Goal: Communication & Community: Answer question/provide support

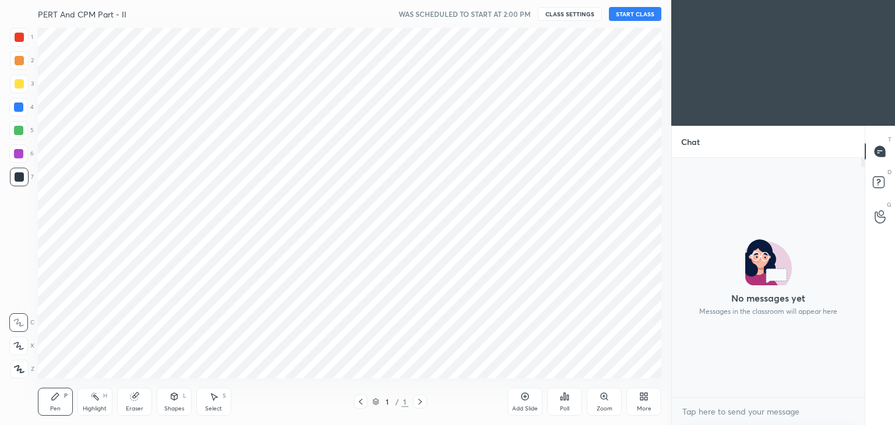
scroll to position [351, 625]
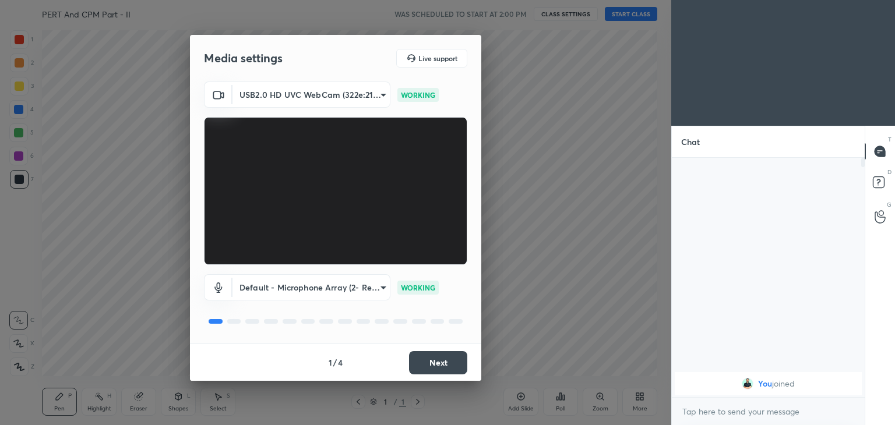
click at [442, 364] on button "Next" at bounding box center [438, 362] width 58 height 23
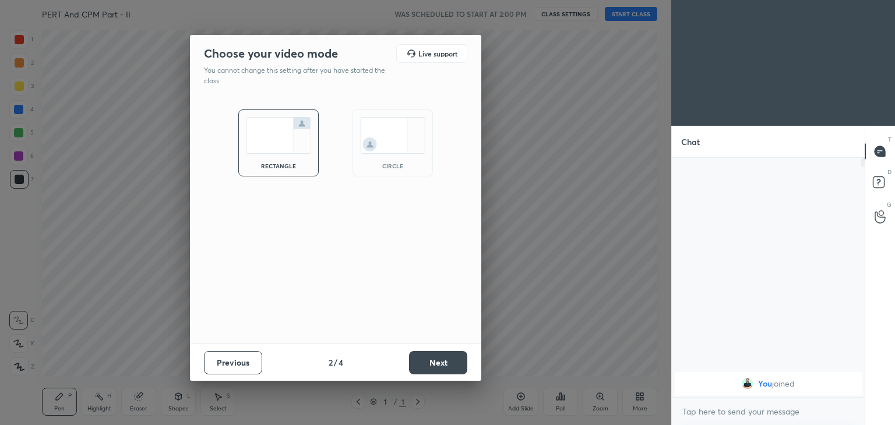
click at [445, 365] on button "Next" at bounding box center [438, 362] width 58 height 23
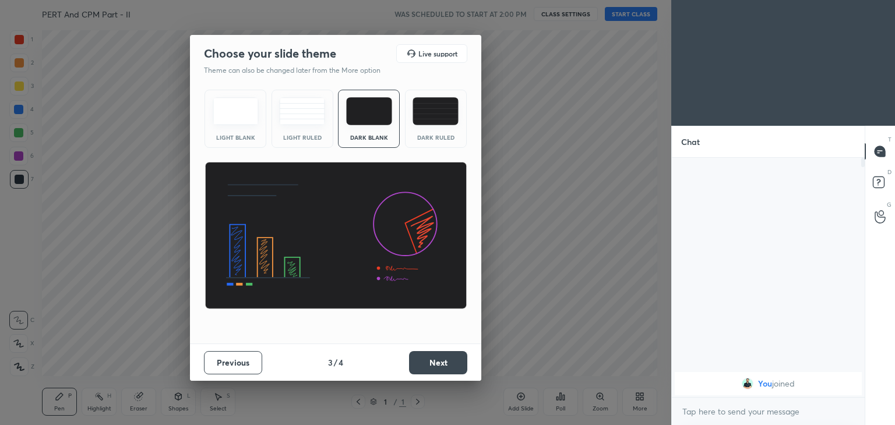
click at [441, 366] on button "Next" at bounding box center [438, 362] width 58 height 23
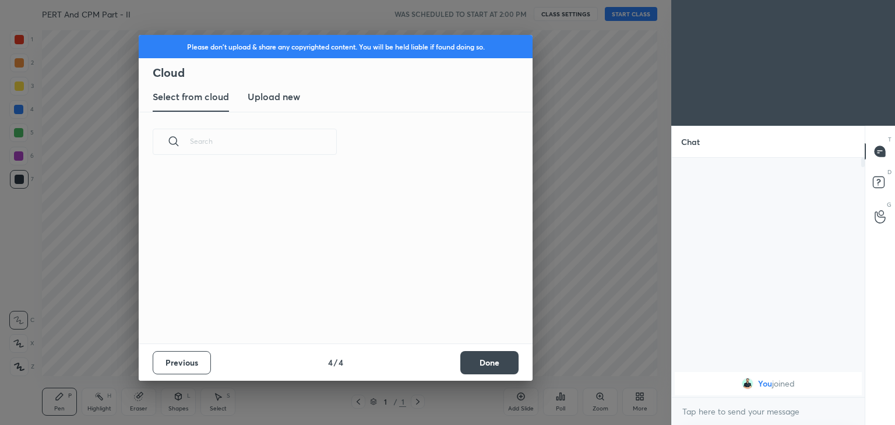
scroll to position [172, 374]
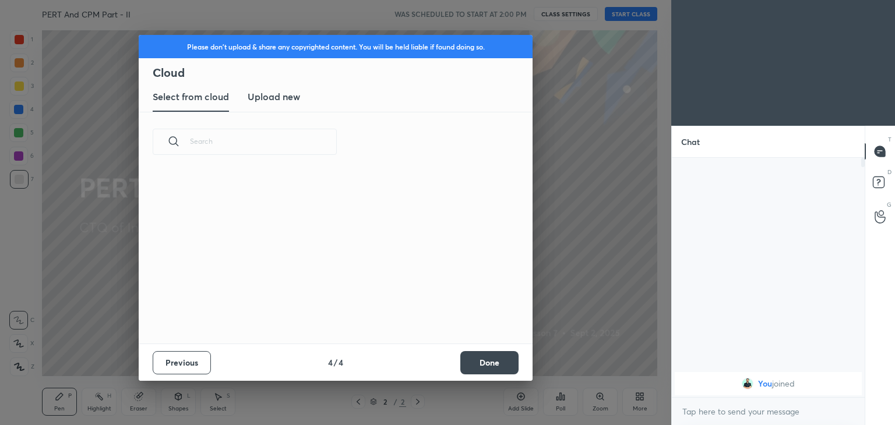
click at [282, 96] on h3 "Upload new" at bounding box center [274, 97] width 52 height 14
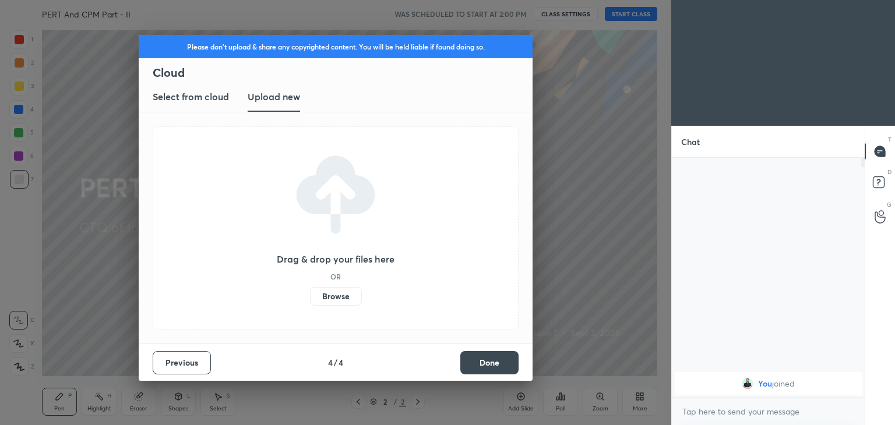
click at [342, 294] on label "Browse" at bounding box center [336, 296] width 52 height 19
click at [310, 294] on input "Browse" at bounding box center [310, 296] width 0 height 19
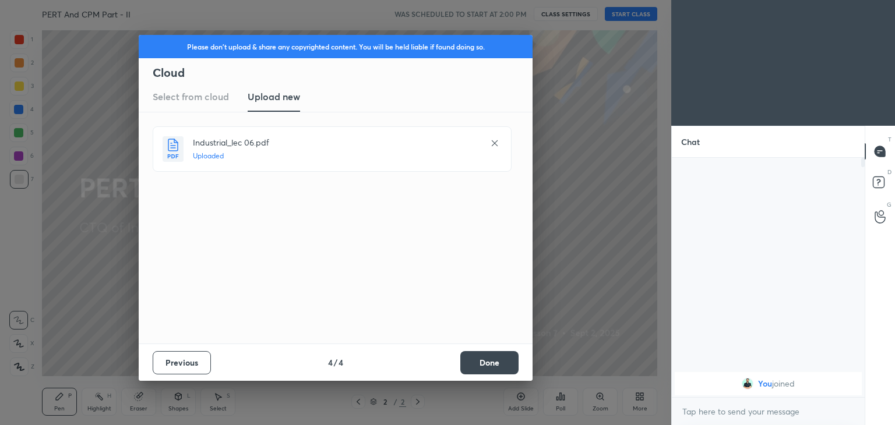
click at [487, 364] on button "Done" at bounding box center [489, 362] width 58 height 23
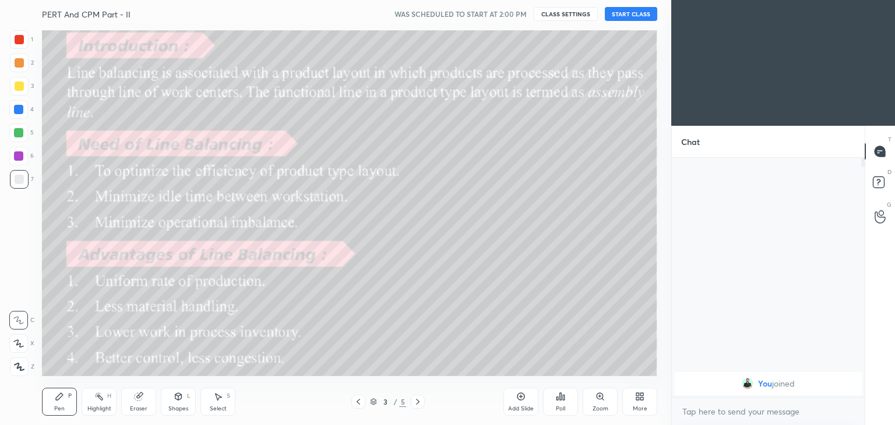
click at [354, 406] on icon at bounding box center [358, 401] width 9 height 9
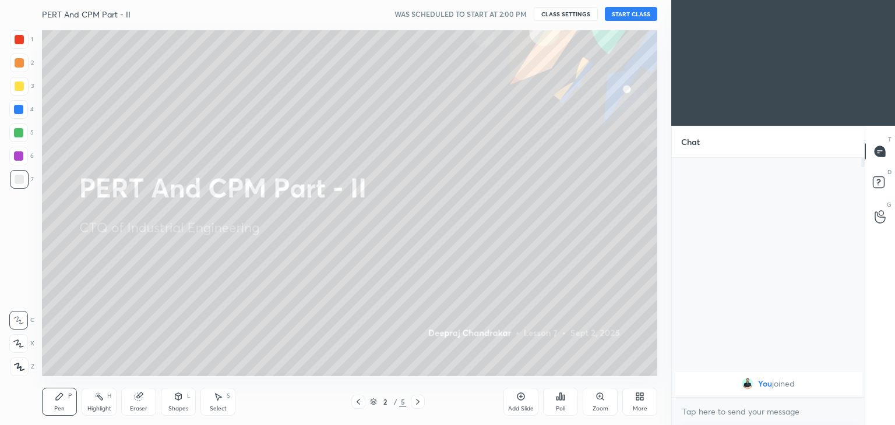
click at [637, 13] on button "START CLASS" at bounding box center [631, 14] width 52 height 14
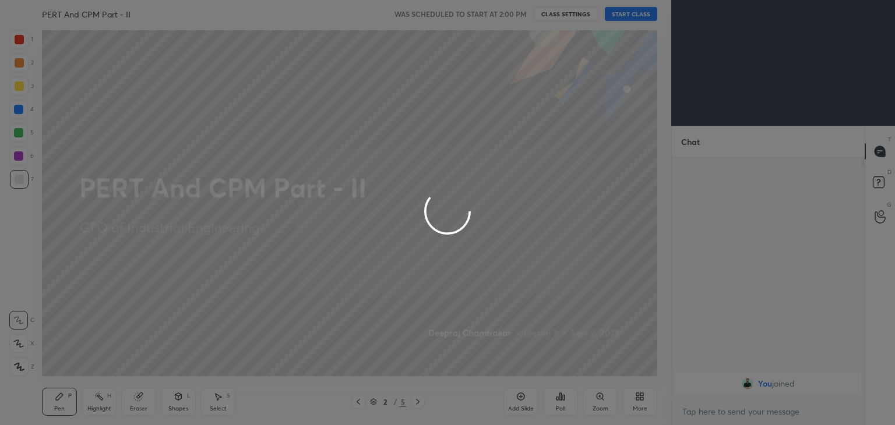
type textarea "x"
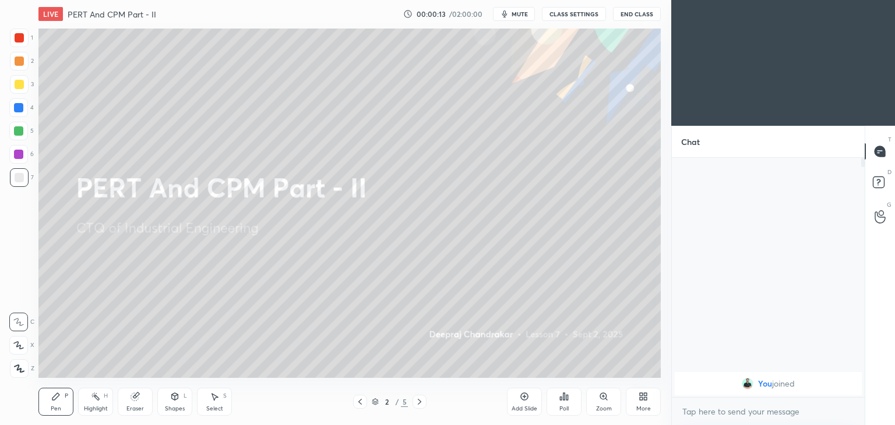
scroll to position [351, 625]
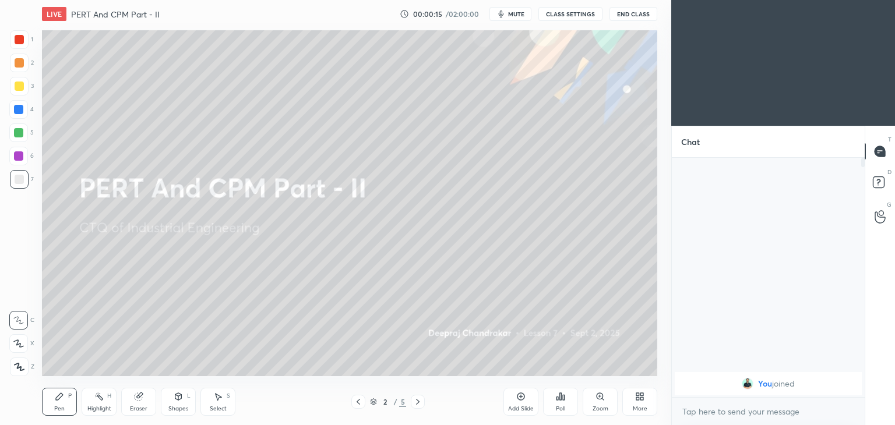
click at [16, 87] on div at bounding box center [19, 86] width 9 height 9
click at [179, 401] on icon at bounding box center [178, 396] width 9 height 9
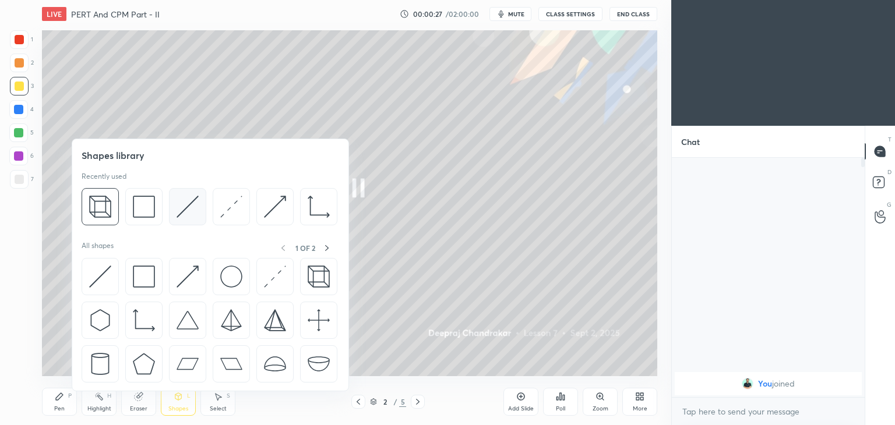
click at [191, 203] on img at bounding box center [188, 207] width 22 height 22
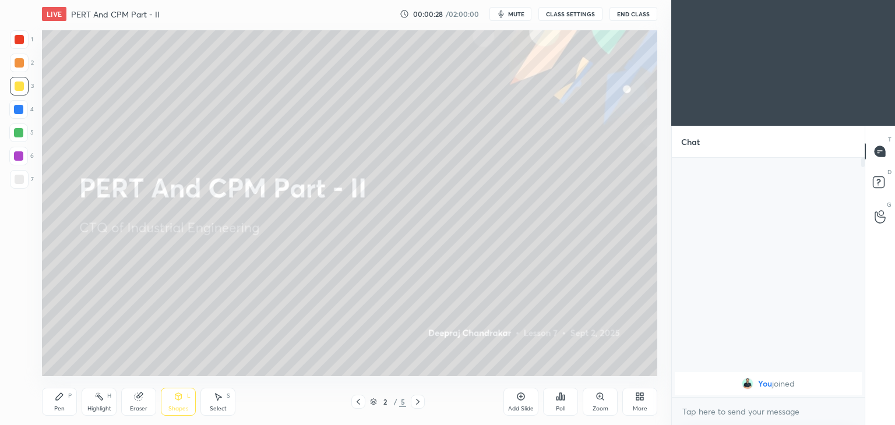
click at [15, 175] on div at bounding box center [19, 179] width 9 height 9
click at [47, 402] on div "Pen P" at bounding box center [59, 402] width 35 height 28
click at [217, 411] on div "Select" at bounding box center [218, 409] width 17 height 6
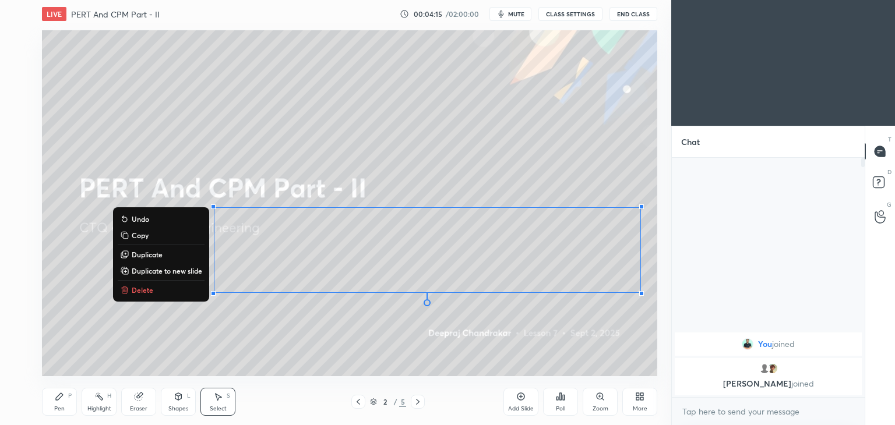
click at [135, 292] on p "Delete" at bounding box center [143, 290] width 22 height 9
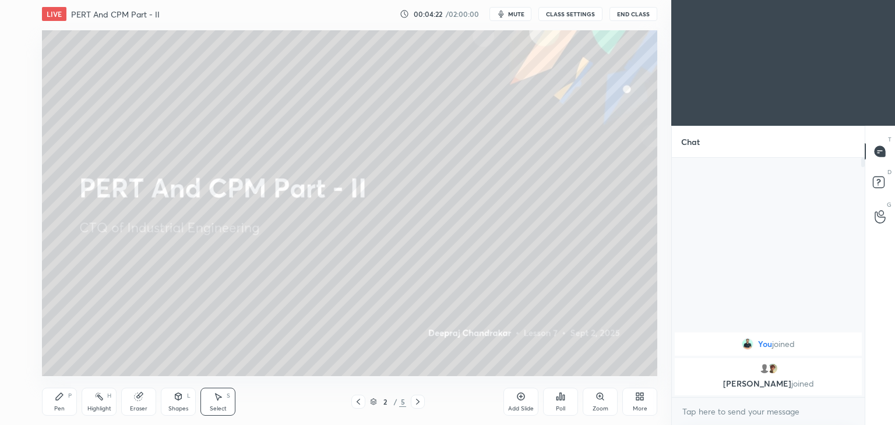
click at [61, 399] on icon at bounding box center [59, 396] width 9 height 9
click at [149, 396] on div "Eraser" at bounding box center [138, 402] width 35 height 28
click at [25, 345] on div at bounding box center [18, 343] width 19 height 19
click at [54, 407] on div "Pen" at bounding box center [59, 409] width 10 height 6
click at [202, 397] on div "Select S" at bounding box center [217, 402] width 35 height 28
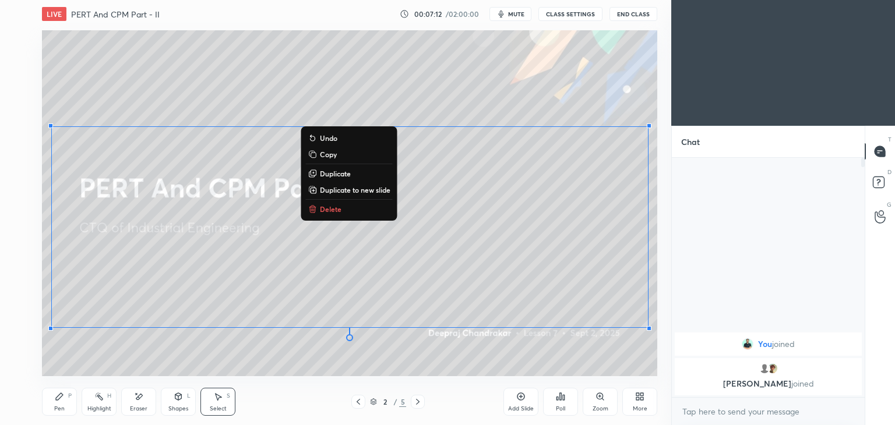
click at [330, 214] on p "Delete" at bounding box center [331, 209] width 22 height 9
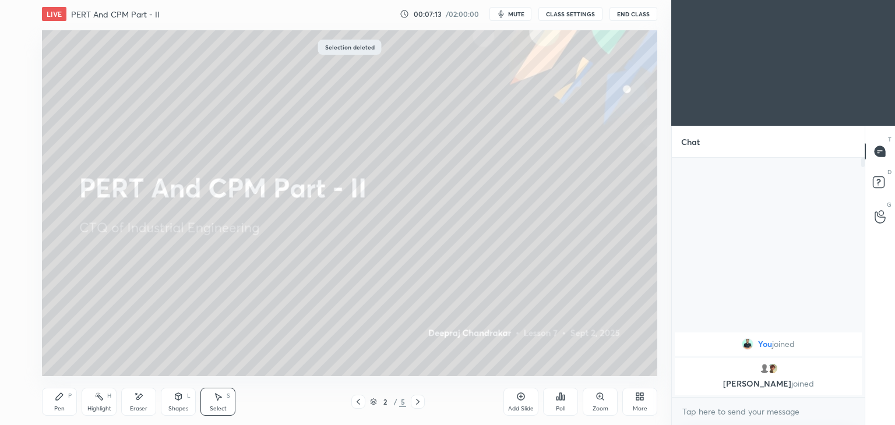
click at [58, 401] on icon at bounding box center [59, 396] width 9 height 9
click at [421, 402] on icon at bounding box center [417, 401] width 9 height 9
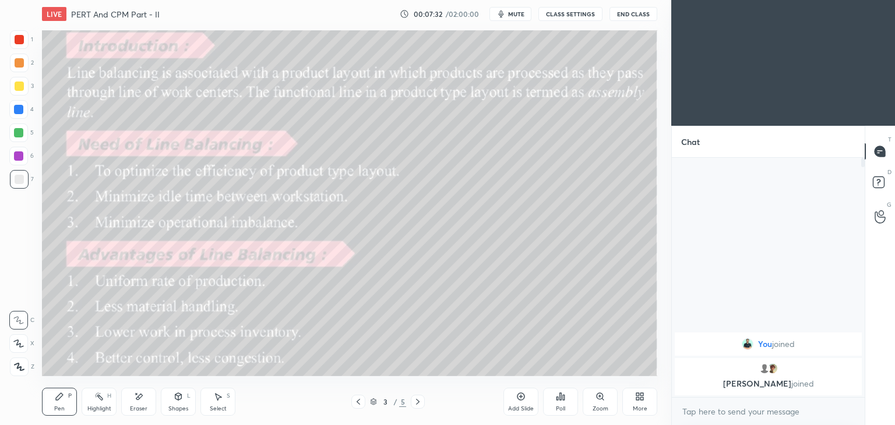
click at [181, 404] on div "Shapes L" at bounding box center [178, 402] width 35 height 28
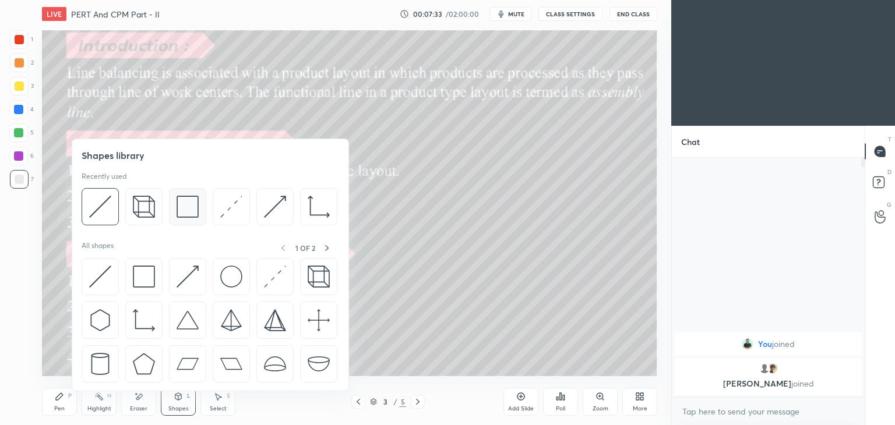
click at [189, 214] on img at bounding box center [188, 207] width 22 height 22
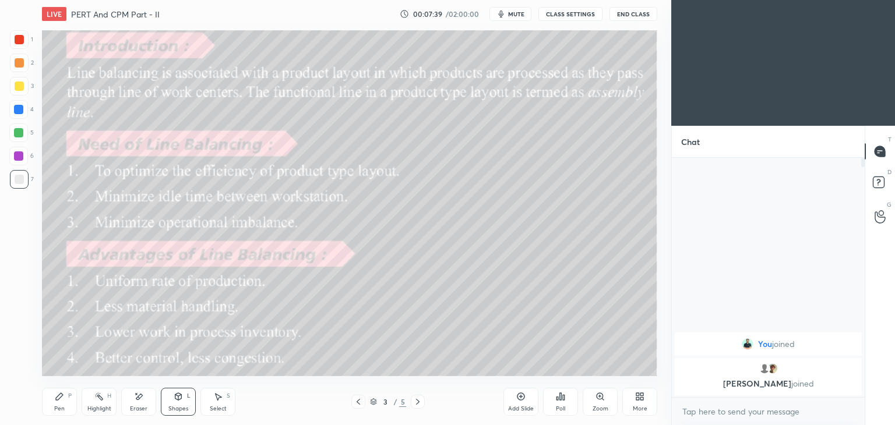
click at [61, 404] on div "Pen P" at bounding box center [59, 402] width 35 height 28
click at [15, 44] on div at bounding box center [19, 39] width 9 height 9
click at [420, 404] on icon at bounding box center [417, 401] width 9 height 9
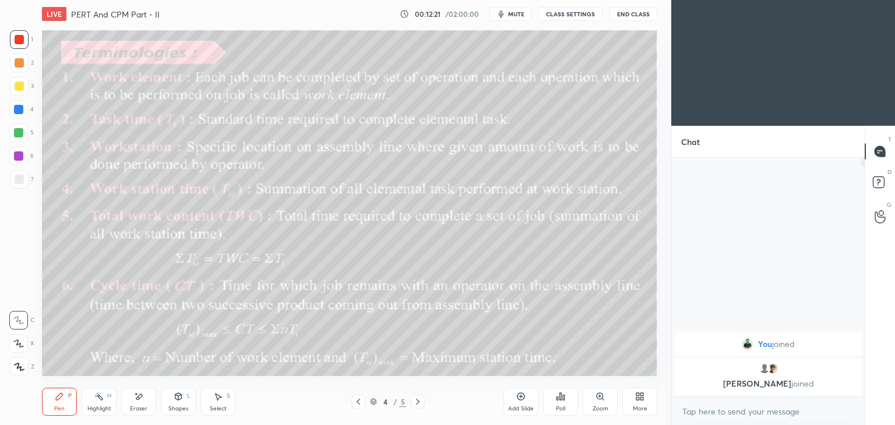
click at [136, 405] on div "Eraser" at bounding box center [138, 402] width 35 height 28
click at [72, 399] on div "Pen P" at bounding box center [59, 402] width 35 height 28
click at [180, 395] on icon at bounding box center [178, 396] width 6 height 2
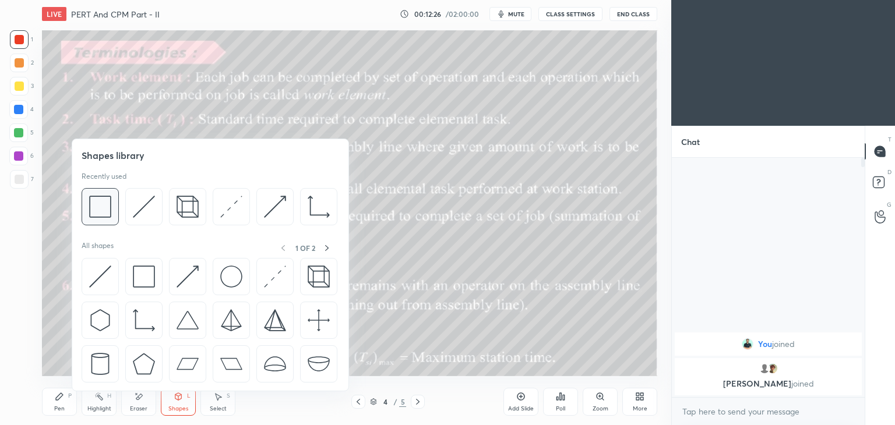
click at [111, 198] on img at bounding box center [100, 207] width 22 height 22
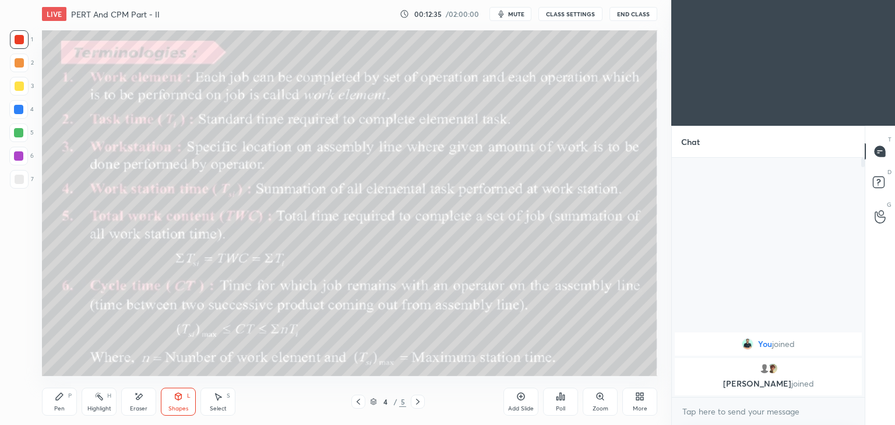
click at [65, 403] on div "Pen P" at bounding box center [59, 402] width 35 height 28
click at [149, 397] on div "Eraser" at bounding box center [138, 402] width 35 height 28
click at [179, 404] on div "Shapes L" at bounding box center [178, 402] width 35 height 28
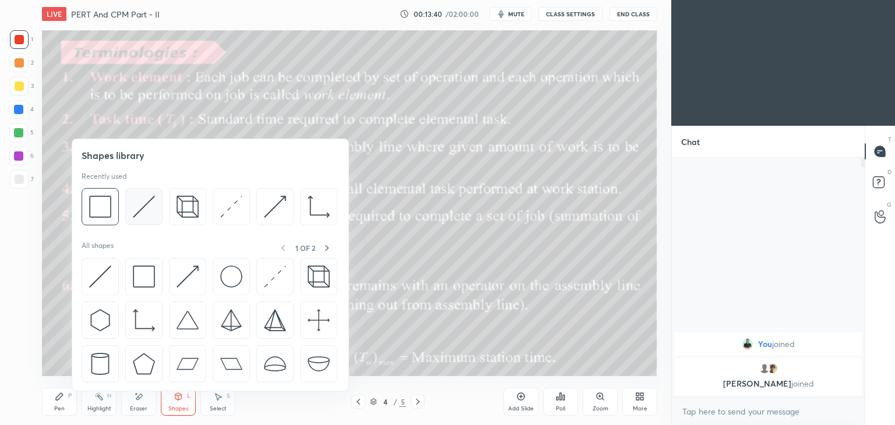
click at [147, 221] on div at bounding box center [143, 206] width 37 height 37
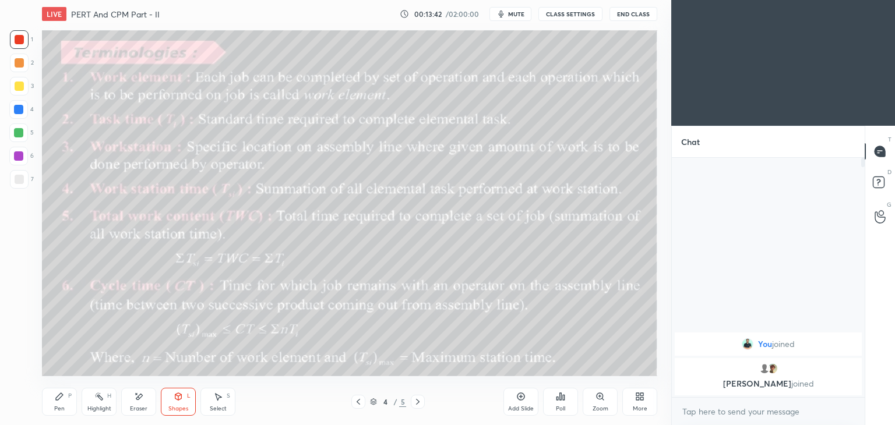
click at [22, 91] on div at bounding box center [19, 86] width 19 height 19
click at [176, 406] on div "Shapes" at bounding box center [178, 409] width 20 height 6
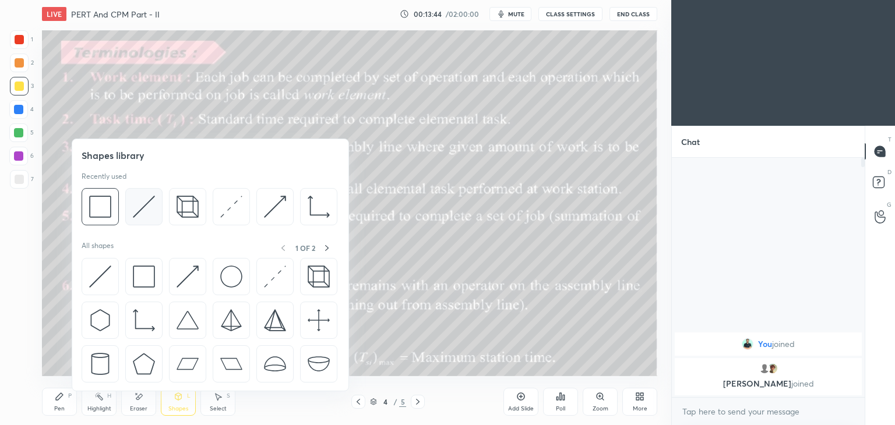
click at [150, 208] on img at bounding box center [144, 207] width 22 height 22
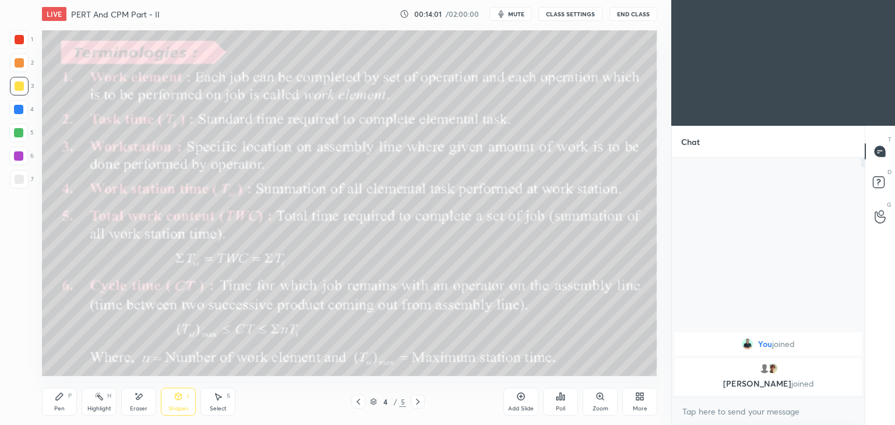
click at [58, 412] on div "Pen" at bounding box center [59, 409] width 10 height 6
click at [183, 396] on div "Shapes L" at bounding box center [178, 402] width 35 height 28
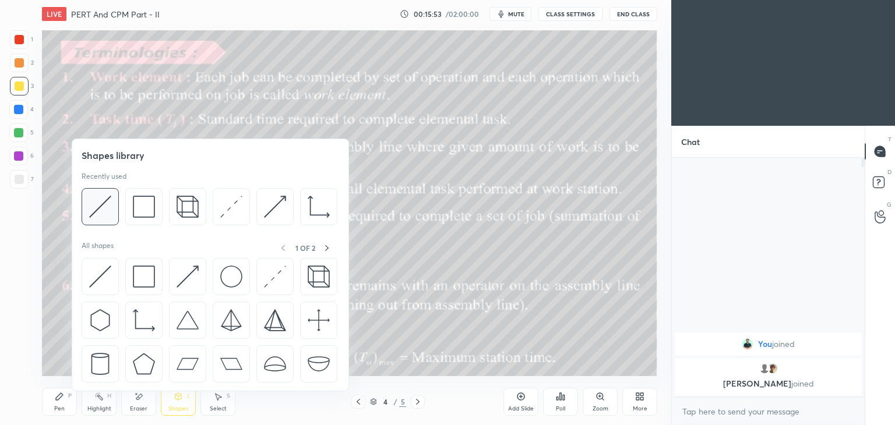
click at [104, 208] on img at bounding box center [100, 207] width 22 height 22
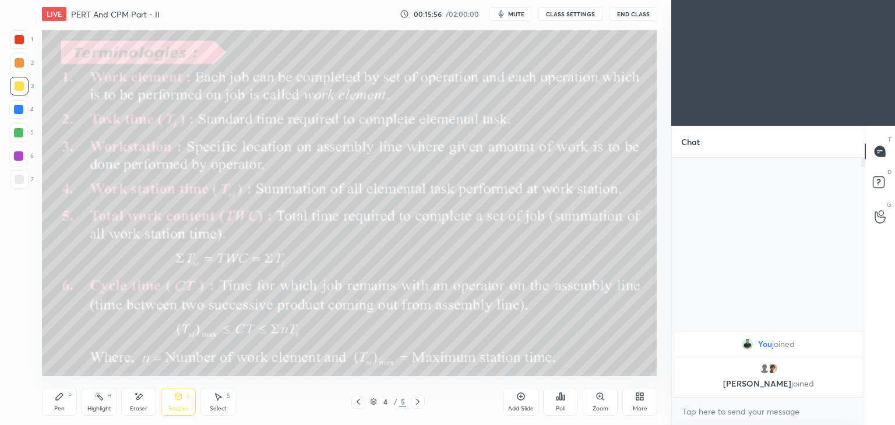
click at [80, 390] on div "Pen P Highlight H Eraser Shapes L Select S" at bounding box center [157, 402] width 231 height 28
click at [51, 417] on div "Pen P Highlight H Eraser Shapes L Select S 4 / 5 Add Slide Poll Zoom More" at bounding box center [349, 402] width 615 height 47
click at [62, 402] on div "Pen P" at bounding box center [59, 402] width 35 height 28
click at [139, 406] on div "Eraser" at bounding box center [138, 409] width 17 height 6
click at [65, 404] on div "Pen P" at bounding box center [59, 402] width 35 height 28
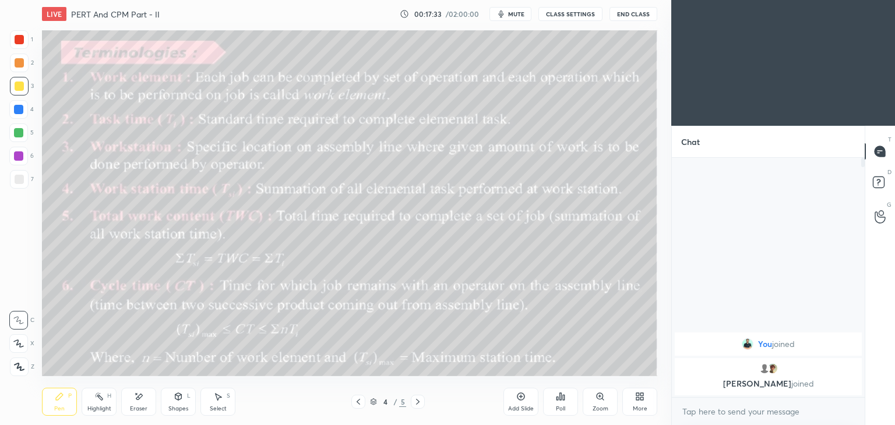
click at [417, 404] on icon at bounding box center [417, 402] width 3 height 6
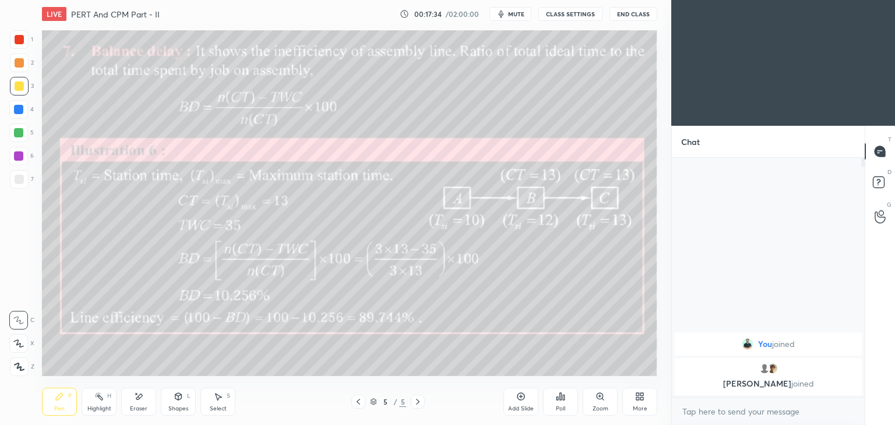
click at [179, 406] on div "Shapes" at bounding box center [178, 409] width 20 height 6
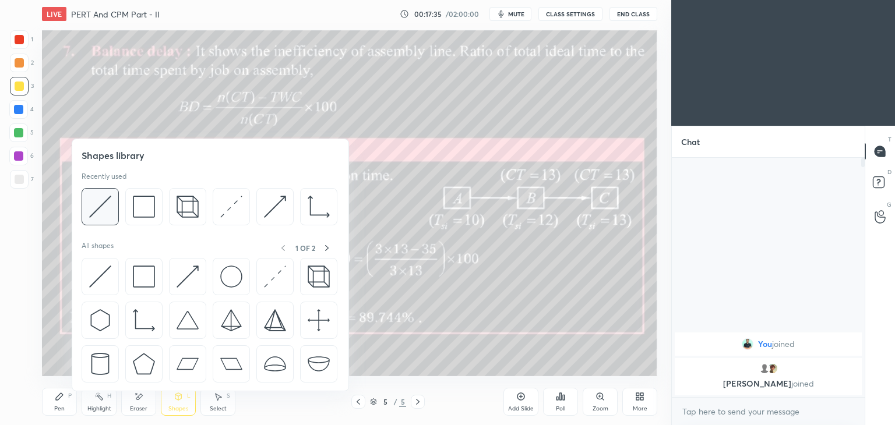
click at [109, 217] on img at bounding box center [100, 207] width 22 height 22
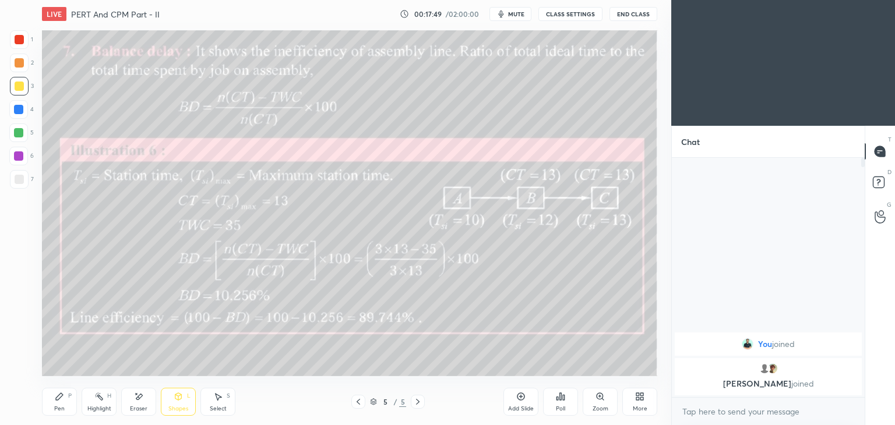
click at [145, 409] on div "Eraser" at bounding box center [138, 409] width 17 height 6
click at [64, 407] on div "Pen" at bounding box center [59, 409] width 10 height 6
click at [142, 407] on div "Eraser" at bounding box center [138, 409] width 17 height 6
click at [172, 408] on div "Shapes" at bounding box center [178, 409] width 20 height 6
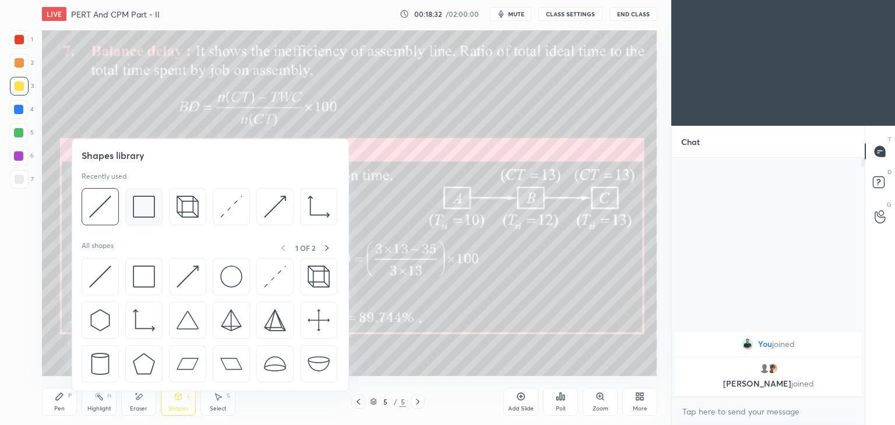
click at [143, 210] on img at bounding box center [144, 207] width 22 height 22
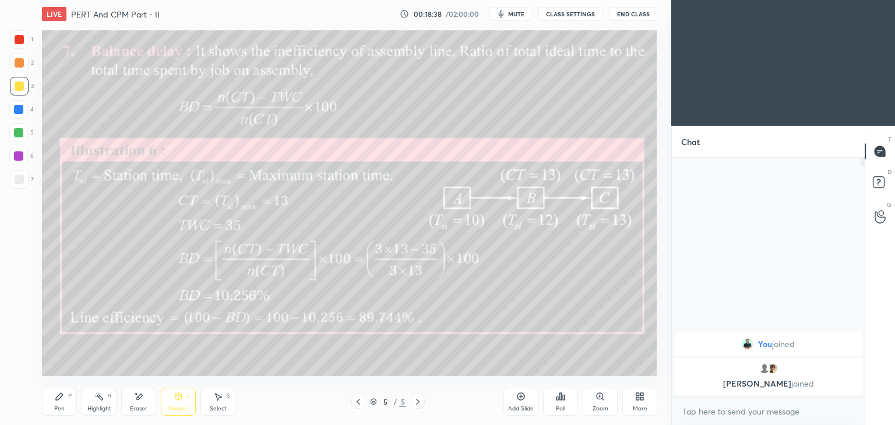
click at [61, 407] on div "Pen" at bounding box center [59, 409] width 10 height 6
click at [149, 393] on div "Eraser" at bounding box center [138, 402] width 35 height 28
click at [86, 405] on div "Highlight H" at bounding box center [99, 402] width 35 height 28
click at [63, 398] on icon at bounding box center [59, 396] width 9 height 9
click at [640, 405] on div "More" at bounding box center [639, 402] width 35 height 28
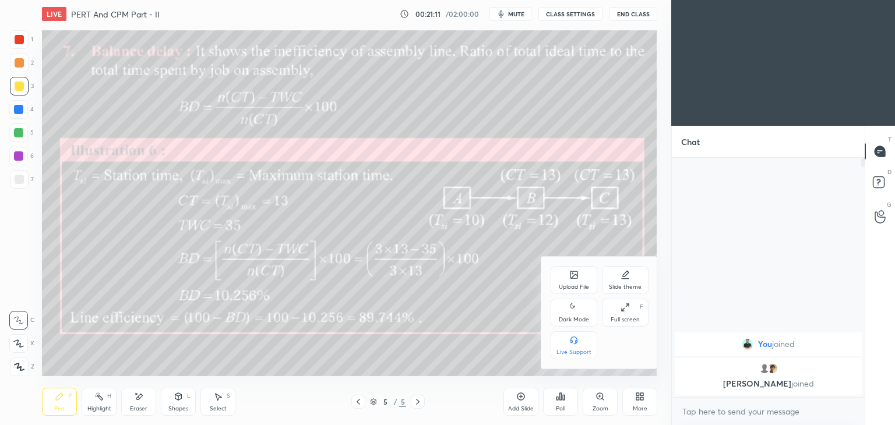
click at [576, 283] on div "Upload File" at bounding box center [574, 280] width 47 height 28
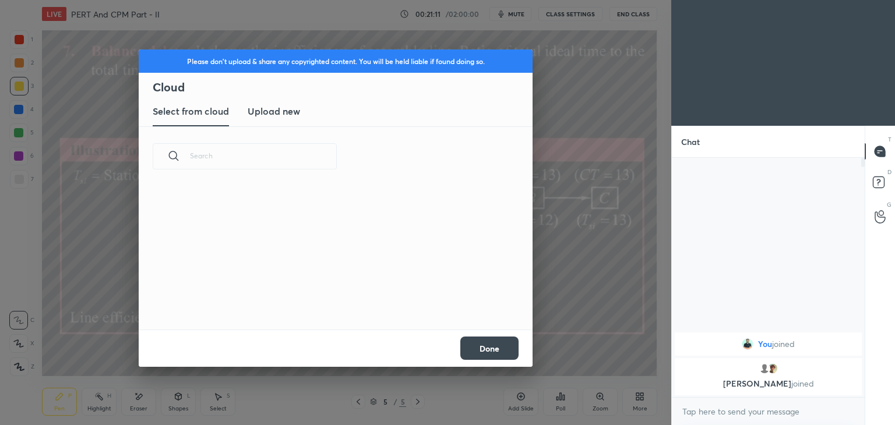
scroll to position [143, 374]
click at [280, 112] on h3 "Upload new" at bounding box center [274, 111] width 52 height 14
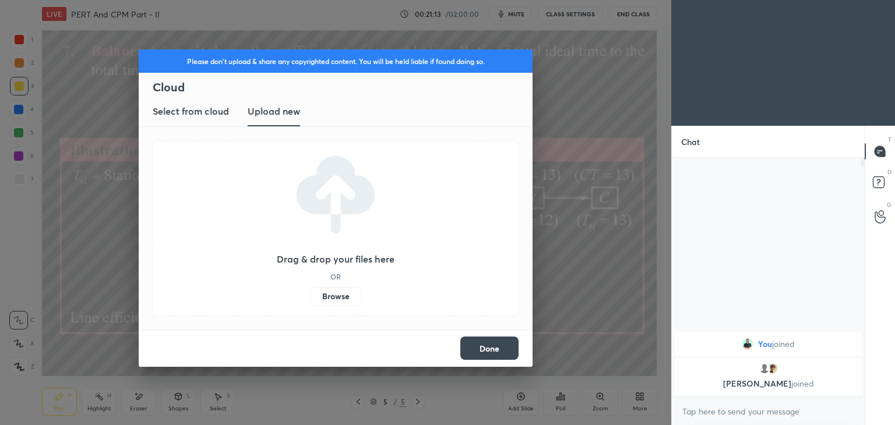
click at [337, 297] on label "Browse" at bounding box center [336, 296] width 52 height 19
click at [310, 297] on input "Browse" at bounding box center [310, 296] width 0 height 19
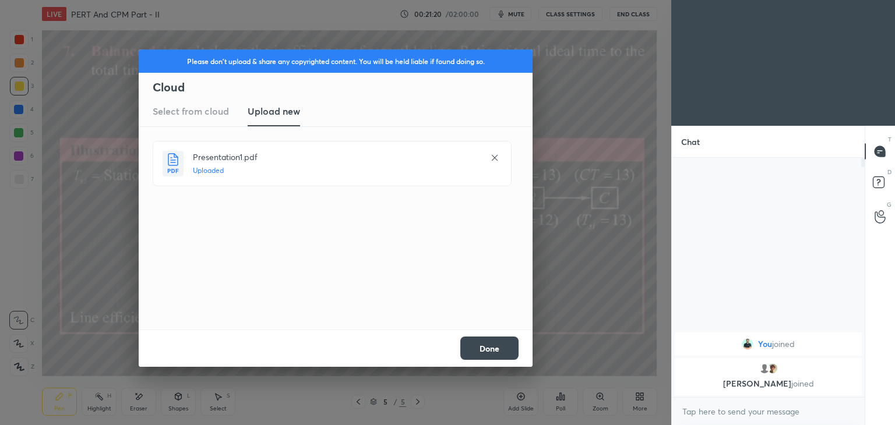
click at [491, 346] on button "Done" at bounding box center [489, 348] width 58 height 23
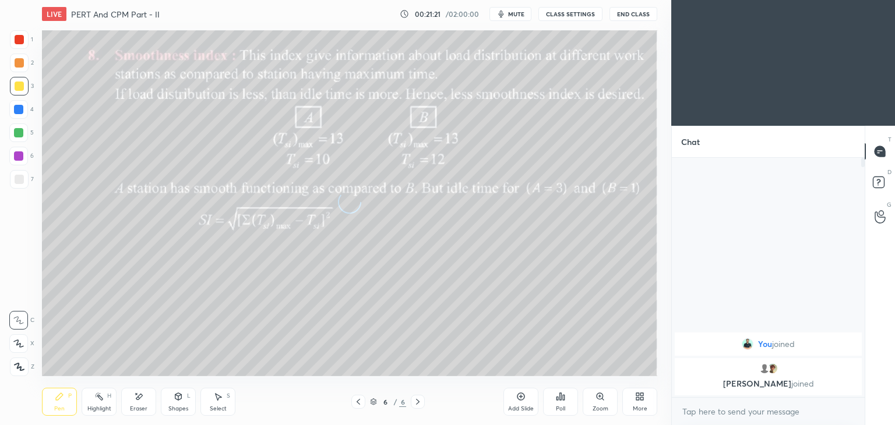
click at [361, 399] on icon at bounding box center [358, 401] width 9 height 9
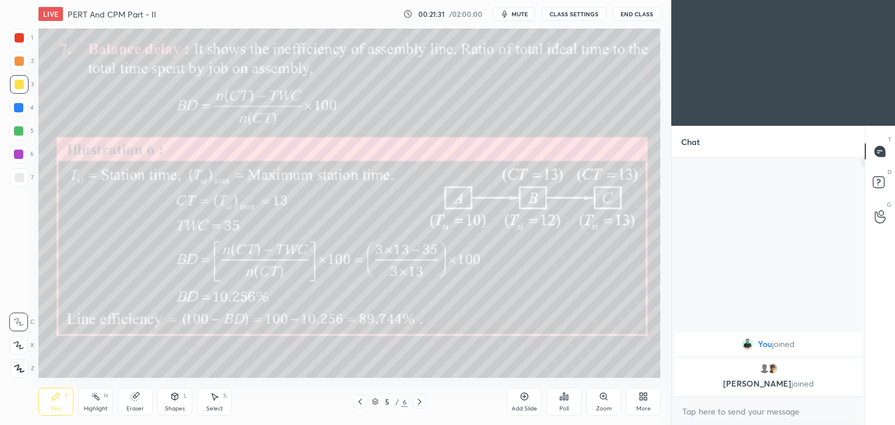
scroll to position [57914, 57641]
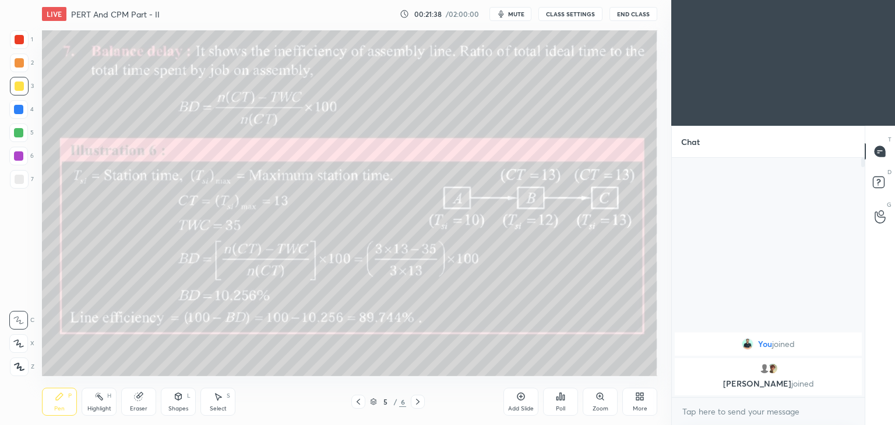
click at [418, 401] on icon at bounding box center [417, 401] width 9 height 9
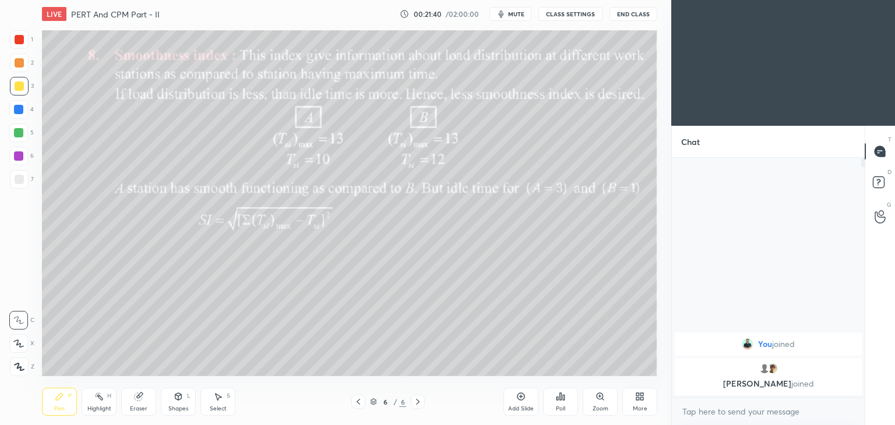
click at [177, 407] on div "Shapes" at bounding box center [178, 409] width 20 height 6
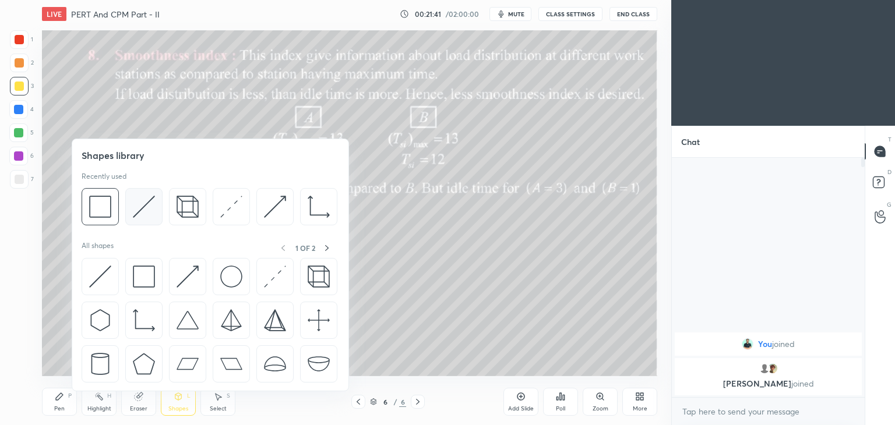
click at [140, 207] on img at bounding box center [144, 207] width 22 height 22
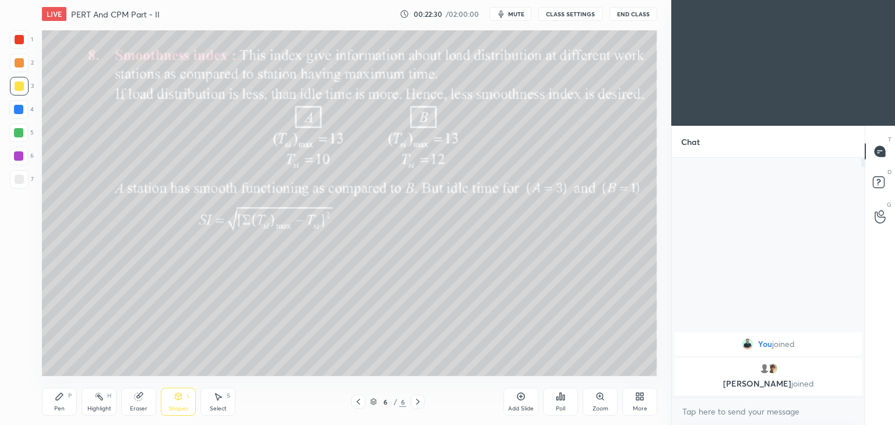
click at [55, 404] on div "Pen P" at bounding box center [59, 402] width 35 height 28
click at [150, 397] on div "Eraser" at bounding box center [138, 402] width 35 height 28
click at [20, 341] on icon at bounding box center [19, 344] width 6 height 6
click at [67, 397] on div "Pen P" at bounding box center [59, 402] width 35 height 28
click at [187, 394] on div "L" at bounding box center [188, 396] width 3 height 6
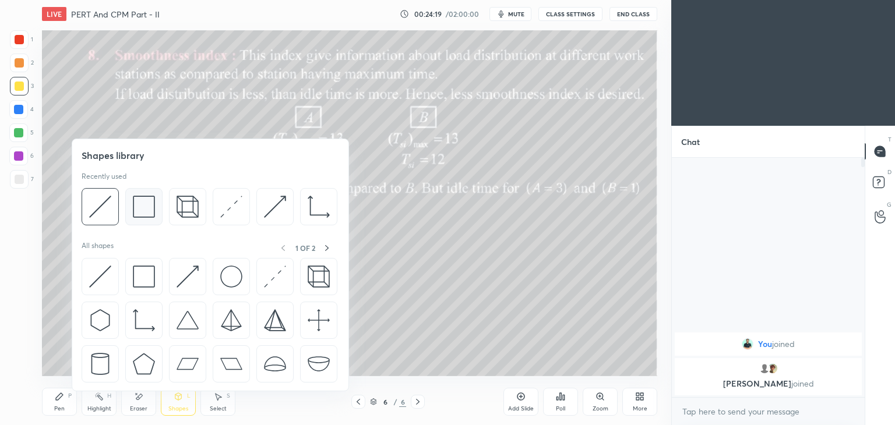
click at [146, 206] on img at bounding box center [144, 207] width 22 height 22
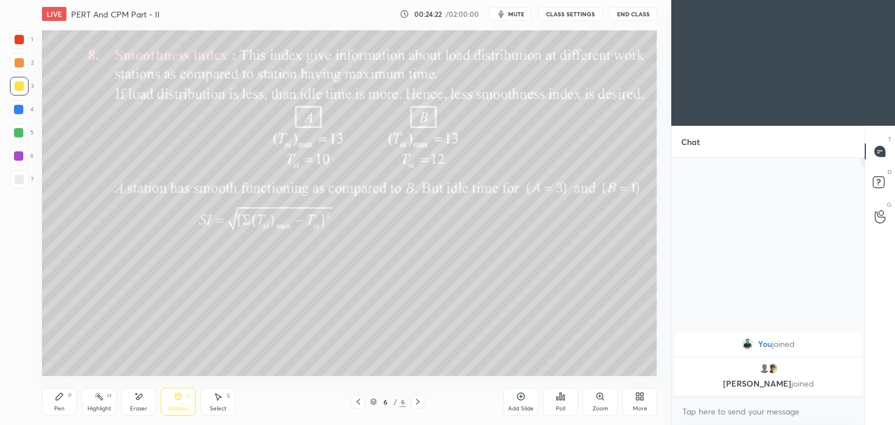
click at [138, 401] on icon at bounding box center [138, 397] width 9 height 10
click at [69, 397] on div "P" at bounding box center [69, 396] width 3 height 6
click at [645, 403] on div "More" at bounding box center [639, 402] width 35 height 28
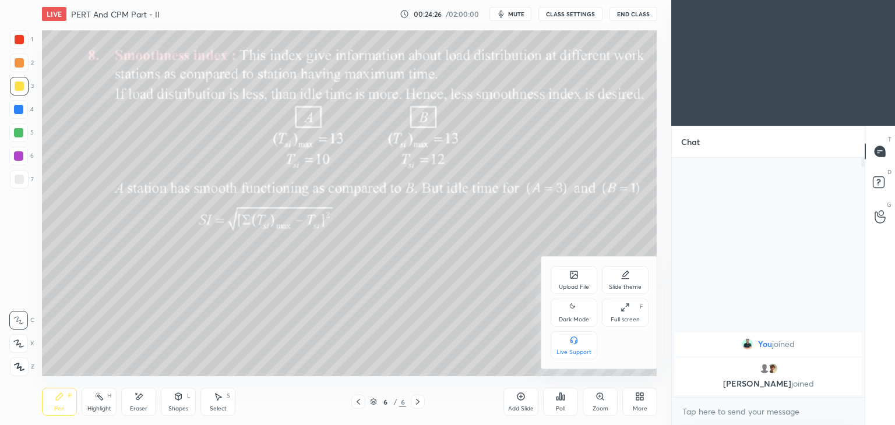
click at [573, 290] on div "Upload File" at bounding box center [574, 287] width 30 height 6
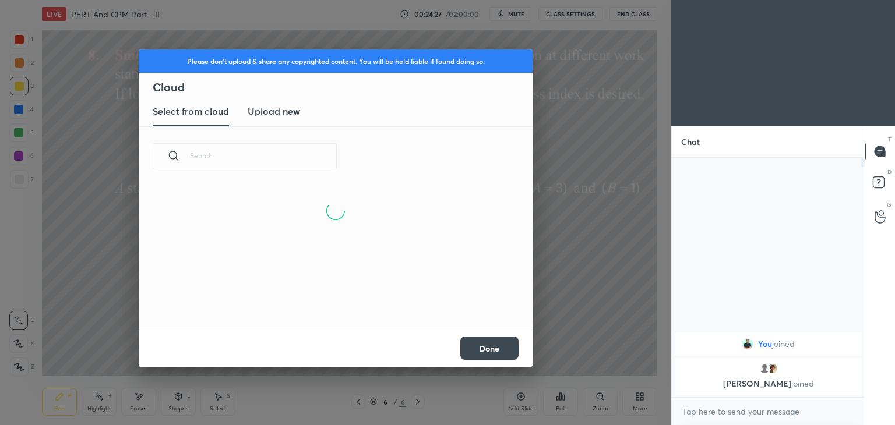
scroll to position [143, 374]
click at [284, 117] on h3 "Upload new" at bounding box center [274, 111] width 52 height 14
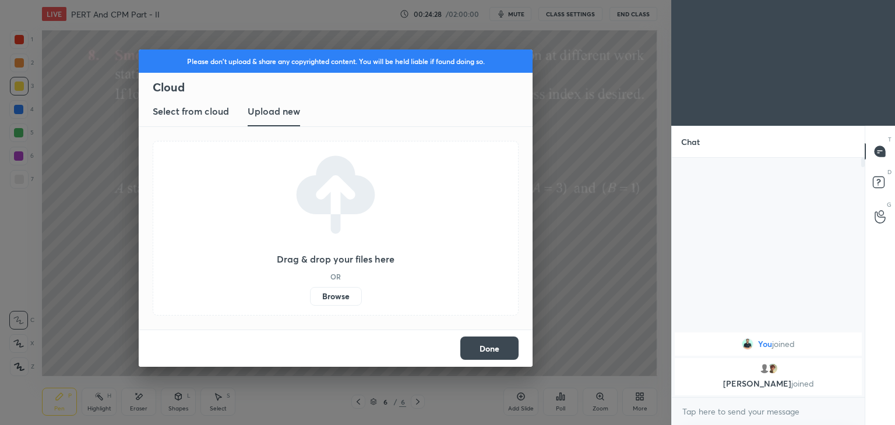
click at [336, 294] on label "Browse" at bounding box center [336, 296] width 52 height 19
click at [310, 294] on input "Browse" at bounding box center [310, 296] width 0 height 19
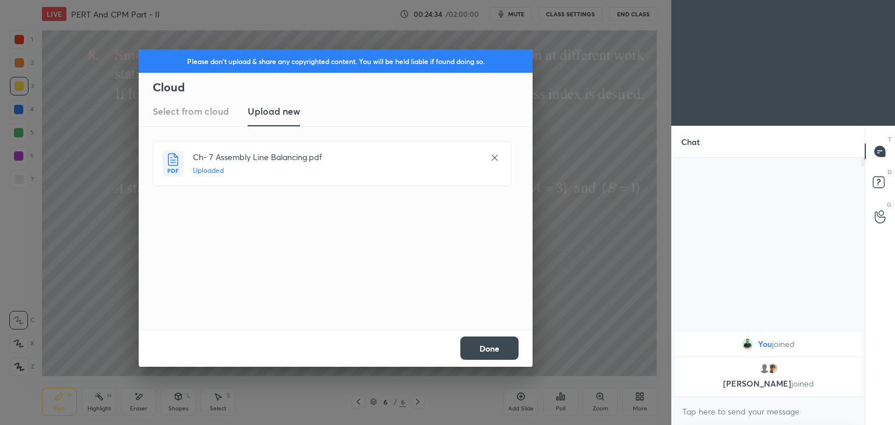
click at [490, 352] on button "Done" at bounding box center [489, 348] width 58 height 23
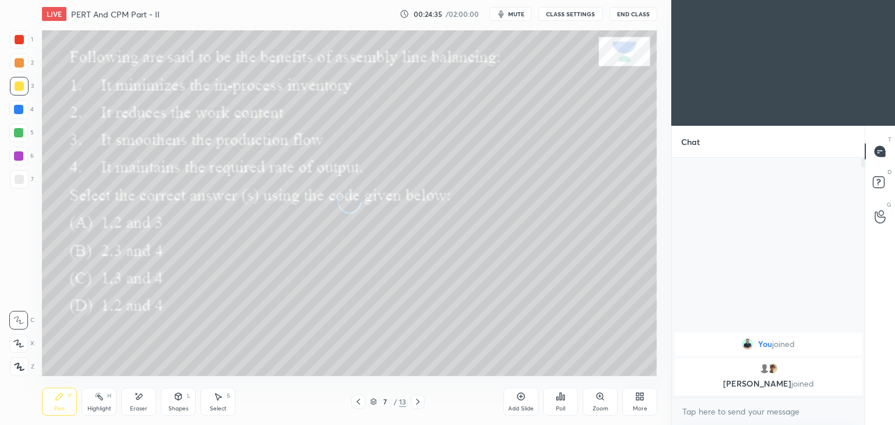
click at [356, 400] on icon at bounding box center [358, 401] width 9 height 9
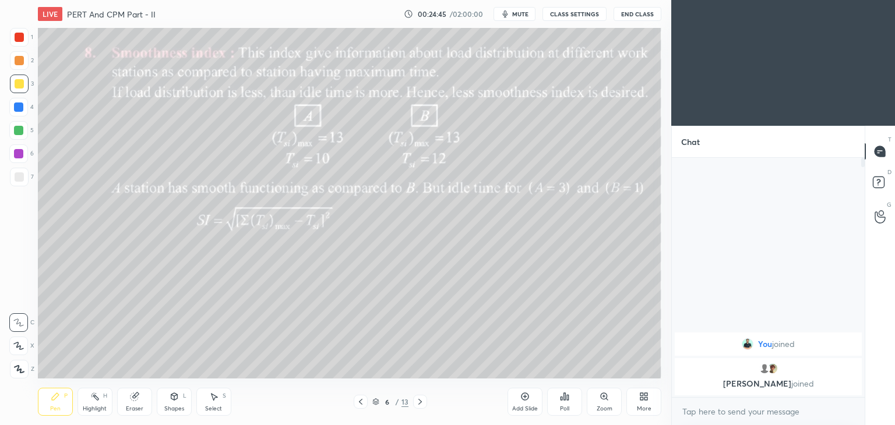
scroll to position [57914, 57641]
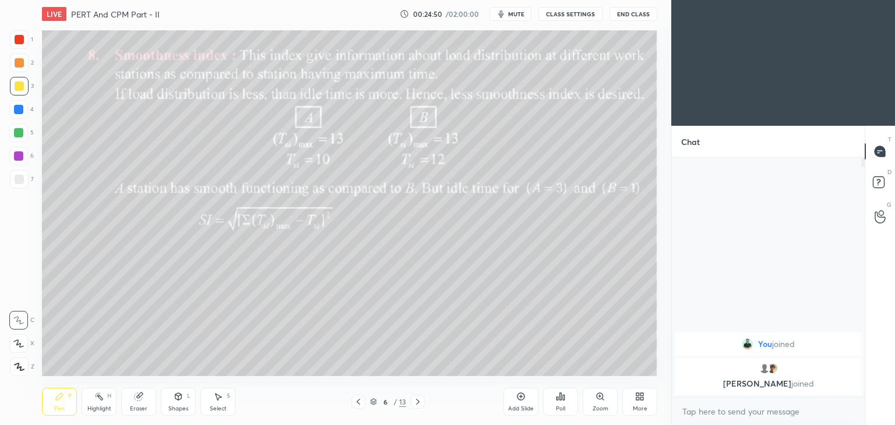
click at [419, 404] on icon at bounding box center [417, 401] width 9 height 9
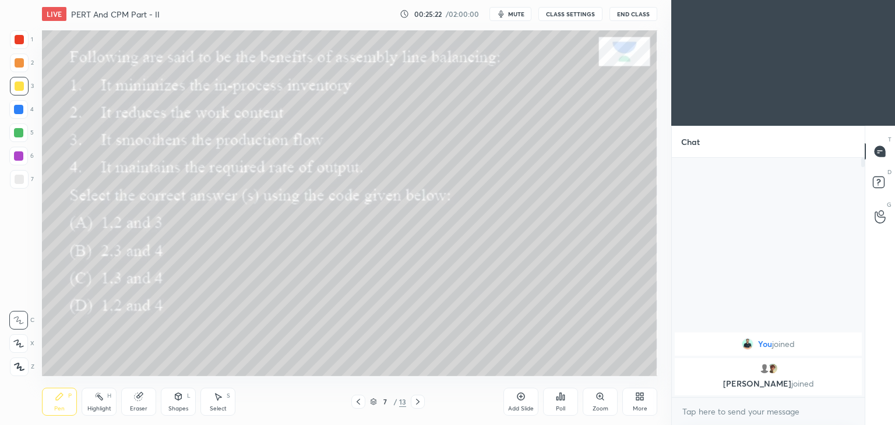
click at [558, 401] on icon at bounding box center [560, 396] width 9 height 9
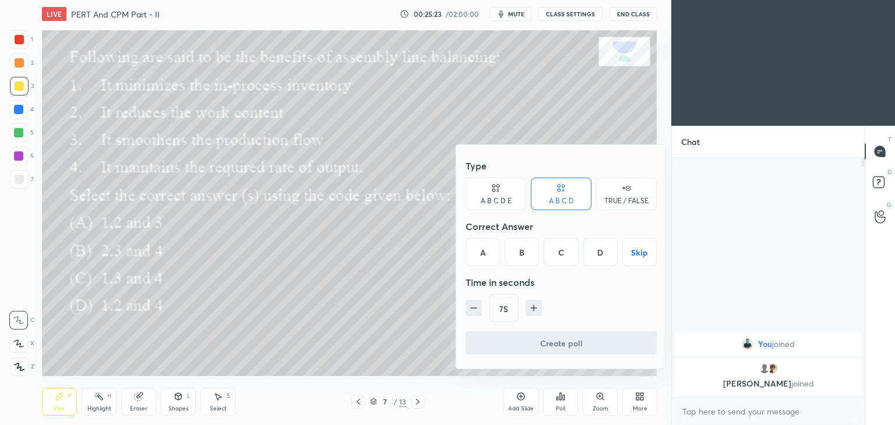
click at [561, 254] on div "C" at bounding box center [561, 252] width 34 height 28
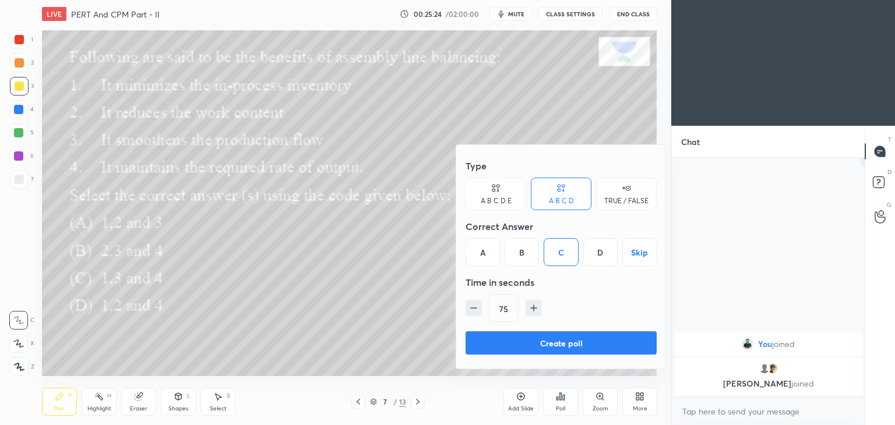
click at [477, 310] on icon "button" at bounding box center [474, 308] width 12 height 12
click at [530, 309] on icon "button" at bounding box center [534, 308] width 12 height 12
type input "60"
click at [563, 347] on button "Create poll" at bounding box center [561, 343] width 191 height 23
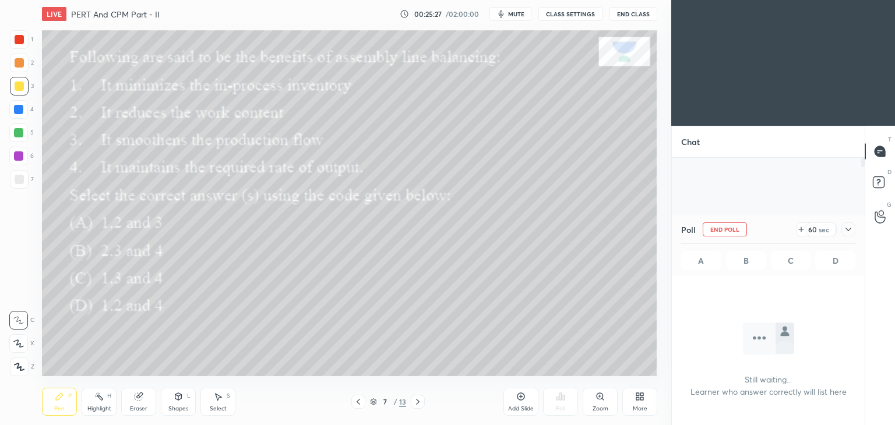
scroll to position [4, 3]
click at [223, 404] on div "Select S" at bounding box center [217, 402] width 35 height 28
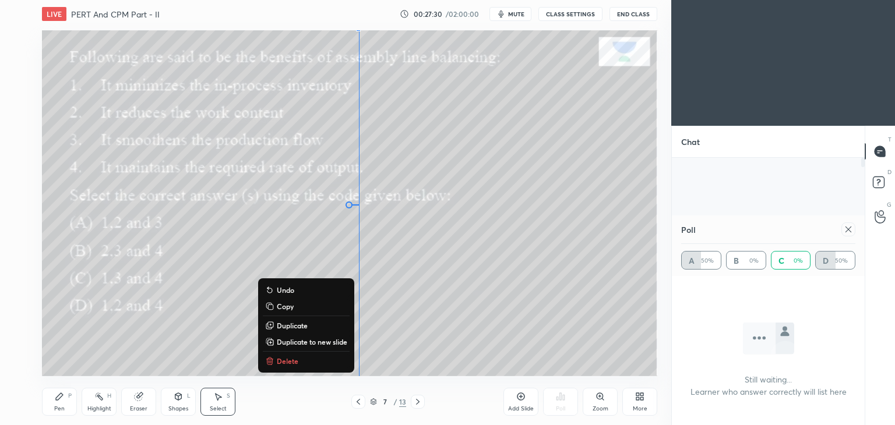
click at [298, 358] on button "Delete" at bounding box center [306, 361] width 87 height 14
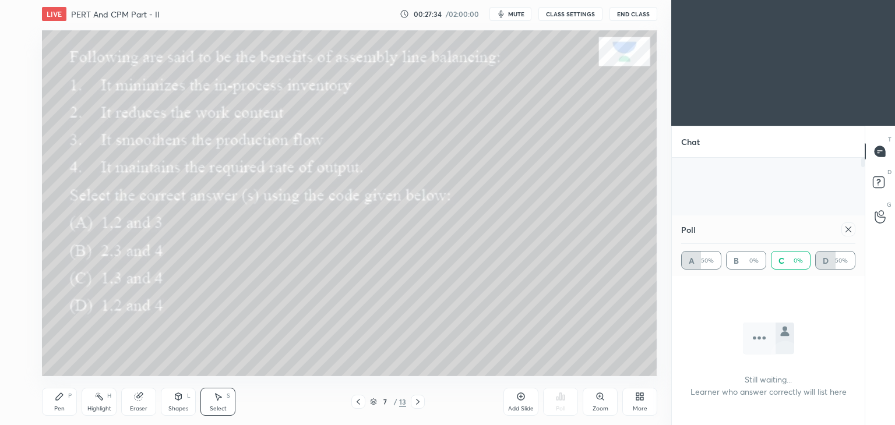
click at [68, 400] on div "Pen P" at bounding box center [59, 402] width 35 height 28
click at [853, 228] on div at bounding box center [848, 230] width 14 height 14
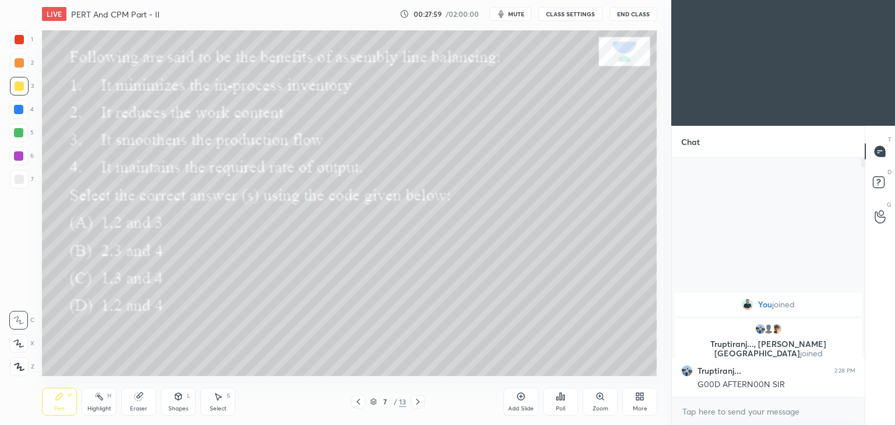
click at [417, 403] on icon at bounding box center [417, 401] width 9 height 9
click at [565, 403] on div "Poll" at bounding box center [560, 402] width 35 height 28
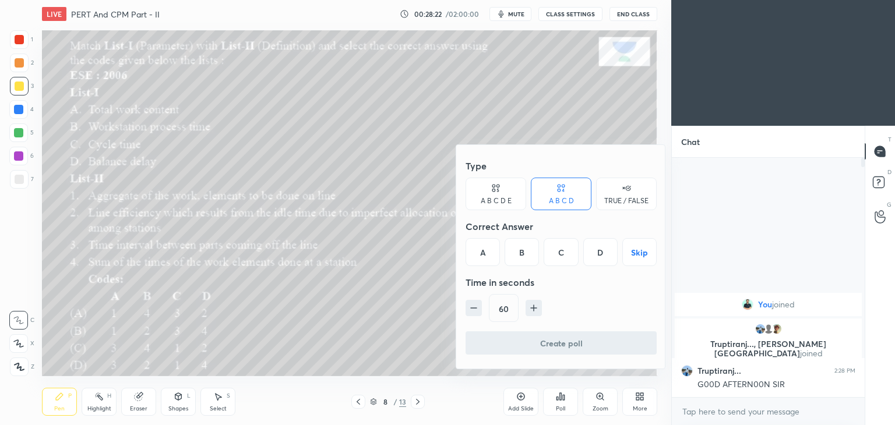
click at [483, 257] on div "A" at bounding box center [483, 252] width 34 height 28
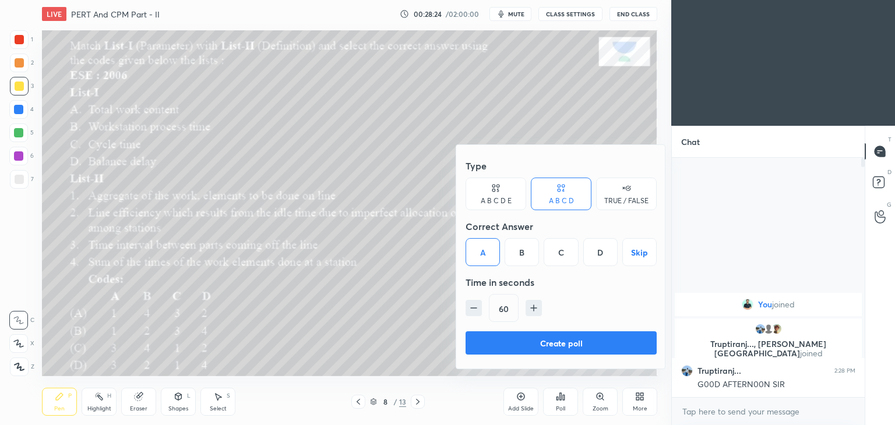
click at [569, 350] on button "Create poll" at bounding box center [561, 343] width 191 height 23
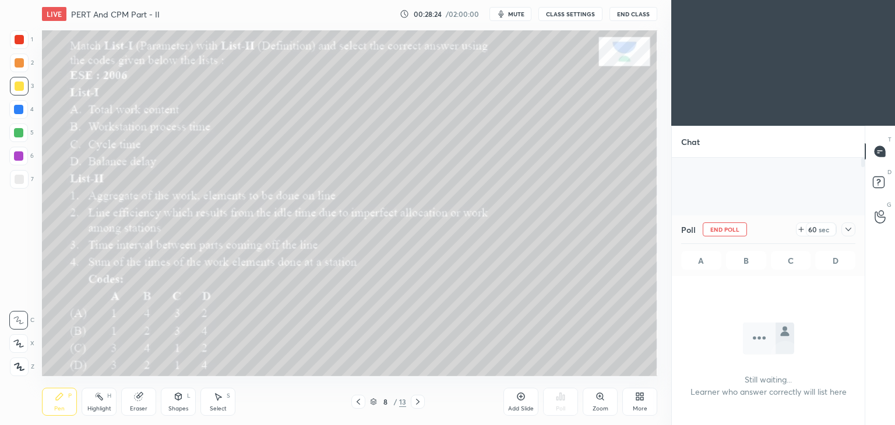
scroll to position [0, 0]
click at [359, 401] on icon at bounding box center [358, 401] width 9 height 9
click at [418, 401] on icon at bounding box center [417, 402] width 3 height 6
click at [178, 410] on div "Shapes" at bounding box center [178, 409] width 20 height 6
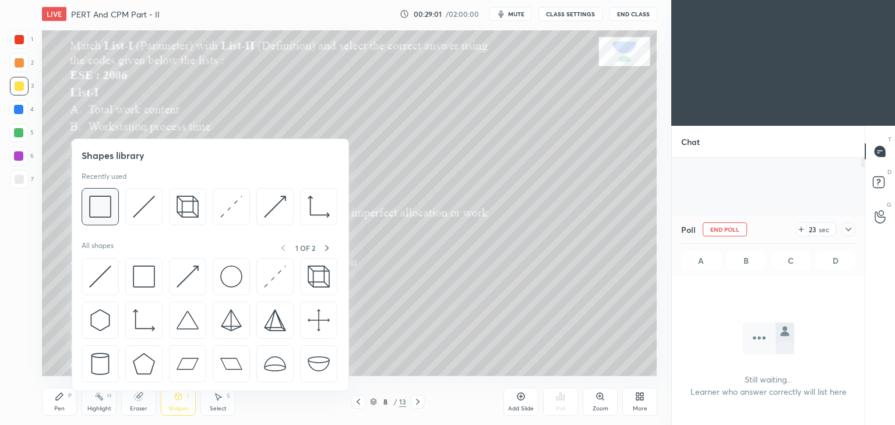
click at [103, 202] on img at bounding box center [100, 207] width 22 height 22
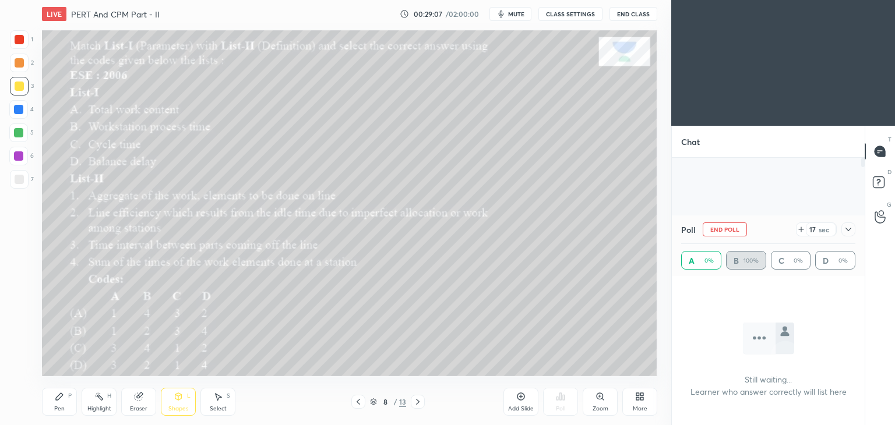
click at [54, 402] on div "Pen P" at bounding box center [59, 402] width 35 height 28
click at [851, 229] on icon at bounding box center [848, 229] width 9 height 9
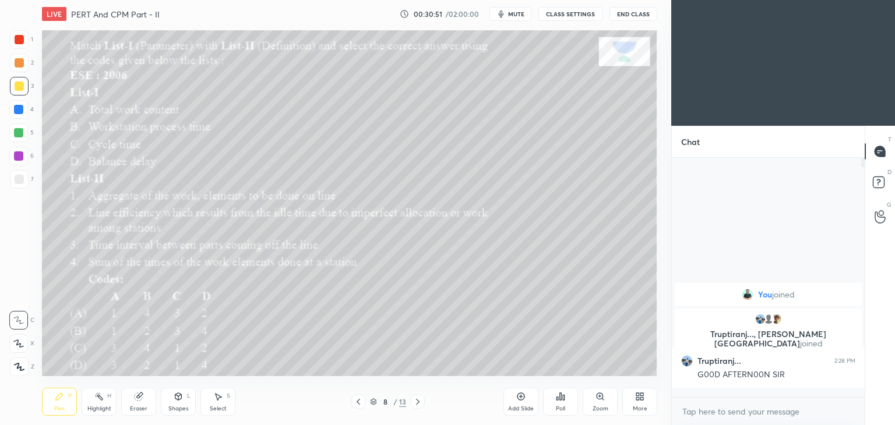
scroll to position [4, 3]
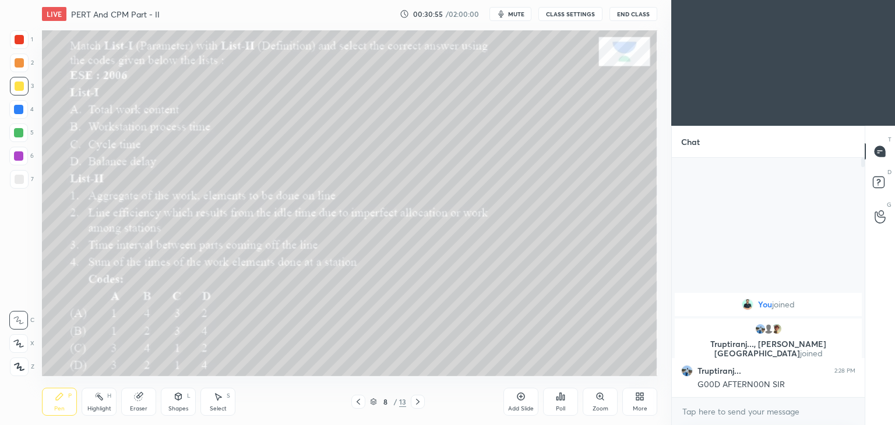
click at [419, 399] on icon at bounding box center [417, 401] width 9 height 9
click at [566, 400] on div "Poll" at bounding box center [560, 402] width 35 height 28
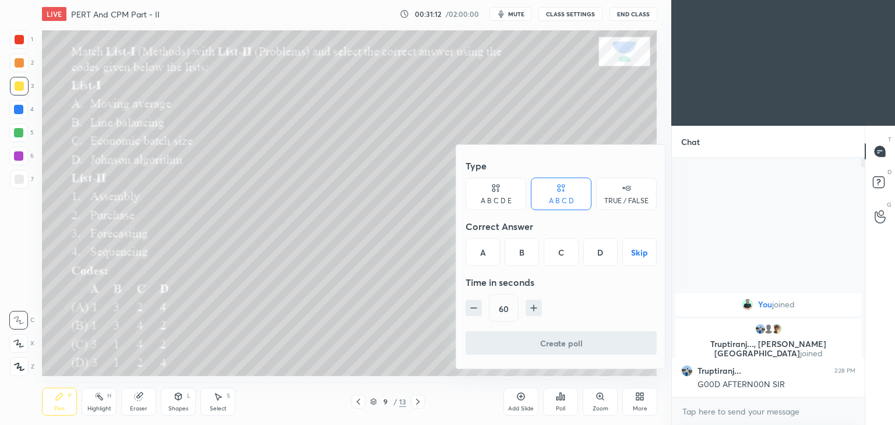
click at [616, 249] on div "D" at bounding box center [600, 252] width 34 height 28
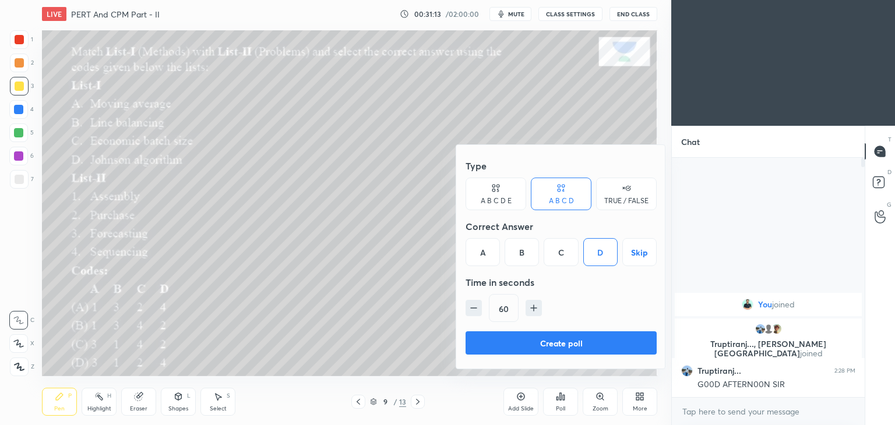
click at [595, 336] on button "Create poll" at bounding box center [561, 343] width 191 height 23
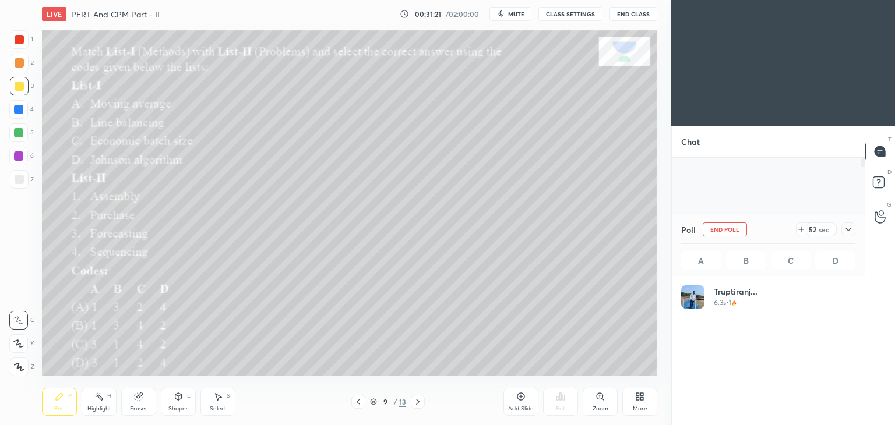
scroll to position [136, 171]
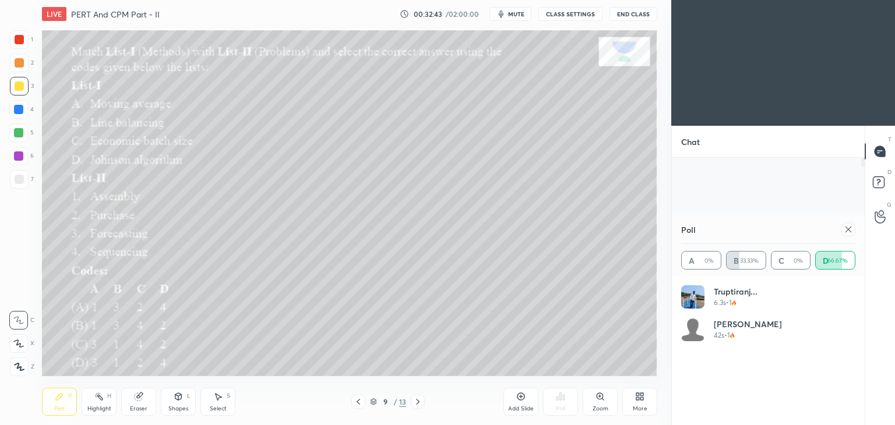
click at [849, 233] on icon at bounding box center [848, 229] width 9 height 9
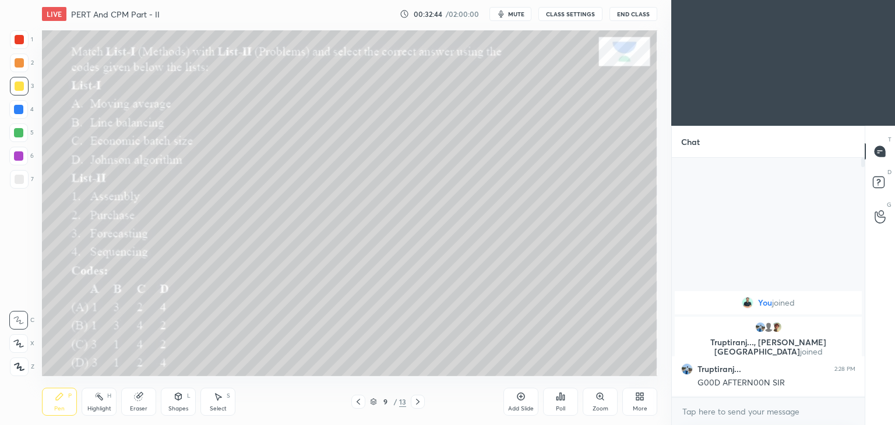
scroll to position [236, 189]
click at [415, 403] on icon at bounding box center [417, 401] width 9 height 9
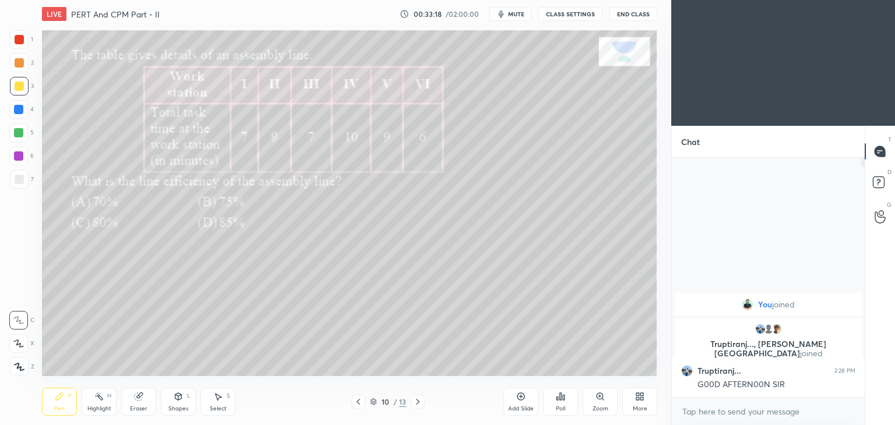
click at [565, 406] on div "Poll" at bounding box center [560, 409] width 9 height 6
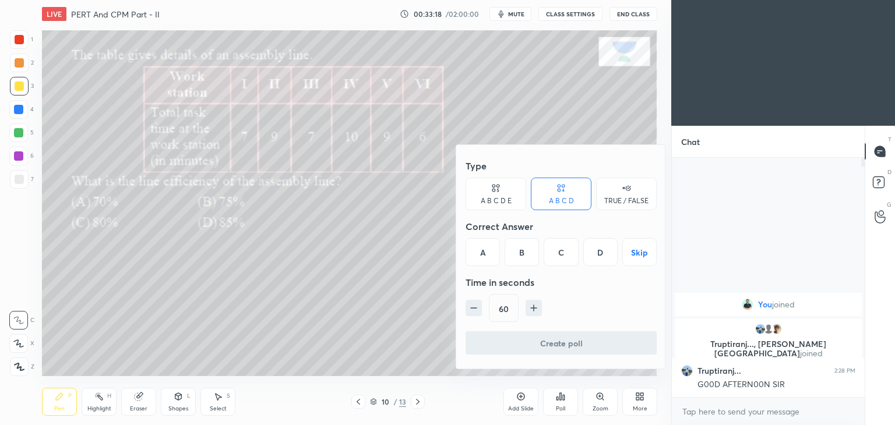
click at [569, 251] on div "C" at bounding box center [561, 252] width 34 height 28
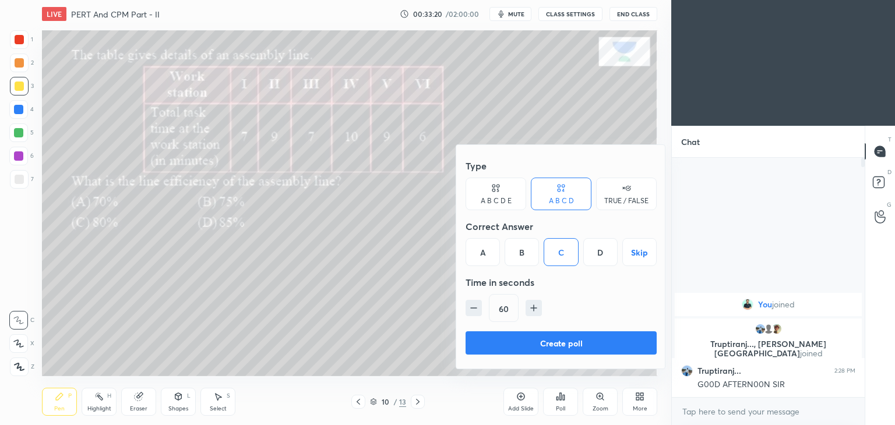
click at [557, 350] on button "Create poll" at bounding box center [561, 343] width 191 height 23
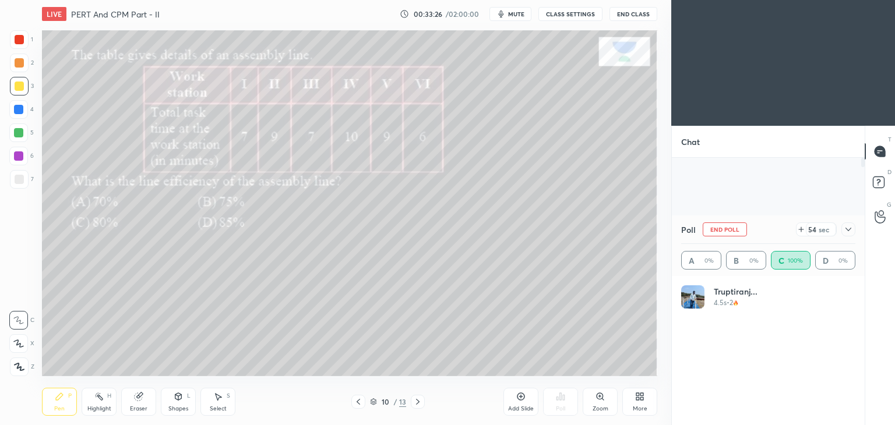
scroll to position [136, 171]
click at [138, 403] on div "Eraser" at bounding box center [138, 402] width 35 height 28
click at [22, 340] on icon at bounding box center [18, 344] width 9 height 10
click at [57, 400] on icon at bounding box center [59, 396] width 7 height 7
click at [221, 401] on icon at bounding box center [217, 396] width 9 height 9
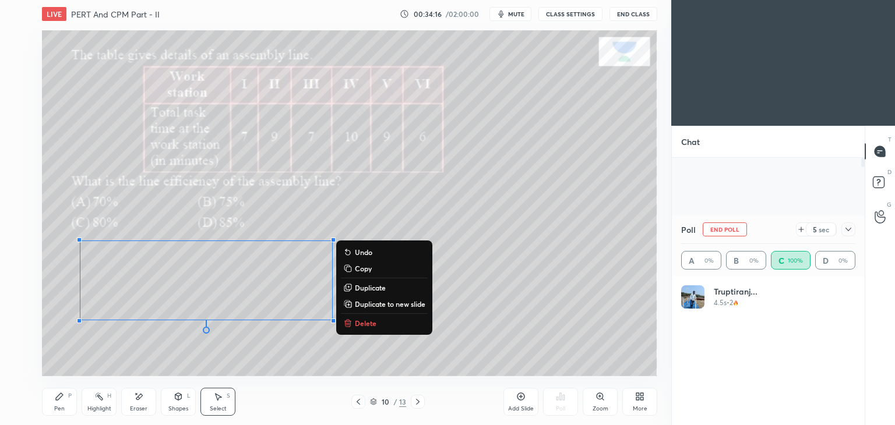
click at [65, 408] on div "Pen P" at bounding box center [59, 402] width 35 height 28
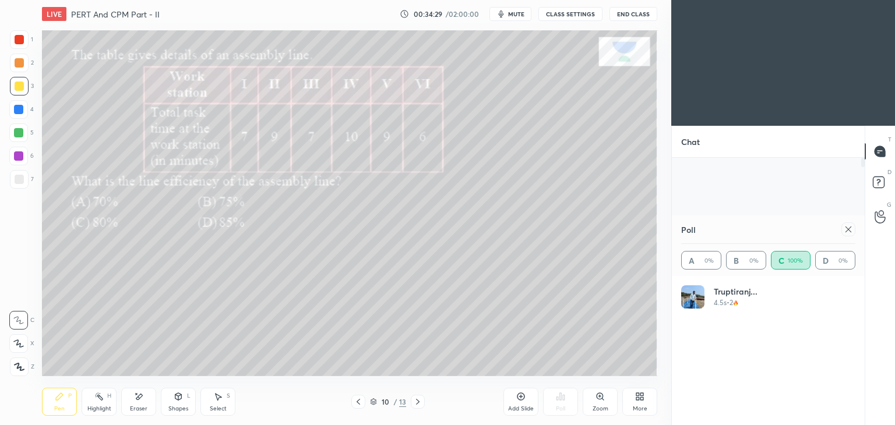
click at [219, 397] on icon at bounding box center [219, 397] width 6 height 7
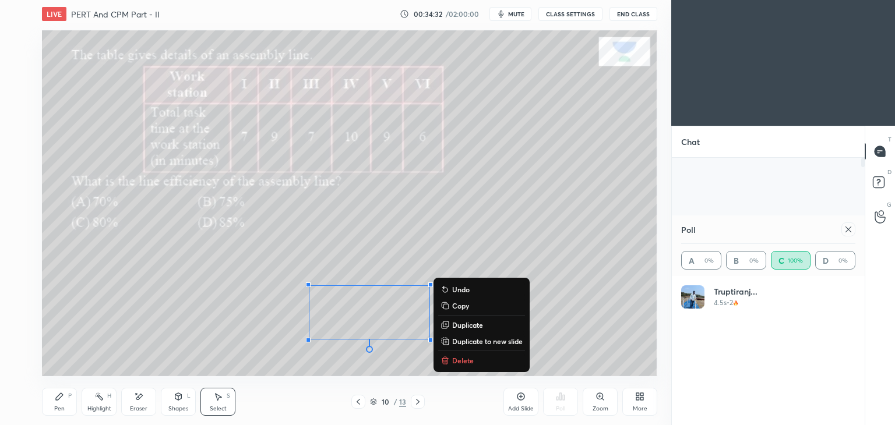
click at [64, 405] on div "Pen P" at bounding box center [59, 402] width 35 height 28
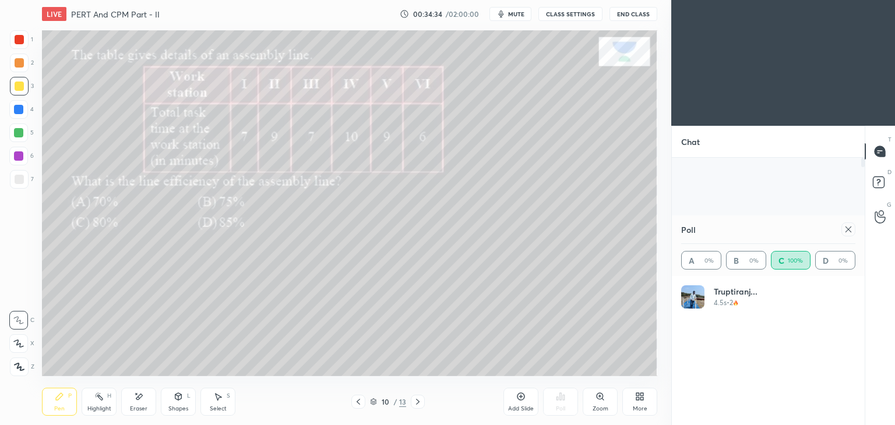
click at [140, 399] on icon at bounding box center [138, 397] width 9 height 10
click at [64, 400] on icon at bounding box center [59, 396] width 9 height 9
click at [184, 410] on div "Shapes" at bounding box center [178, 409] width 20 height 6
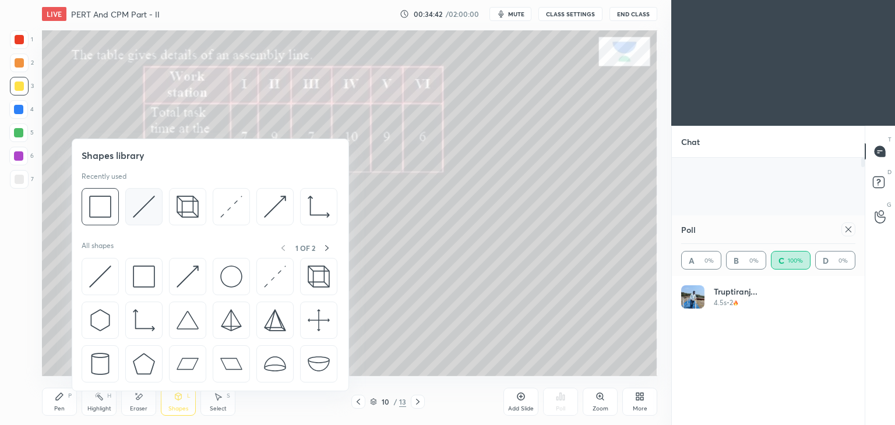
click at [157, 212] on div at bounding box center [143, 206] width 37 height 37
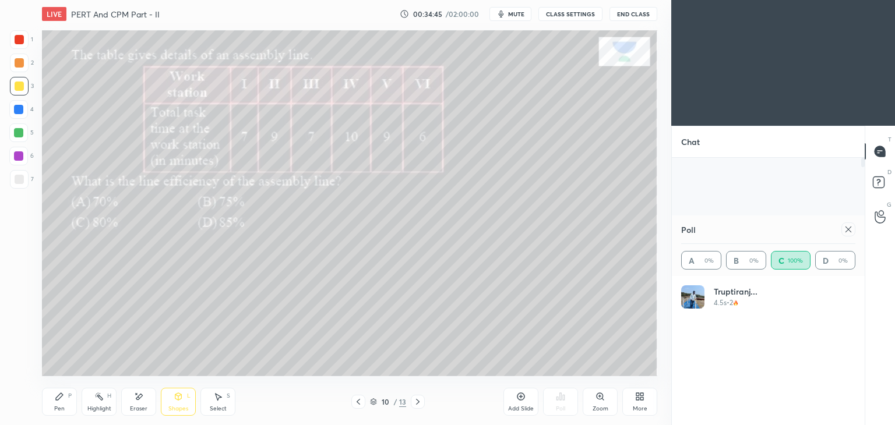
click at [47, 404] on div "Pen P" at bounding box center [59, 402] width 35 height 28
click at [177, 404] on div "Shapes L" at bounding box center [178, 402] width 35 height 28
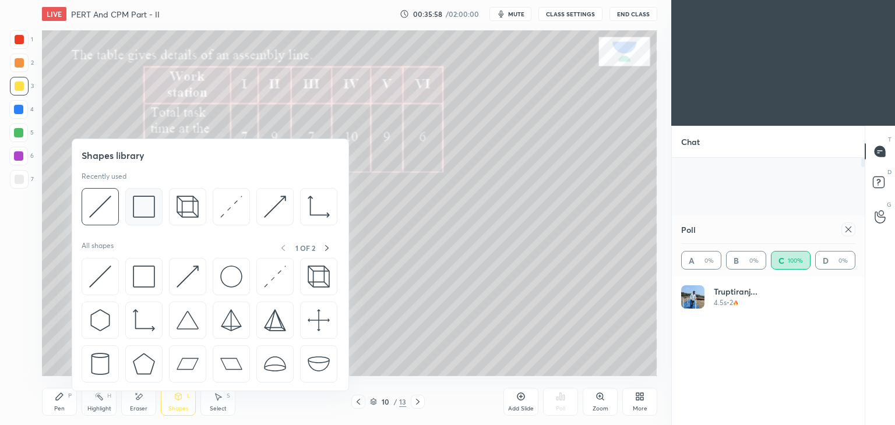
click at [150, 210] on img at bounding box center [144, 207] width 22 height 22
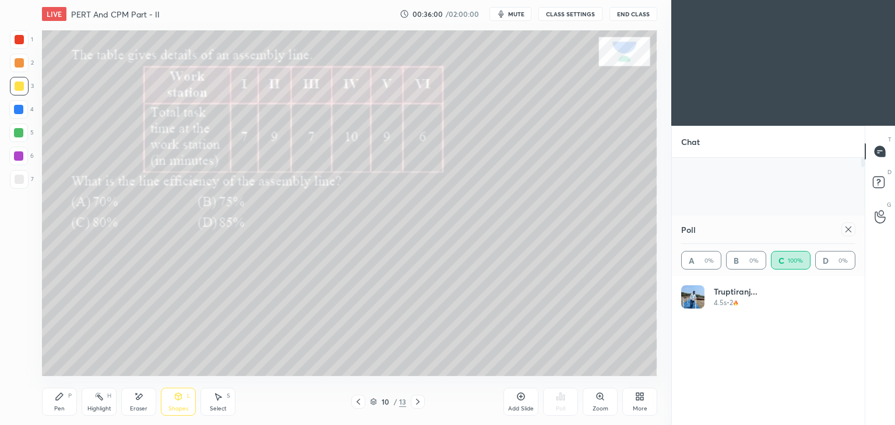
click at [67, 399] on div "Pen P" at bounding box center [59, 402] width 35 height 28
click at [848, 230] on icon at bounding box center [848, 230] width 6 height 6
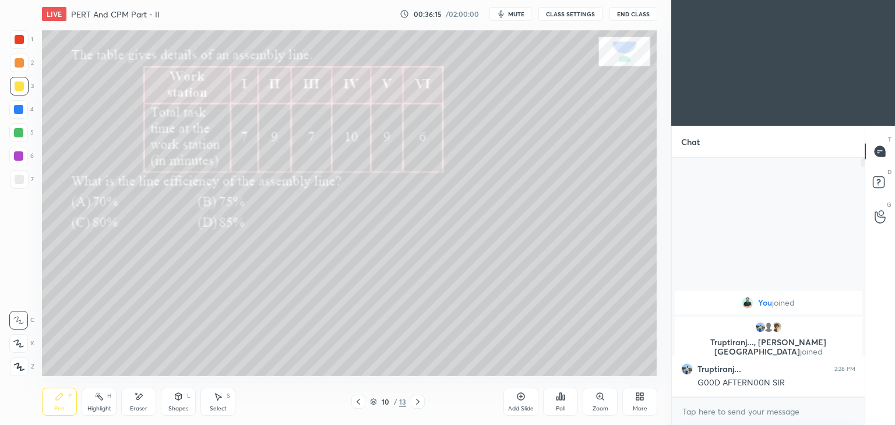
scroll to position [140, 189]
click at [417, 407] on div at bounding box center [418, 402] width 14 height 14
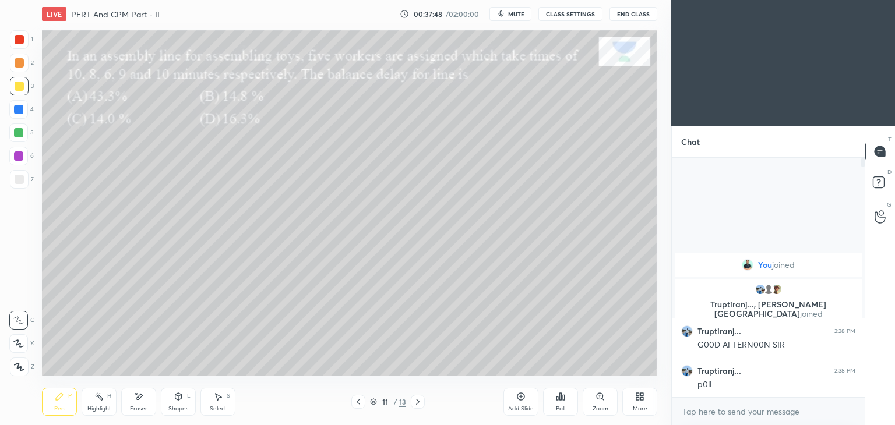
click at [565, 404] on div "Poll" at bounding box center [560, 402] width 35 height 28
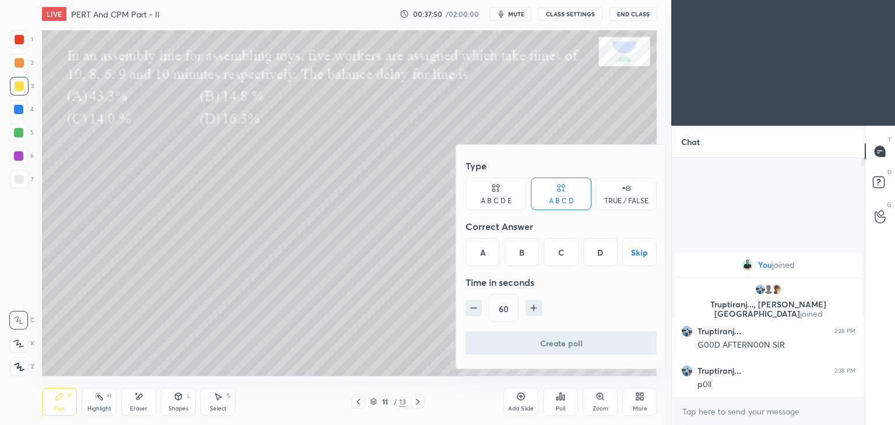
click at [566, 253] on div "C" at bounding box center [561, 252] width 34 height 28
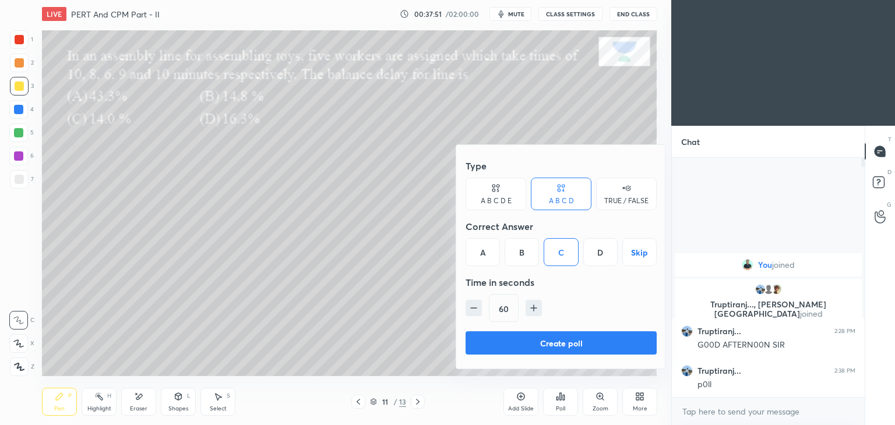
click at [567, 343] on button "Create poll" at bounding box center [561, 343] width 191 height 23
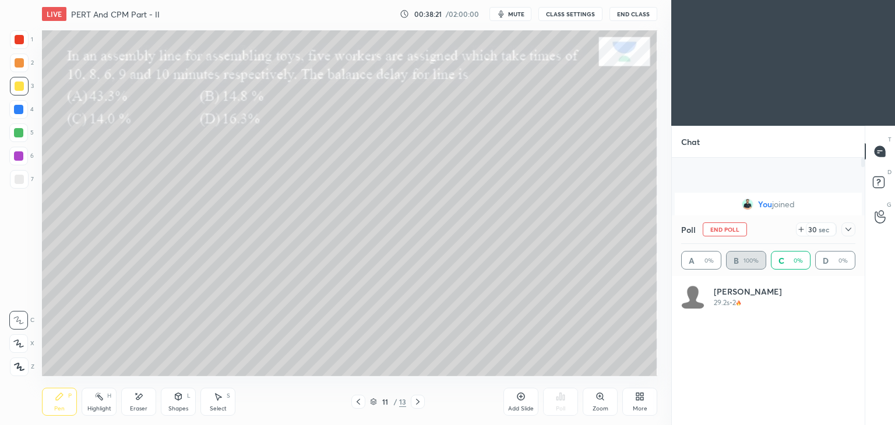
scroll to position [136, 171]
click at [178, 399] on icon at bounding box center [178, 398] width 0 height 4
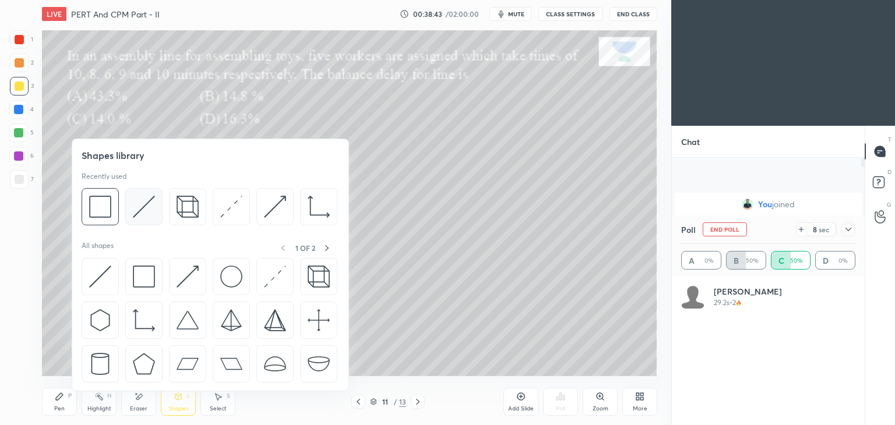
click at [142, 206] on img at bounding box center [144, 207] width 22 height 22
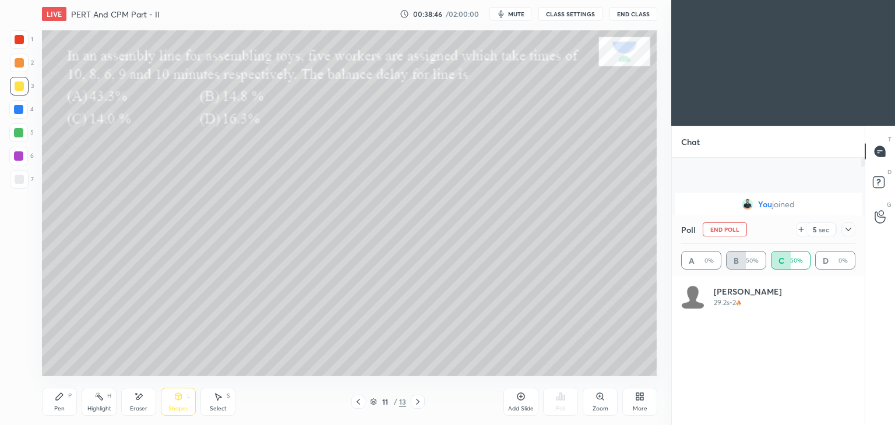
click at [62, 401] on icon at bounding box center [59, 396] width 9 height 9
click at [851, 231] on icon at bounding box center [848, 229] width 9 height 9
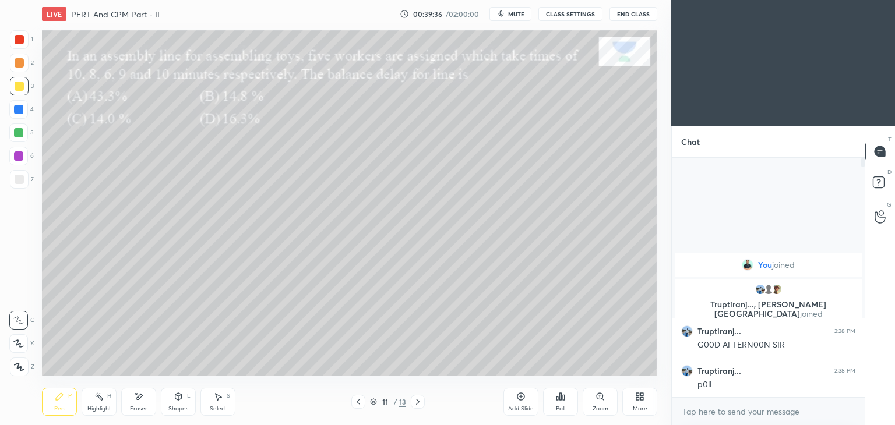
scroll to position [4, 3]
click at [422, 399] on icon at bounding box center [417, 401] width 9 height 9
click at [566, 402] on div "Poll" at bounding box center [560, 402] width 35 height 28
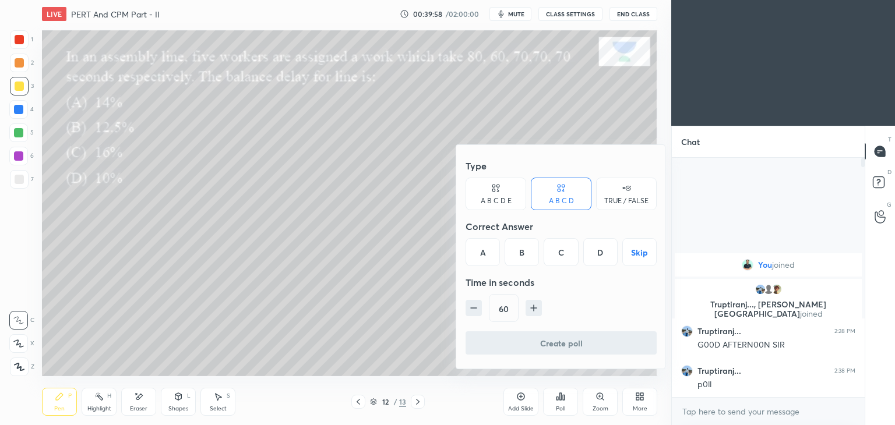
click at [527, 249] on div "B" at bounding box center [522, 252] width 34 height 28
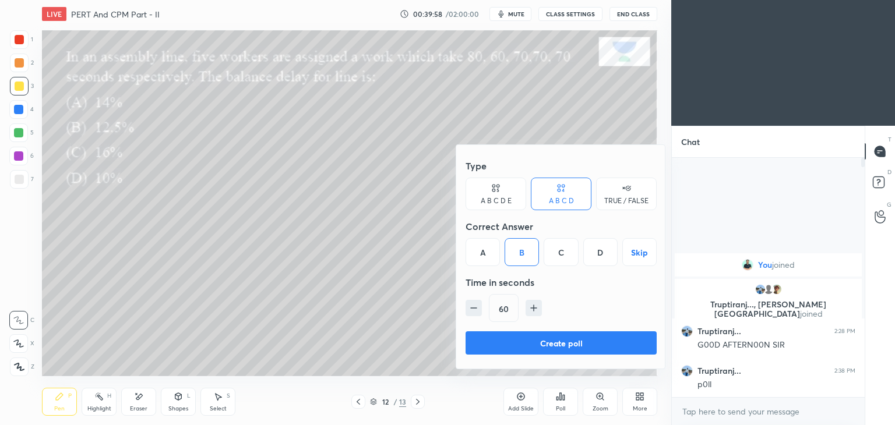
click at [572, 348] on button "Create poll" at bounding box center [561, 343] width 191 height 23
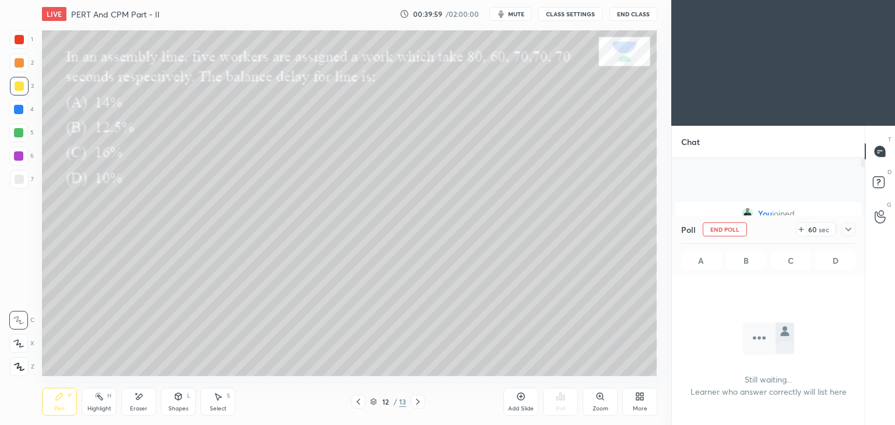
scroll to position [79, 189]
click at [846, 229] on icon at bounding box center [848, 229] width 9 height 9
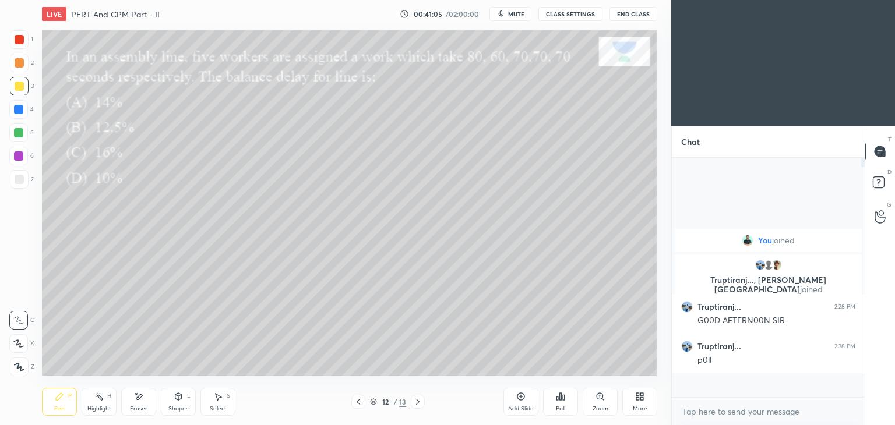
scroll to position [140, 189]
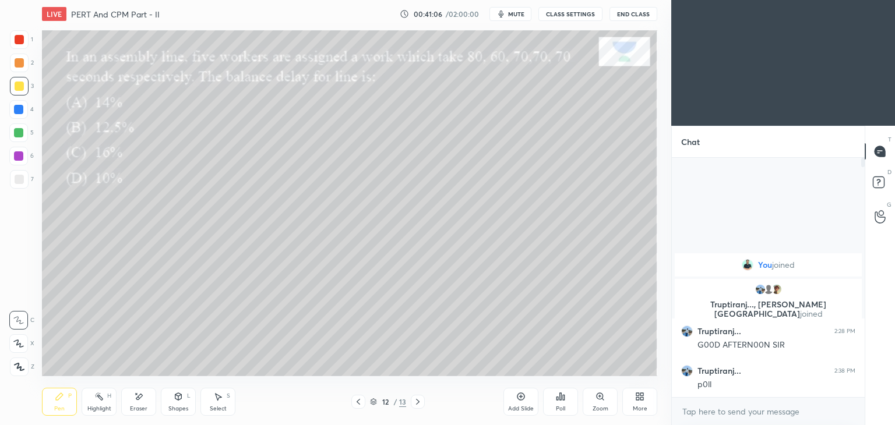
click at [63, 400] on icon at bounding box center [59, 396] width 9 height 9
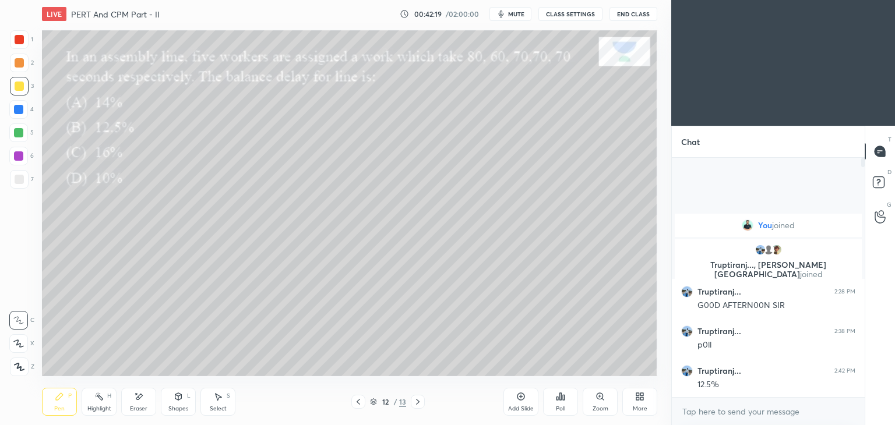
click at [422, 394] on div "Pen P Highlight H Eraser Shapes L Select S 12 / 13 Add Slide Poll Zoom More" at bounding box center [349, 402] width 615 height 47
click at [412, 397] on div at bounding box center [418, 402] width 14 height 14
click at [559, 404] on div "Poll" at bounding box center [560, 402] width 35 height 28
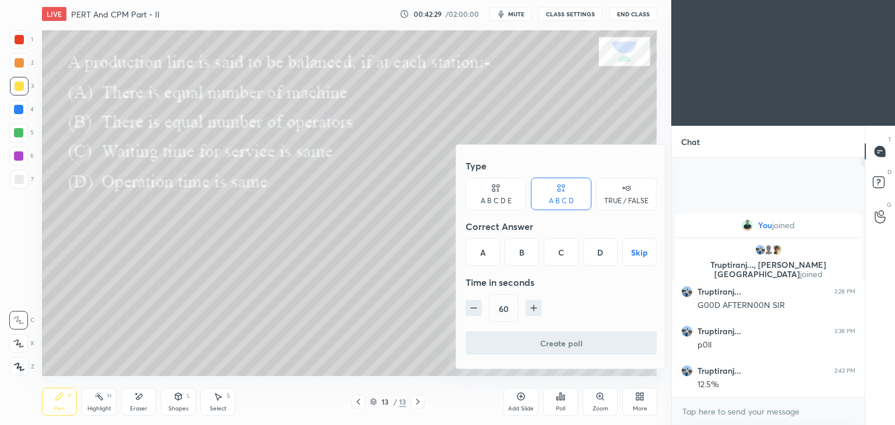
click at [610, 254] on div "D" at bounding box center [600, 252] width 34 height 28
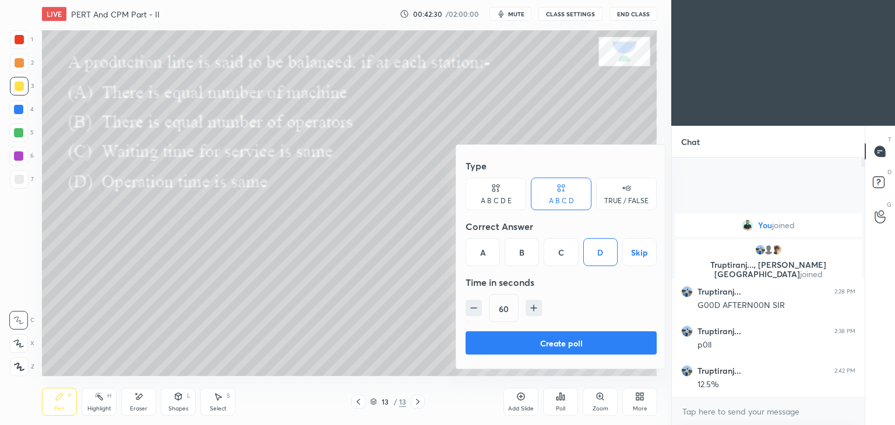
click at [589, 344] on button "Create poll" at bounding box center [561, 343] width 191 height 23
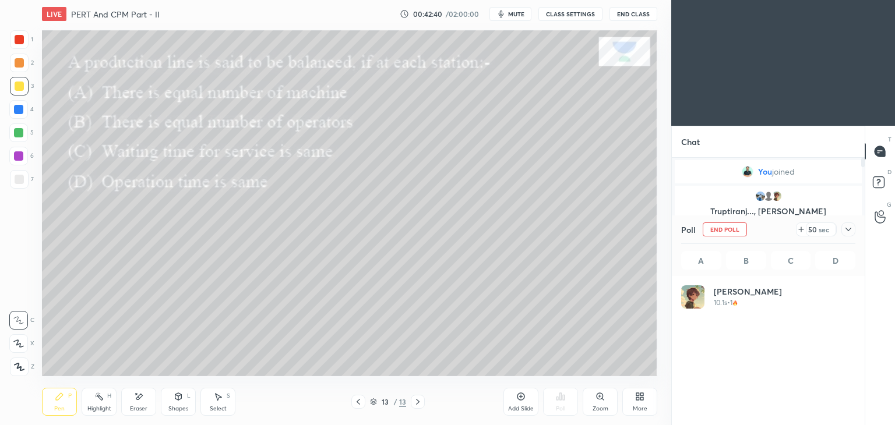
scroll to position [136, 171]
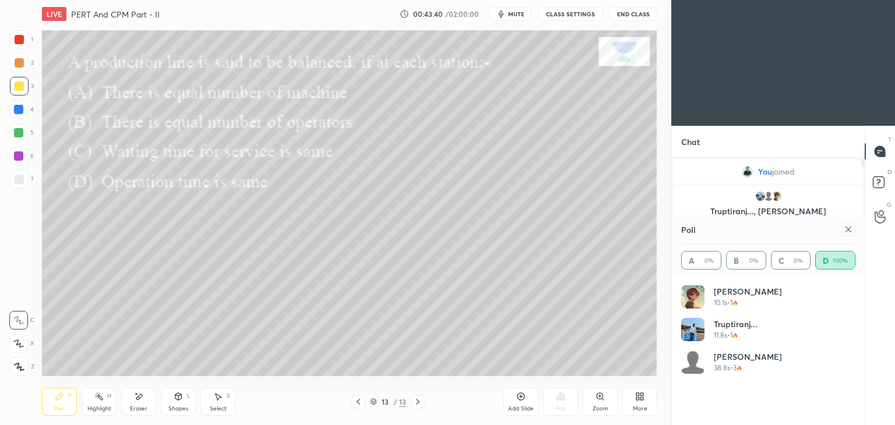
click at [23, 31] on div at bounding box center [19, 39] width 19 height 19
click at [851, 230] on icon at bounding box center [848, 229] width 9 height 9
type textarea "x"
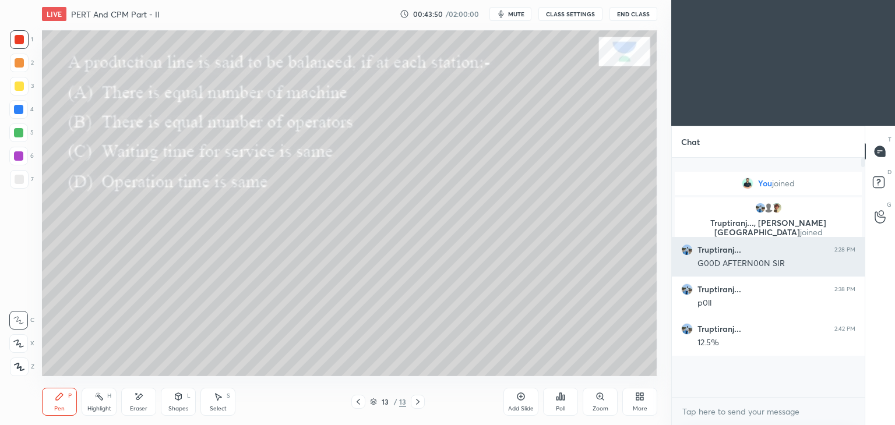
scroll to position [3, 3]
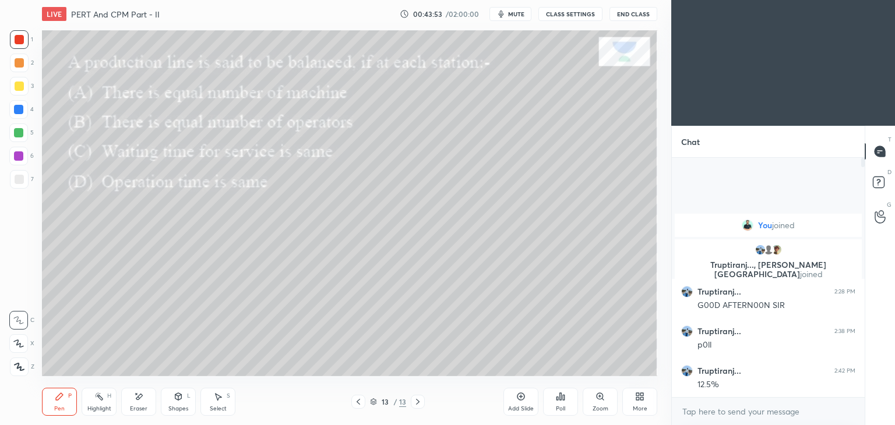
click at [642, 406] on div "More" at bounding box center [640, 409] width 15 height 6
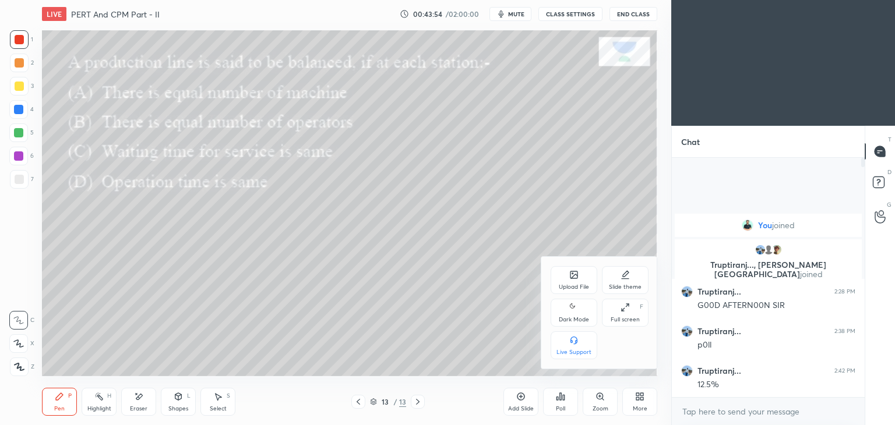
click at [577, 285] on div "Upload File" at bounding box center [574, 287] width 30 height 6
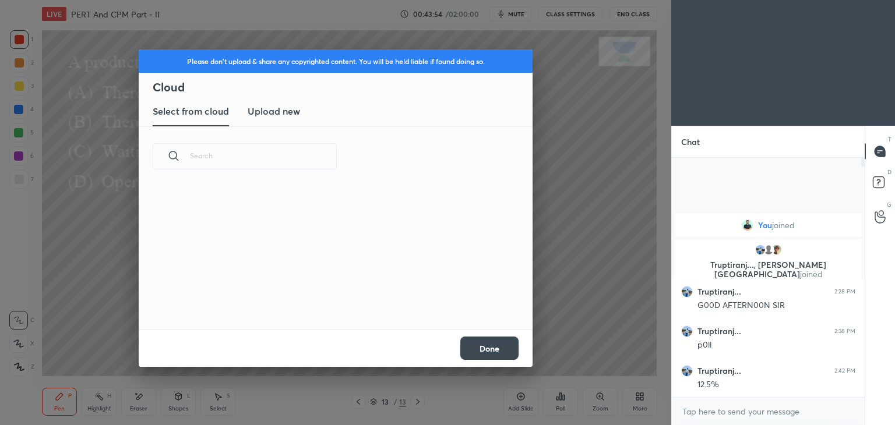
scroll to position [143, 374]
click at [279, 111] on h3 "Upload new" at bounding box center [274, 111] width 52 height 14
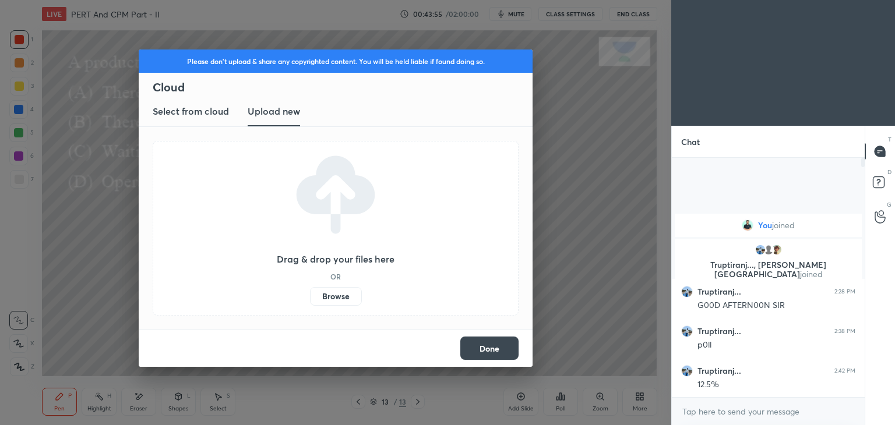
click at [340, 293] on label "Browse" at bounding box center [336, 296] width 52 height 19
click at [310, 293] on input "Browse" at bounding box center [310, 296] width 0 height 19
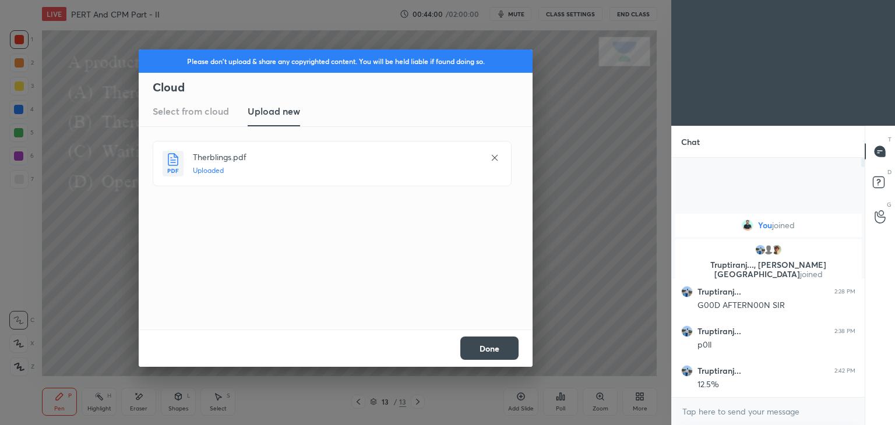
click at [497, 350] on button "Done" at bounding box center [489, 348] width 58 height 23
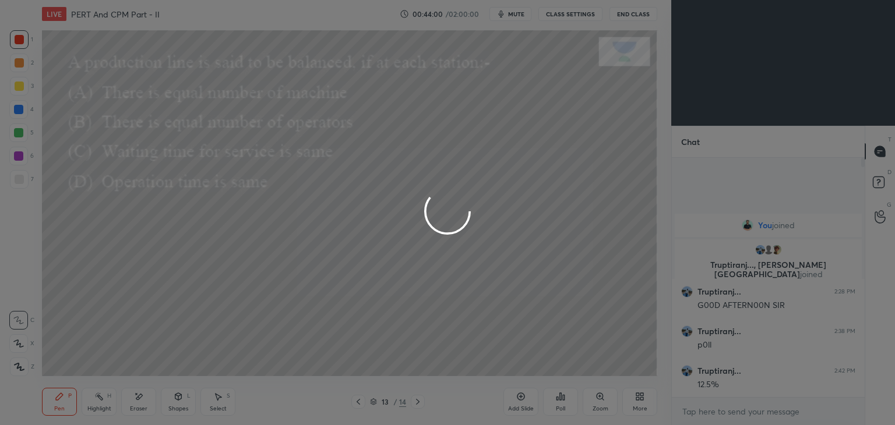
click at [358, 400] on icon at bounding box center [358, 401] width 9 height 9
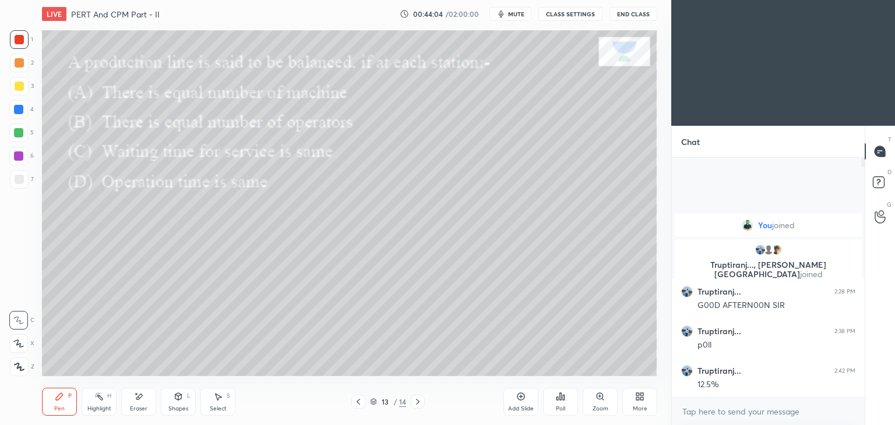
click at [418, 401] on icon at bounding box center [417, 402] width 3 height 6
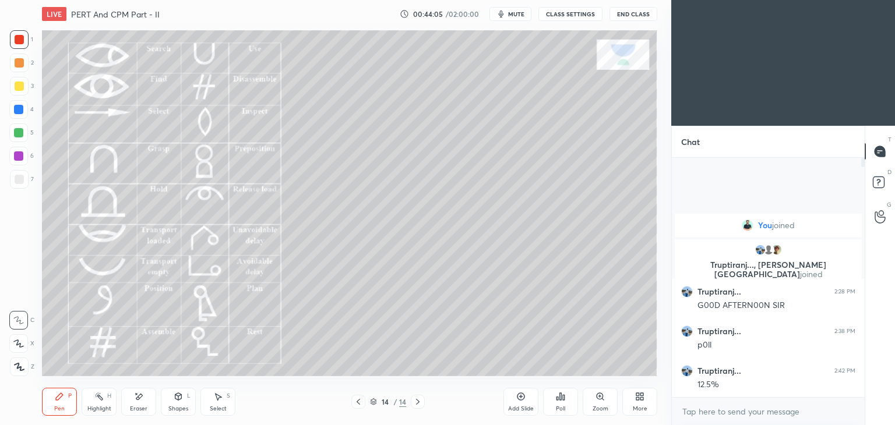
click at [361, 404] on icon at bounding box center [358, 401] width 9 height 9
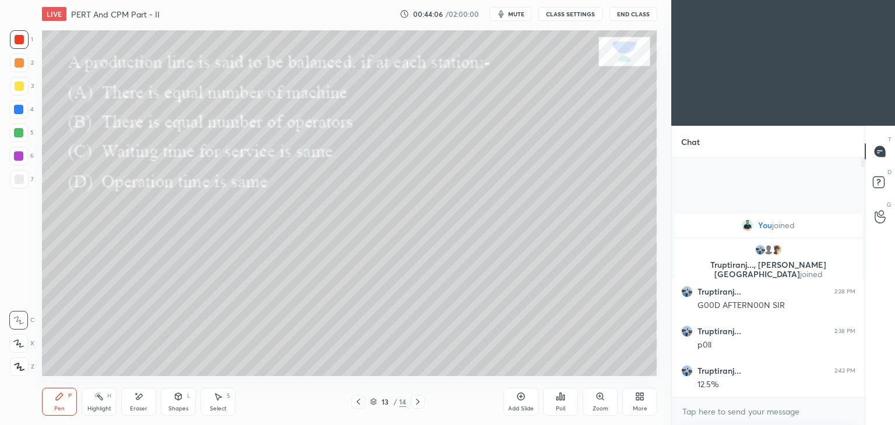
click at [53, 393] on div "Pen P" at bounding box center [59, 402] width 35 height 28
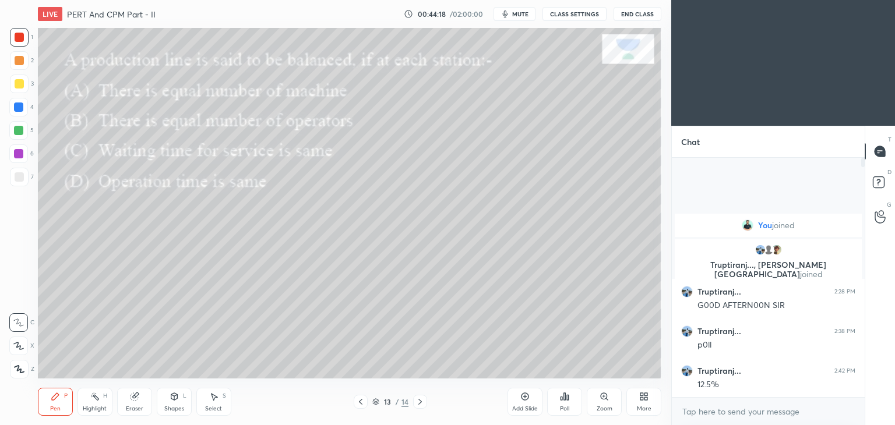
scroll to position [57914, 57641]
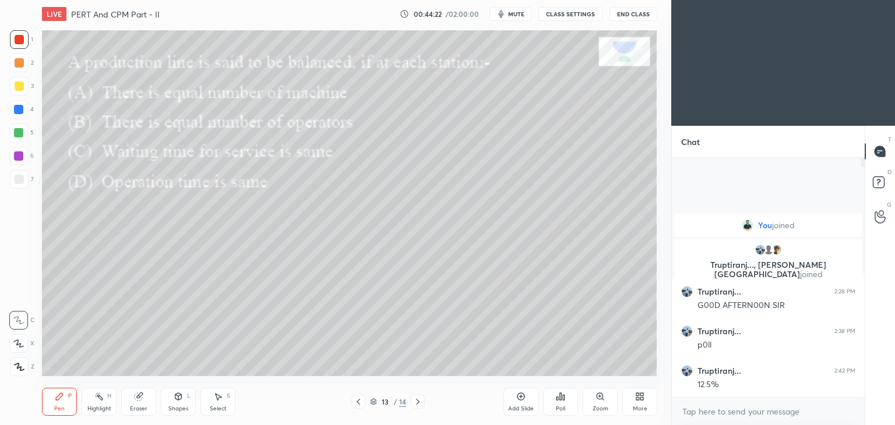
click at [414, 404] on icon at bounding box center [417, 401] width 9 height 9
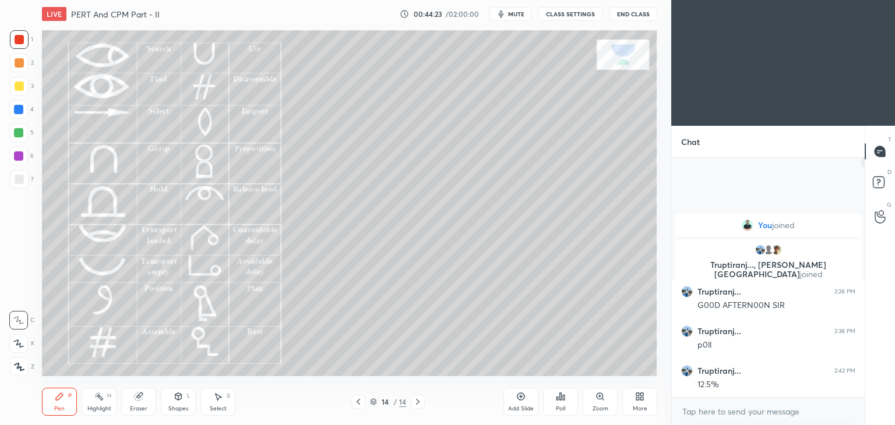
click at [59, 400] on icon at bounding box center [59, 396] width 9 height 9
click at [23, 84] on div at bounding box center [19, 86] width 19 height 19
click at [172, 397] on div "Shapes L" at bounding box center [178, 402] width 35 height 28
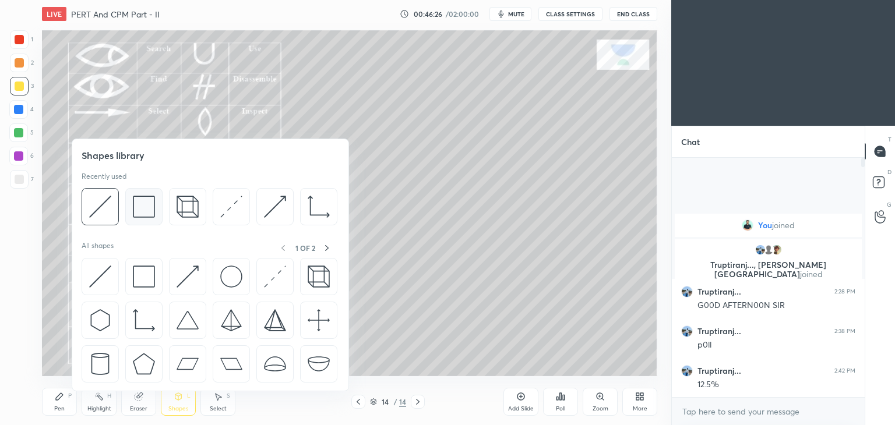
click at [144, 206] on img at bounding box center [144, 207] width 22 height 22
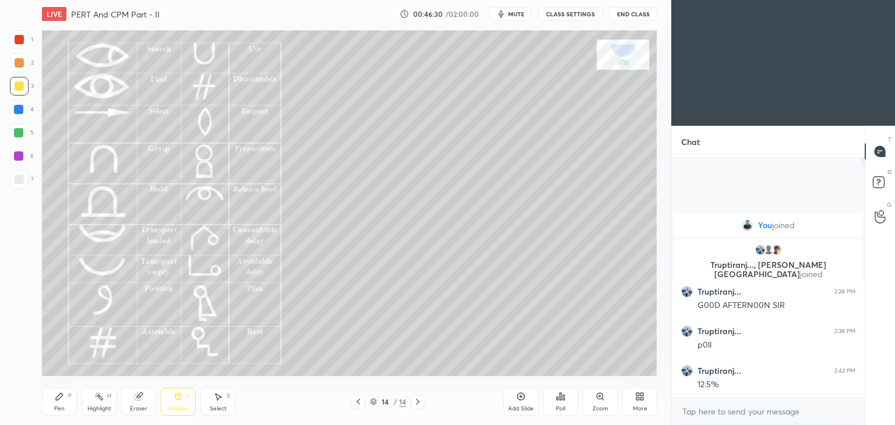
click at [184, 398] on div "Shapes L" at bounding box center [178, 402] width 35 height 28
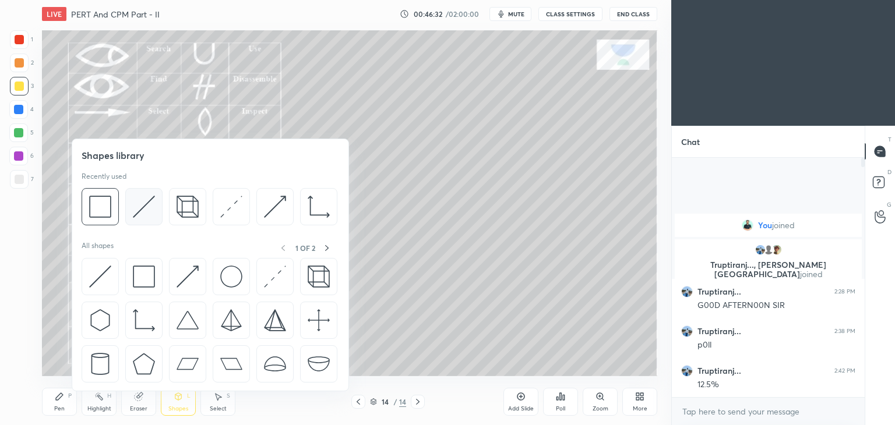
click at [144, 206] on img at bounding box center [144, 207] width 22 height 22
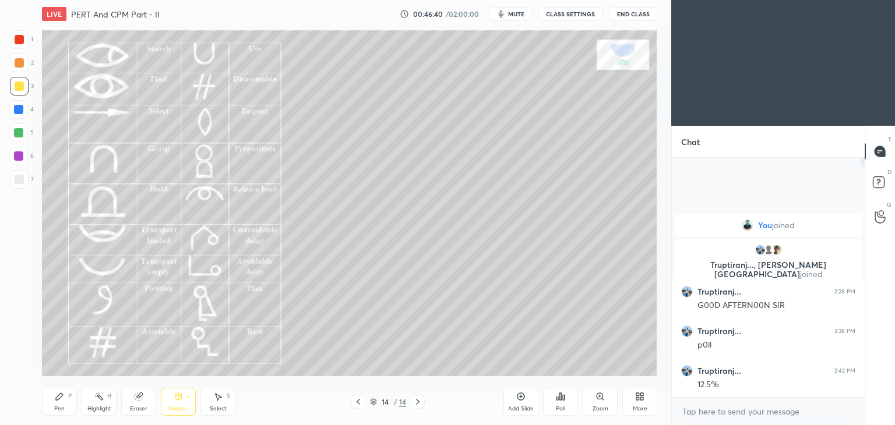
click at [184, 404] on div "Shapes L" at bounding box center [178, 402] width 35 height 28
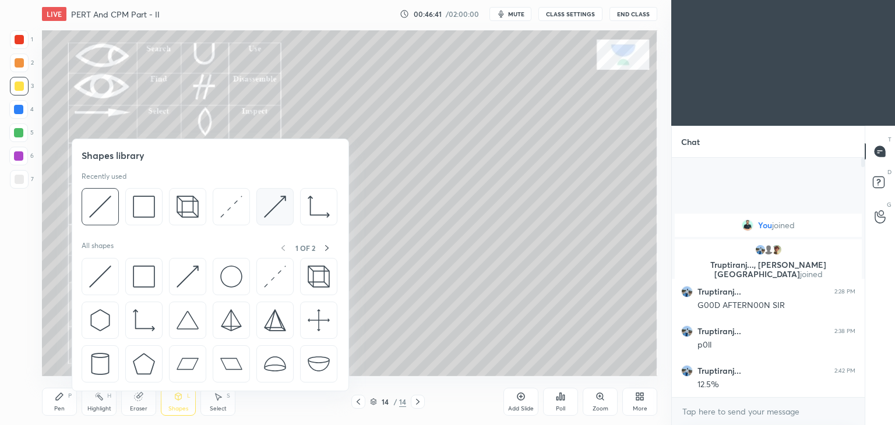
click at [274, 204] on img at bounding box center [275, 207] width 22 height 22
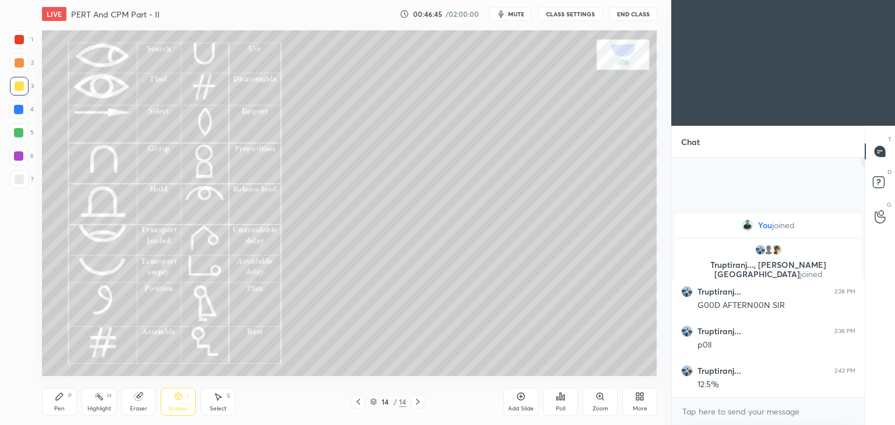
click at [57, 406] on div "Pen" at bounding box center [59, 409] width 10 height 6
click at [142, 394] on icon at bounding box center [139, 396] width 6 height 6
click at [21, 336] on div at bounding box center [18, 343] width 19 height 19
click at [60, 400] on icon at bounding box center [59, 396] width 9 height 9
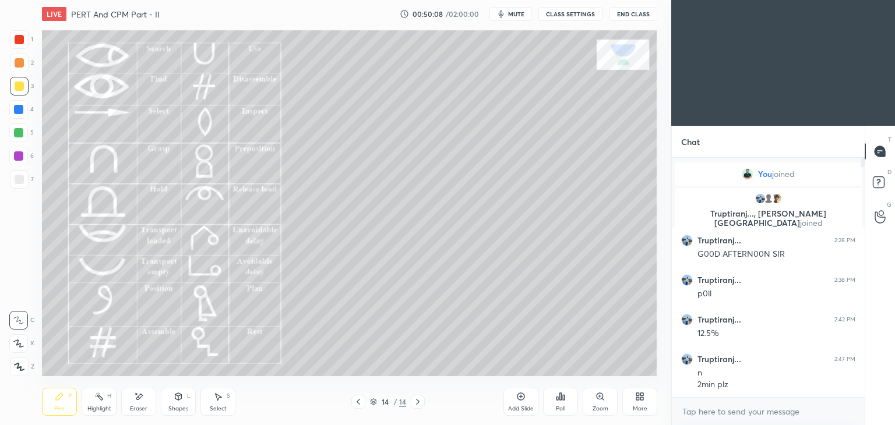
click at [143, 406] on div "Eraser" at bounding box center [138, 409] width 17 height 6
click at [635, 407] on div "More" at bounding box center [640, 409] width 15 height 6
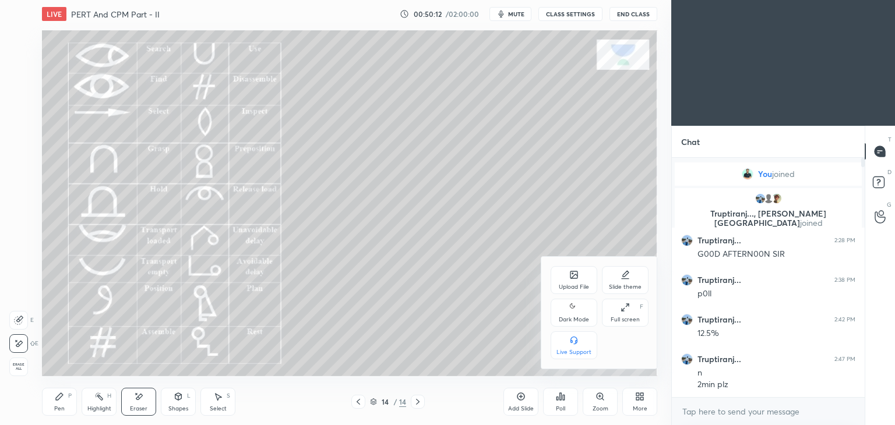
click at [569, 276] on icon at bounding box center [573, 274] width 9 height 9
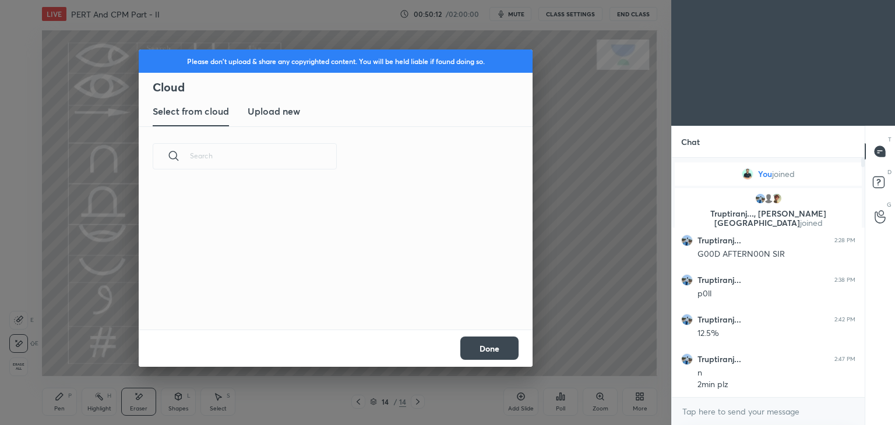
scroll to position [143, 374]
click at [281, 114] on h3 "Upload new" at bounding box center [274, 111] width 52 height 14
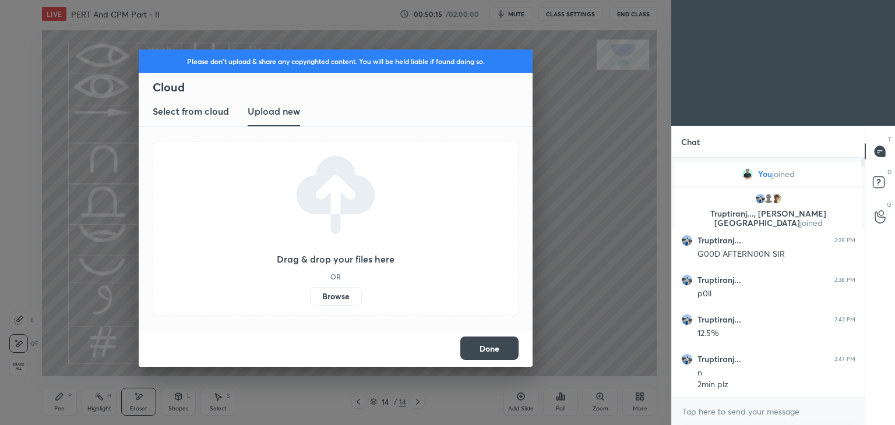
click at [350, 298] on label "Browse" at bounding box center [336, 296] width 52 height 19
click at [310, 298] on input "Browse" at bounding box center [310, 296] width 0 height 19
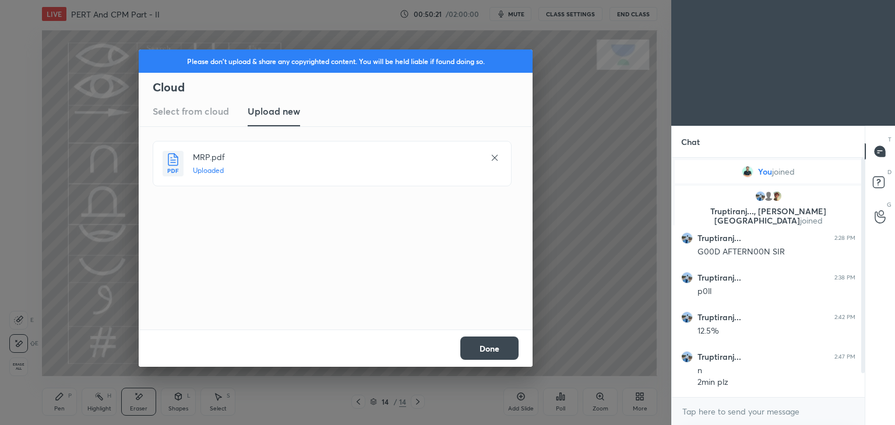
scroll to position [37, 0]
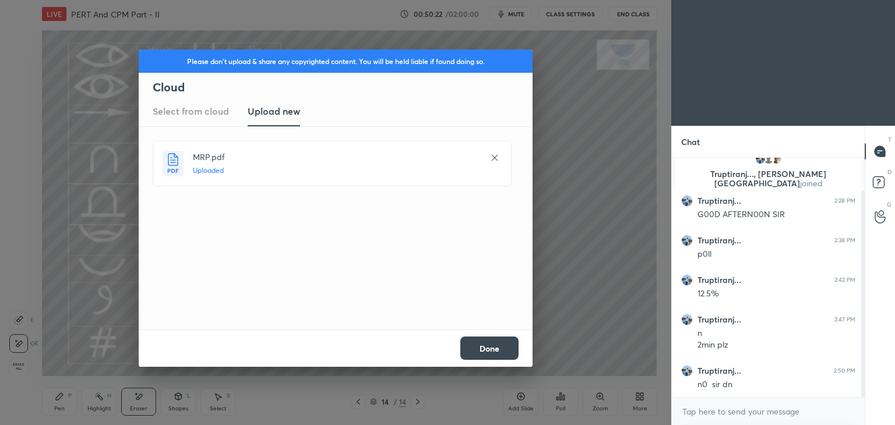
click at [489, 343] on button "Done" at bounding box center [489, 348] width 58 height 23
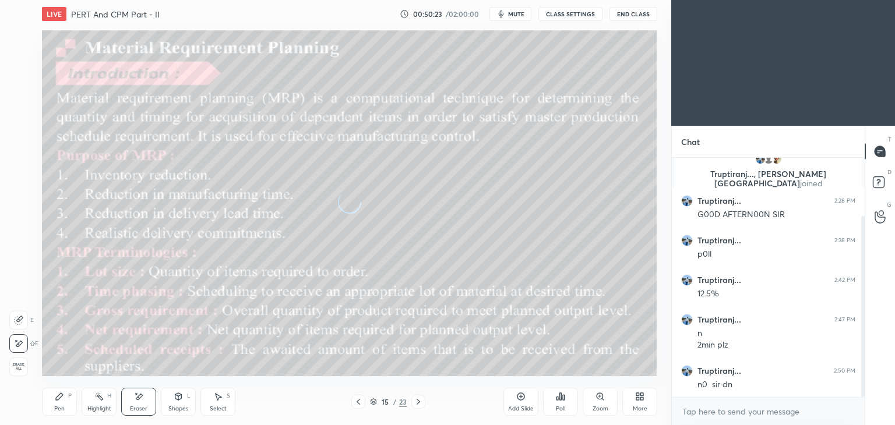
scroll to position [77, 0]
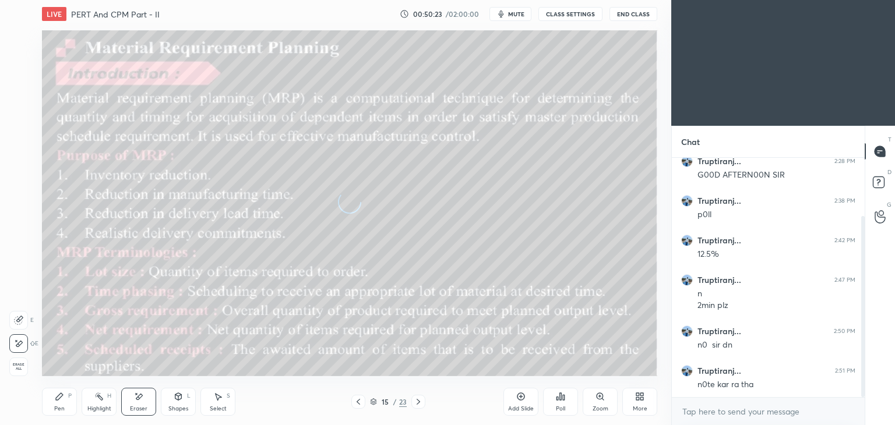
click at [354, 401] on icon at bounding box center [358, 401] width 9 height 9
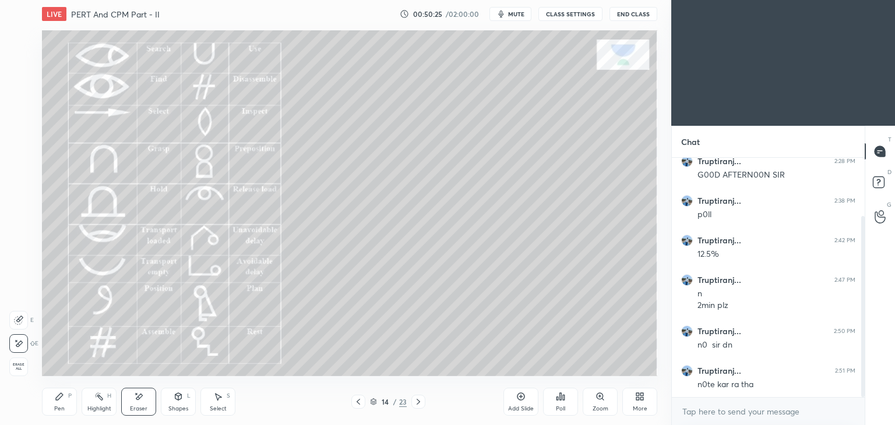
click at [59, 404] on div "Pen P" at bounding box center [59, 402] width 35 height 28
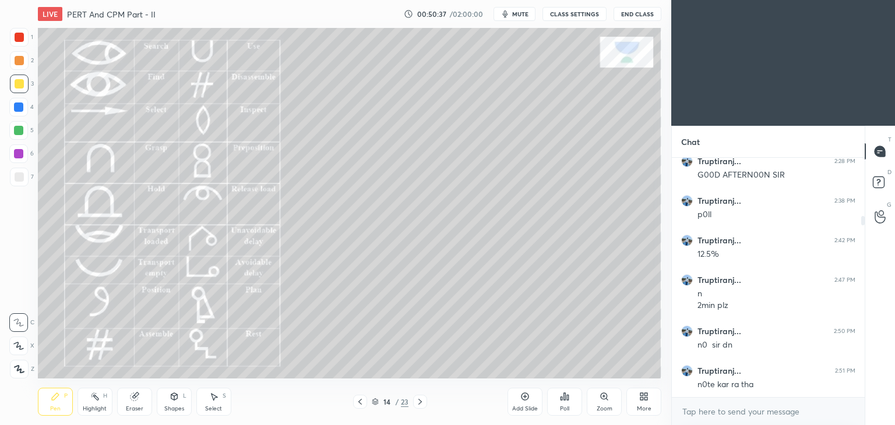
scroll to position [57914, 57641]
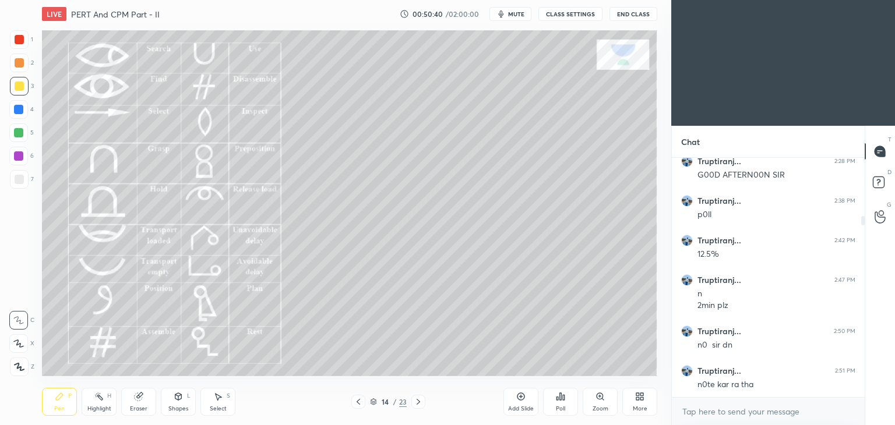
click at [139, 402] on div "Eraser" at bounding box center [138, 402] width 35 height 28
click at [13, 348] on div at bounding box center [18, 343] width 19 height 19
click at [50, 398] on div "Pen P" at bounding box center [59, 402] width 35 height 28
click at [420, 399] on icon at bounding box center [418, 401] width 9 height 9
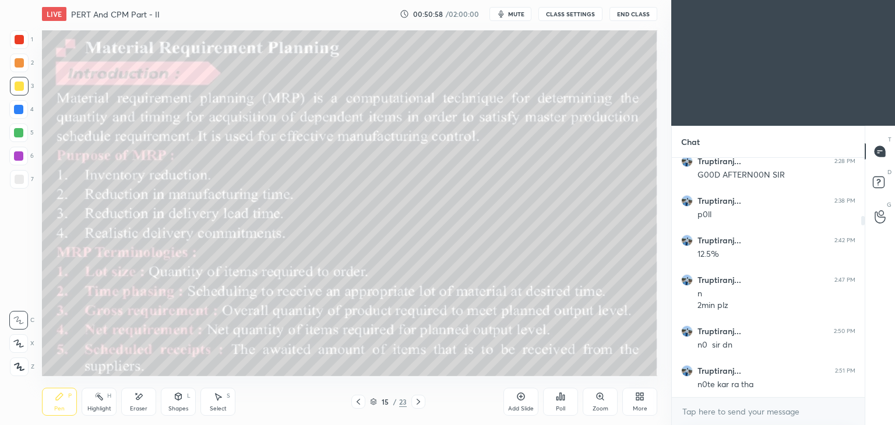
click at [56, 399] on icon at bounding box center [59, 396] width 7 height 7
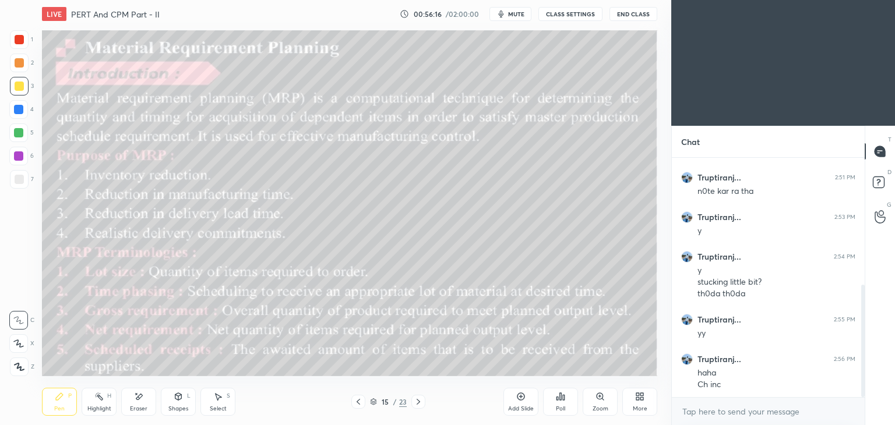
scroll to position [282, 0]
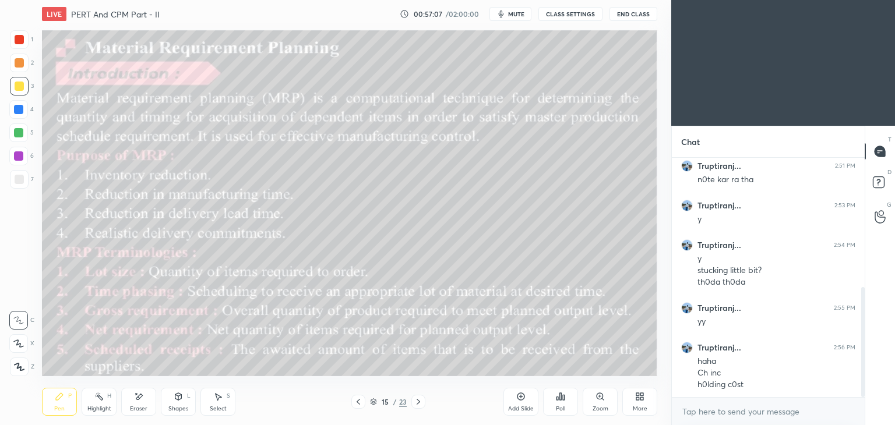
click at [513, 17] on span "mute" at bounding box center [516, 14] width 16 height 8
click at [513, 15] on span "unmute" at bounding box center [515, 14] width 25 height 8
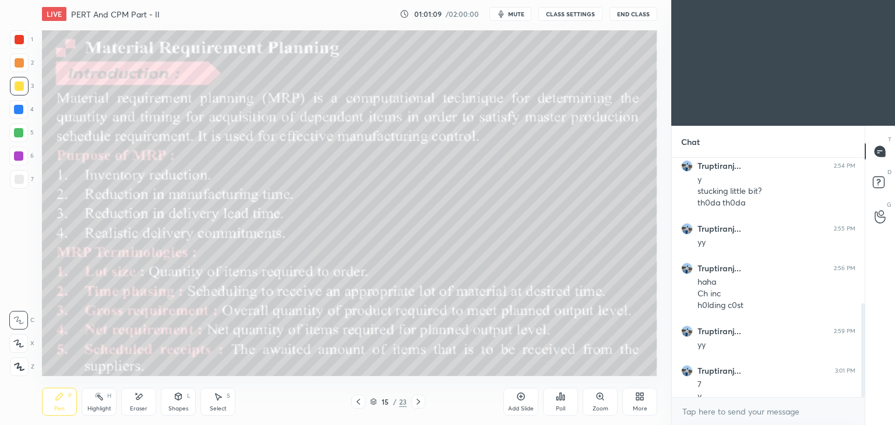
scroll to position [373, 0]
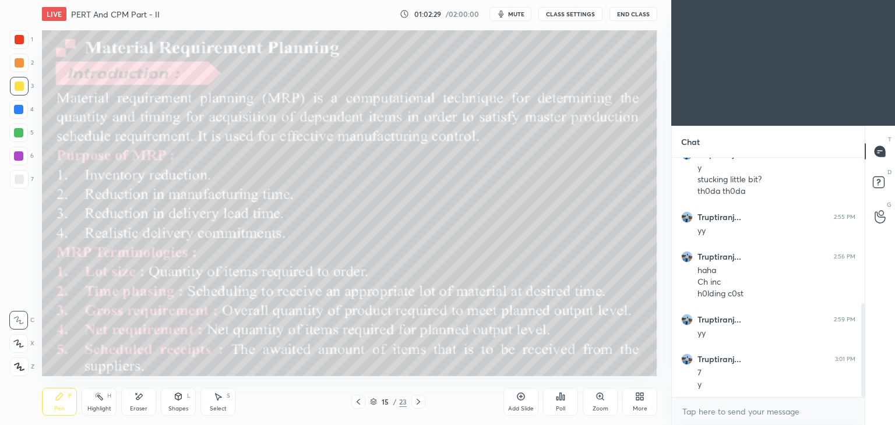
click at [228, 401] on div "Select S" at bounding box center [217, 402] width 35 height 28
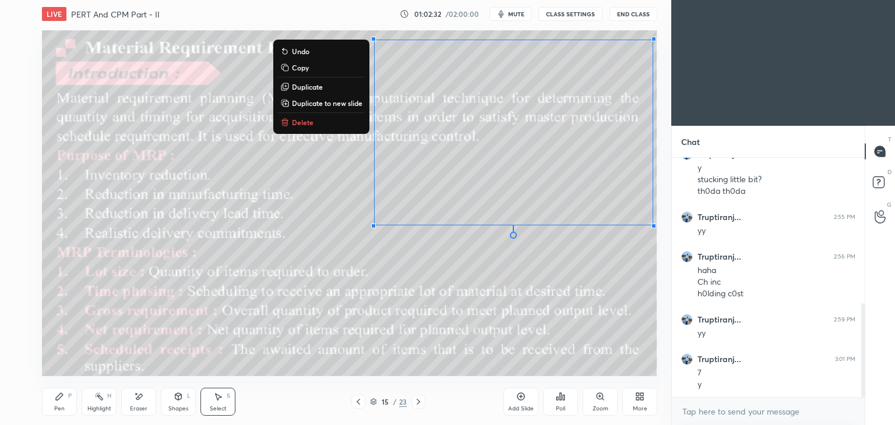
click at [329, 121] on button "Delete" at bounding box center [321, 122] width 87 height 14
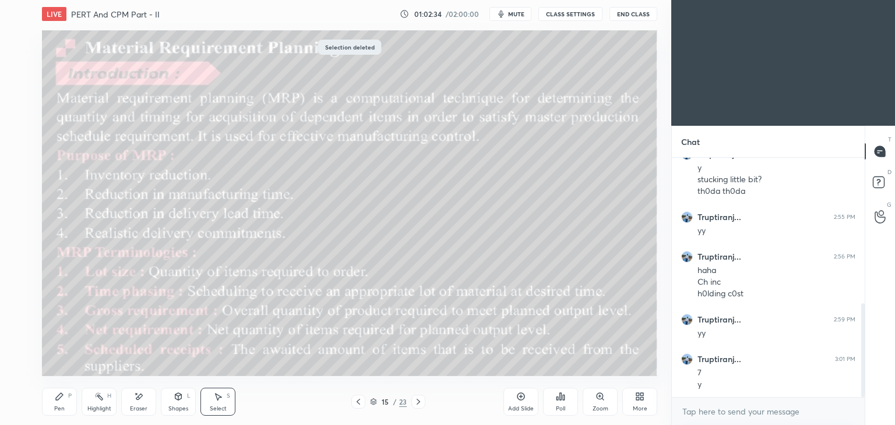
click at [426, 406] on div "15 / 23" at bounding box center [388, 402] width 231 height 14
click at [415, 402] on icon at bounding box center [418, 401] width 9 height 9
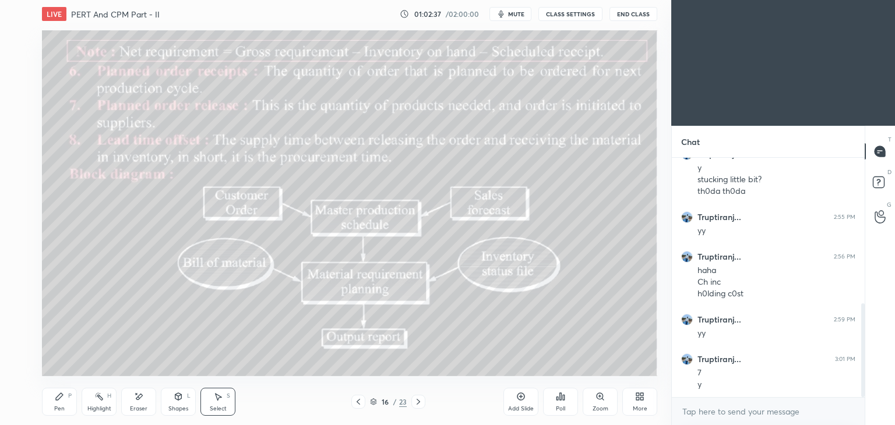
click at [67, 408] on div "Pen P" at bounding box center [59, 402] width 35 height 28
click at [357, 410] on div "Pen P Highlight H Eraser Shapes L Select S 16 / 23 Add Slide Poll Zoom More" at bounding box center [349, 402] width 615 height 47
click at [364, 399] on div at bounding box center [358, 402] width 14 height 14
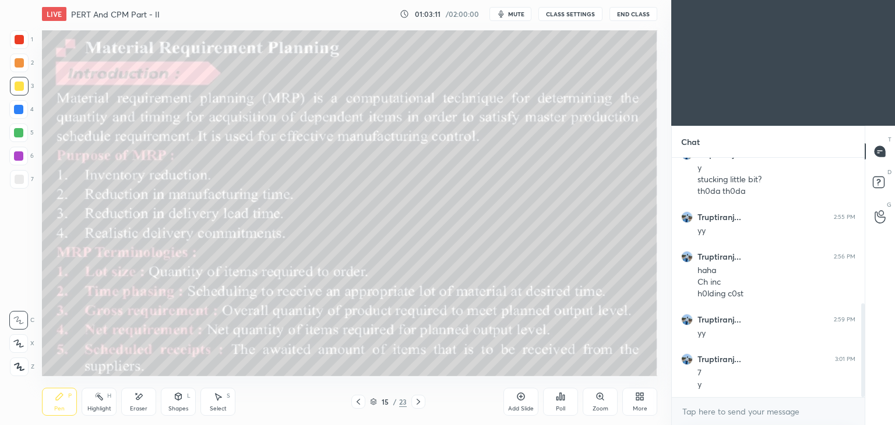
click at [418, 401] on icon at bounding box center [418, 402] width 3 height 6
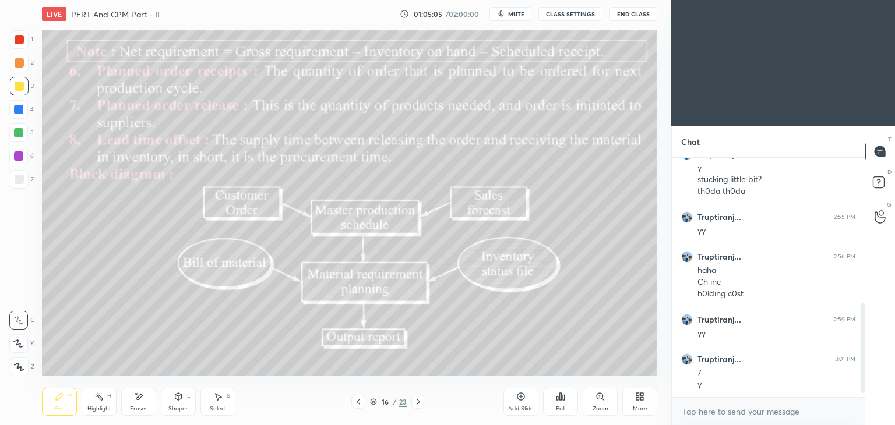
scroll to position [413, 0]
click at [415, 399] on icon at bounding box center [418, 401] width 9 height 9
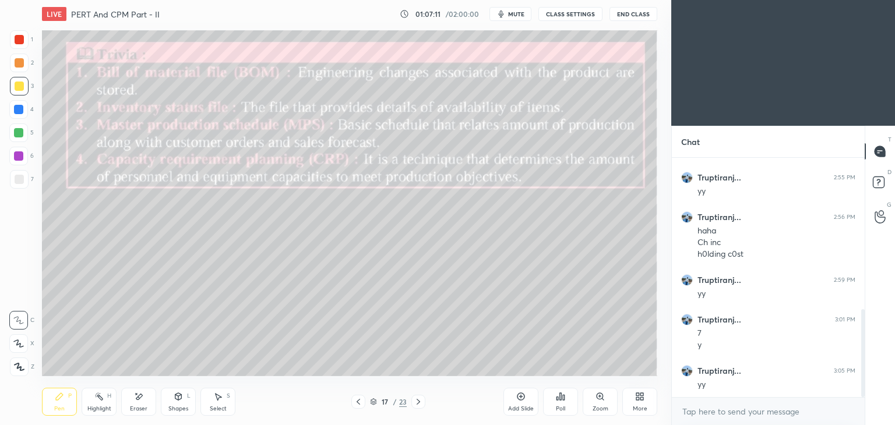
click at [219, 410] on div "Select" at bounding box center [218, 409] width 17 height 6
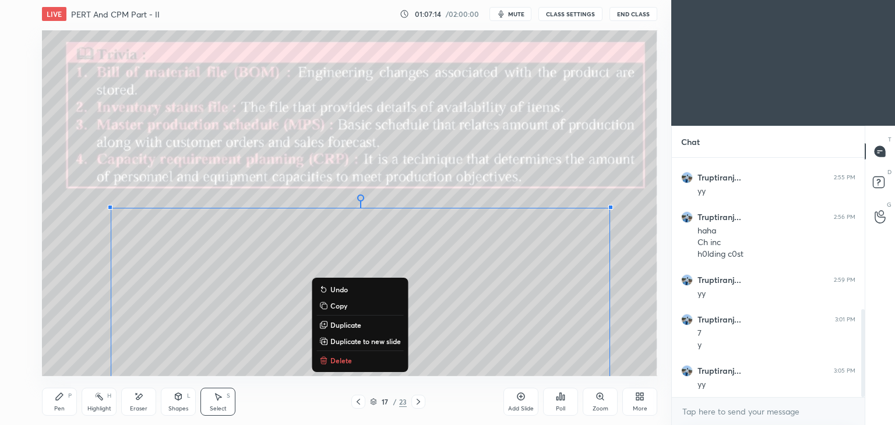
click at [354, 361] on button "Delete" at bounding box center [359, 361] width 87 height 14
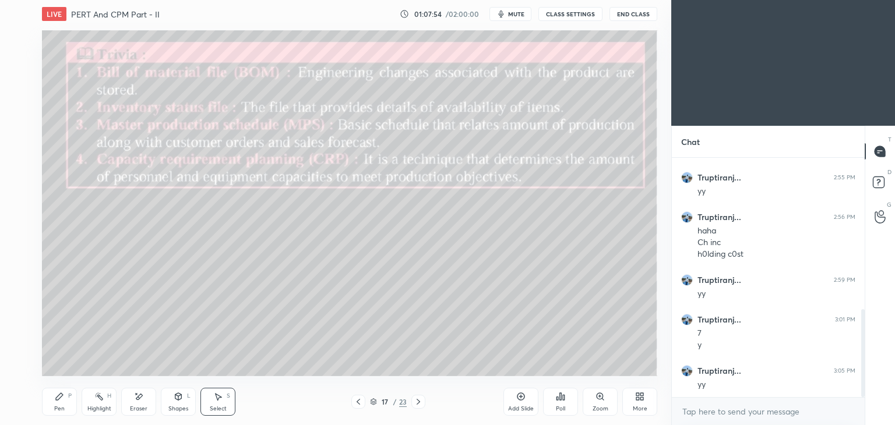
click at [423, 403] on div at bounding box center [418, 402] width 14 height 14
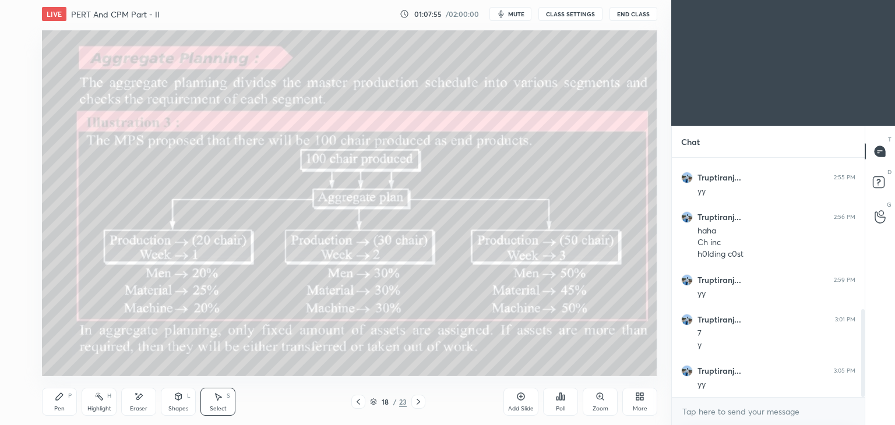
click at [417, 404] on icon at bounding box center [418, 402] width 3 height 6
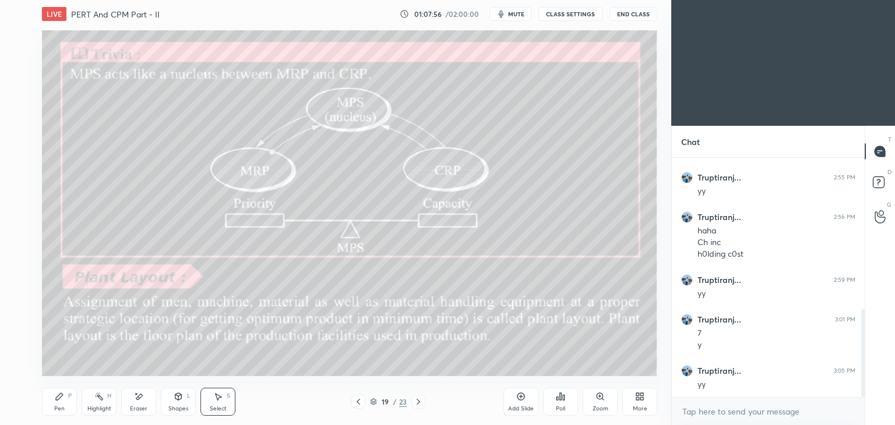
click at [418, 403] on icon at bounding box center [418, 402] width 3 height 6
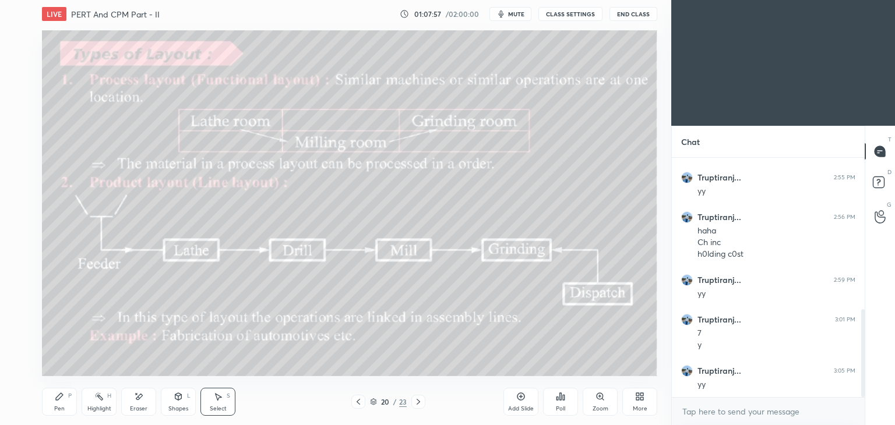
click at [415, 403] on icon at bounding box center [418, 401] width 9 height 9
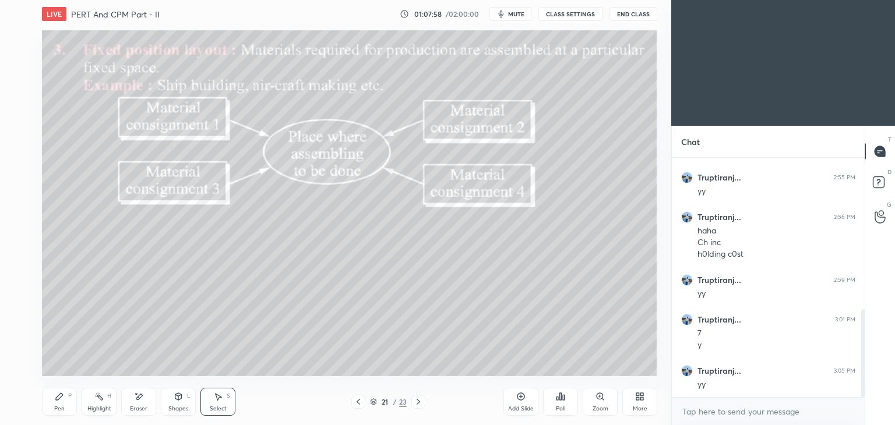
click at [417, 403] on icon at bounding box center [418, 401] width 9 height 9
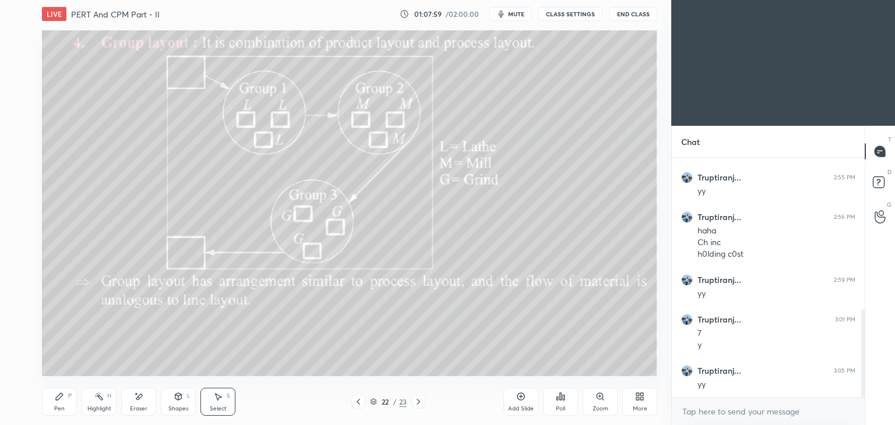
click at [422, 401] on icon at bounding box center [418, 401] width 9 height 9
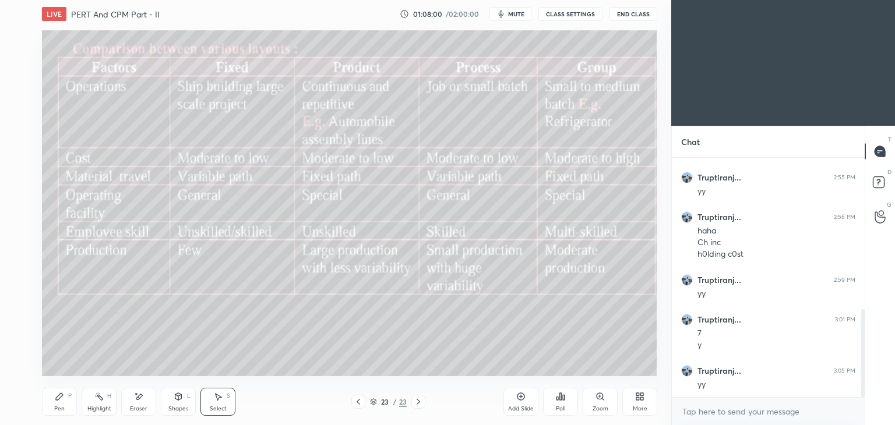
click at [420, 404] on icon at bounding box center [418, 401] width 9 height 9
click at [59, 404] on div "Pen P" at bounding box center [59, 402] width 35 height 28
click at [357, 406] on icon at bounding box center [358, 401] width 9 height 9
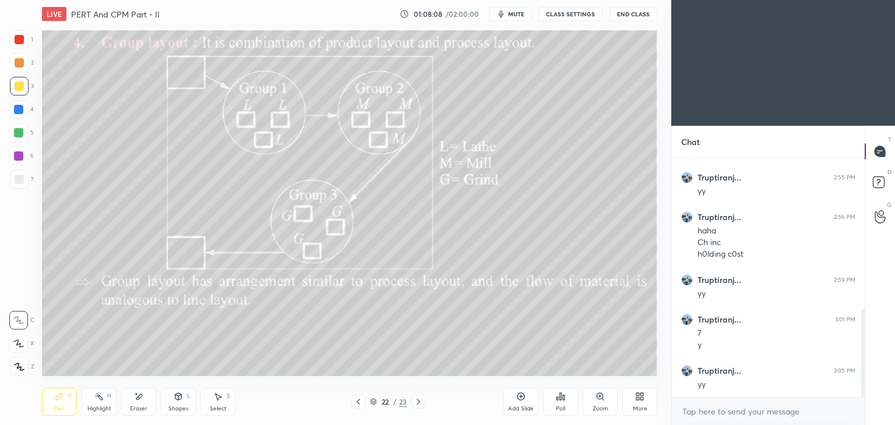
click at [358, 404] on icon at bounding box center [358, 402] width 3 height 6
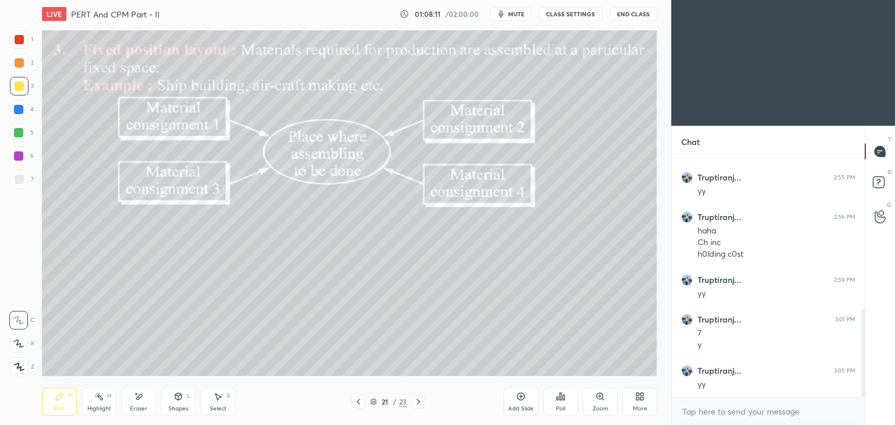
click at [355, 404] on icon at bounding box center [358, 401] width 9 height 9
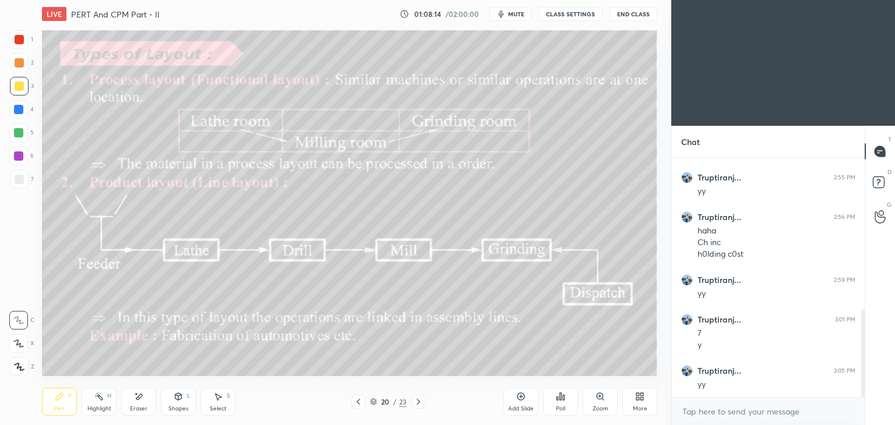
click at [357, 401] on icon at bounding box center [358, 401] width 9 height 9
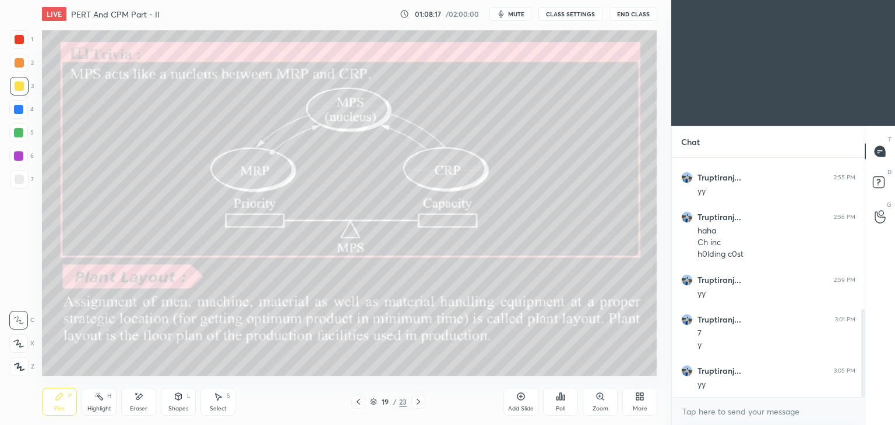
click at [357, 407] on div at bounding box center [358, 402] width 14 height 14
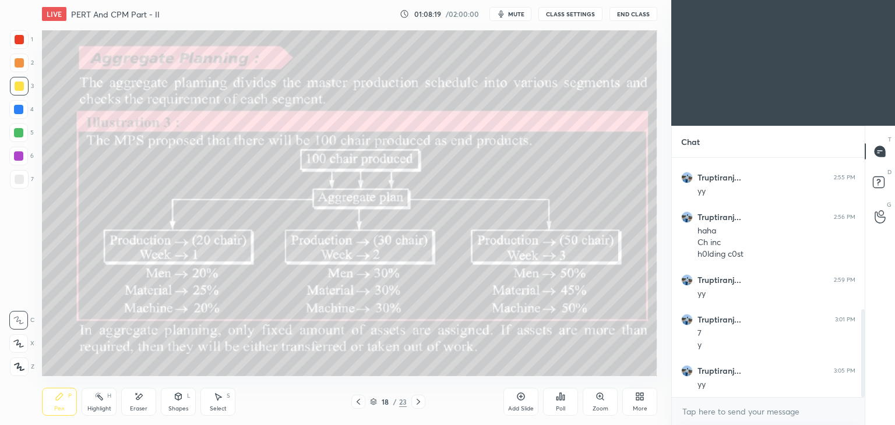
click at [359, 401] on icon at bounding box center [358, 401] width 9 height 9
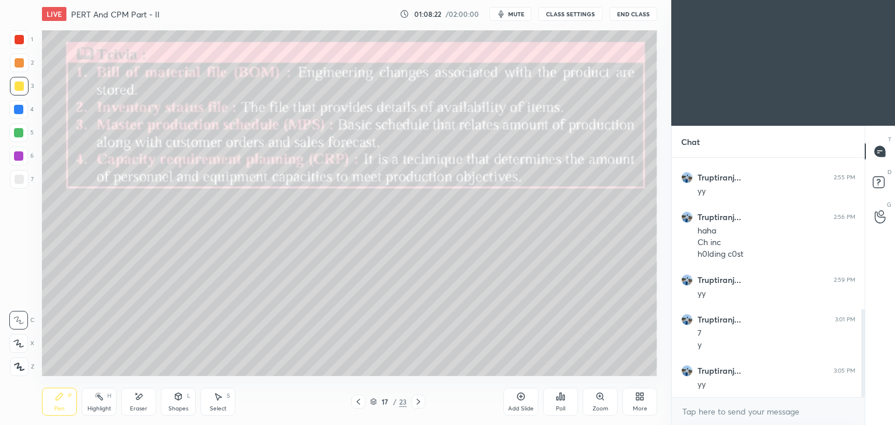
click at [361, 402] on icon at bounding box center [358, 401] width 9 height 9
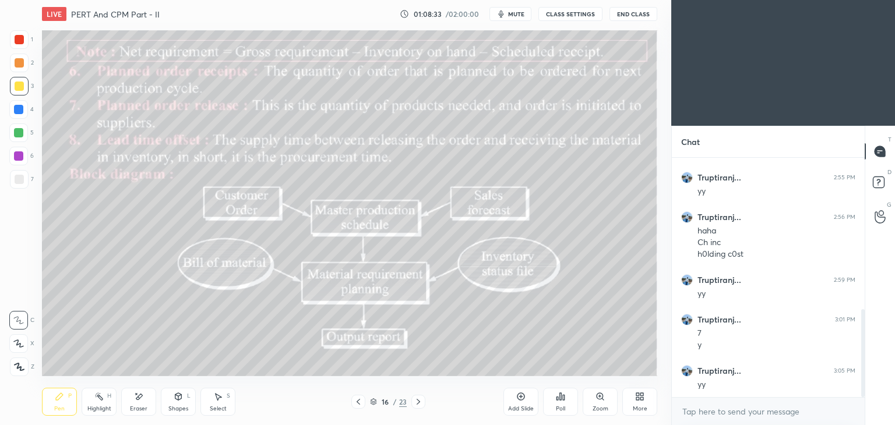
scroll to position [452, 0]
click at [416, 402] on icon at bounding box center [418, 401] width 9 height 9
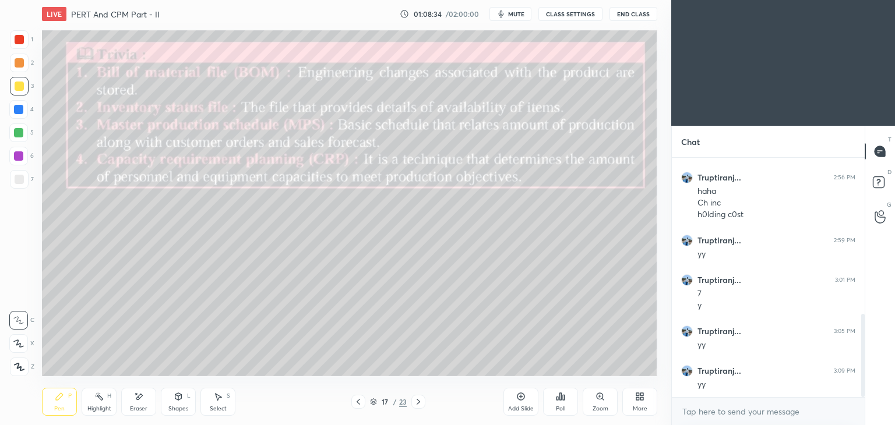
click at [421, 400] on icon at bounding box center [418, 401] width 9 height 9
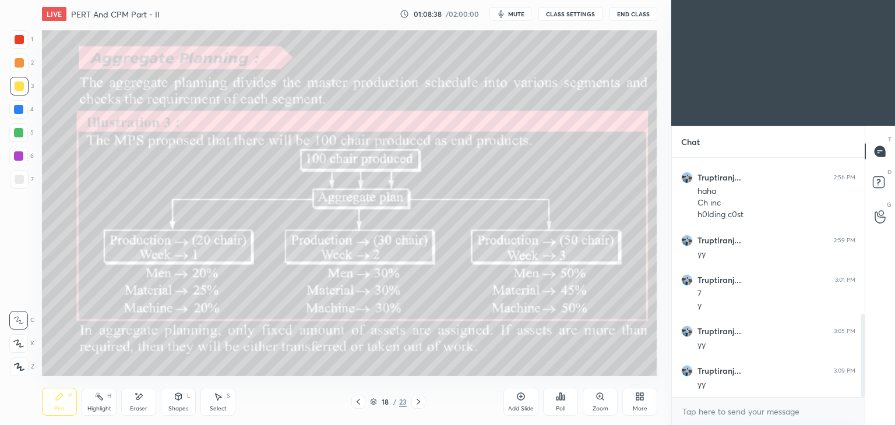
click at [420, 400] on icon at bounding box center [418, 401] width 9 height 9
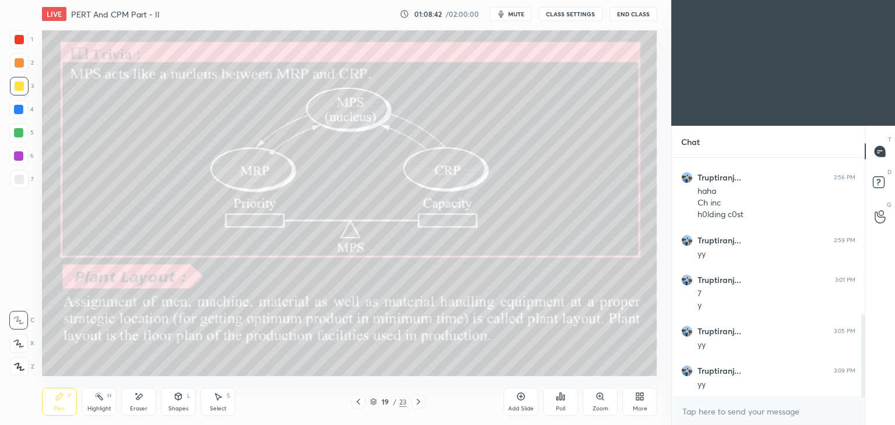
click at [415, 401] on icon at bounding box center [418, 401] width 9 height 9
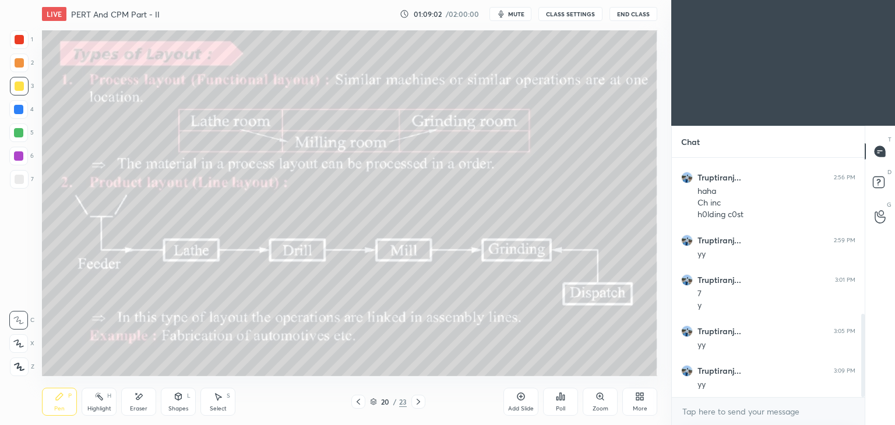
click at [412, 395] on div at bounding box center [418, 402] width 14 height 14
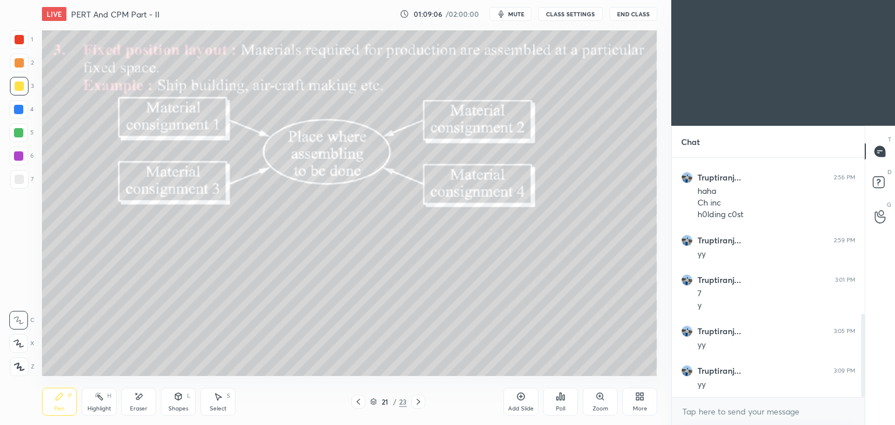
click at [413, 391] on div "Pen P Highlight H Eraser Shapes L Select S 21 / 23 Add Slide Poll Zoom More" at bounding box center [349, 402] width 615 height 47
click at [419, 399] on icon at bounding box center [418, 401] width 9 height 9
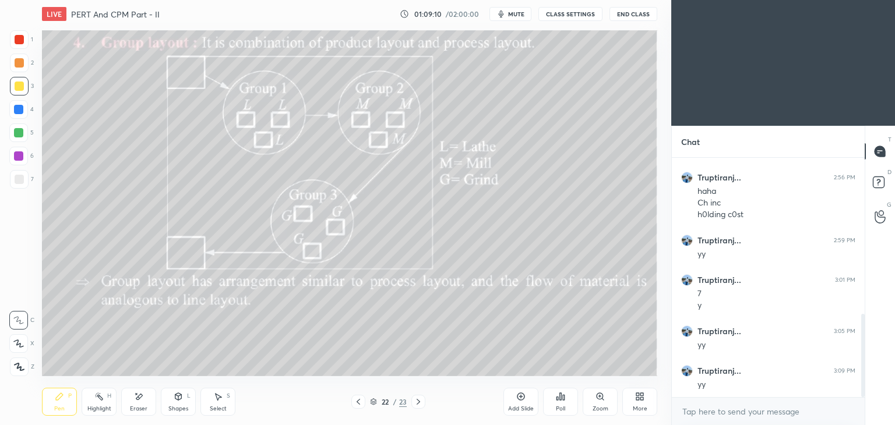
click at [415, 399] on icon at bounding box center [418, 401] width 9 height 9
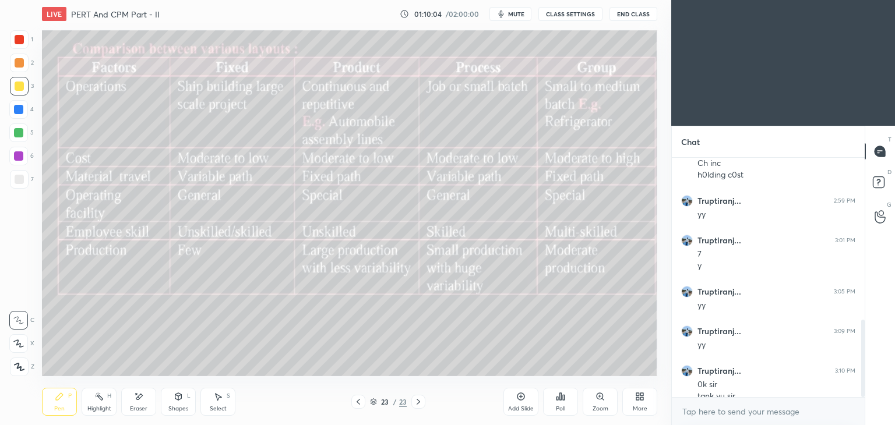
scroll to position [503, 0]
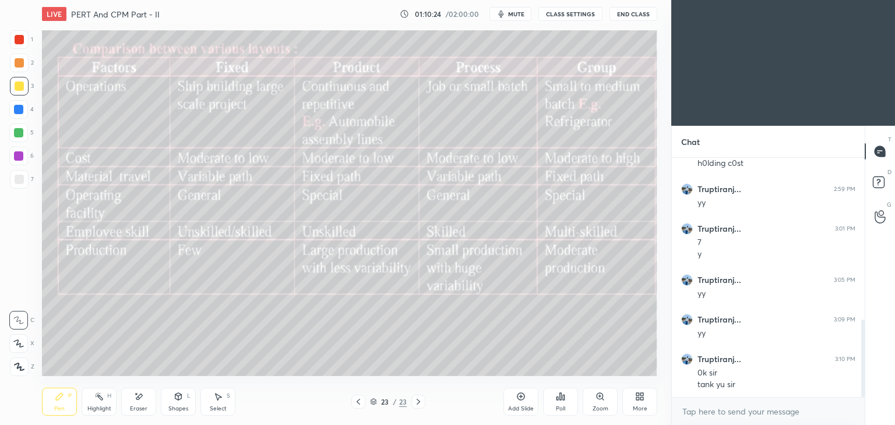
click at [629, 17] on button "End Class" at bounding box center [633, 14] width 48 height 14
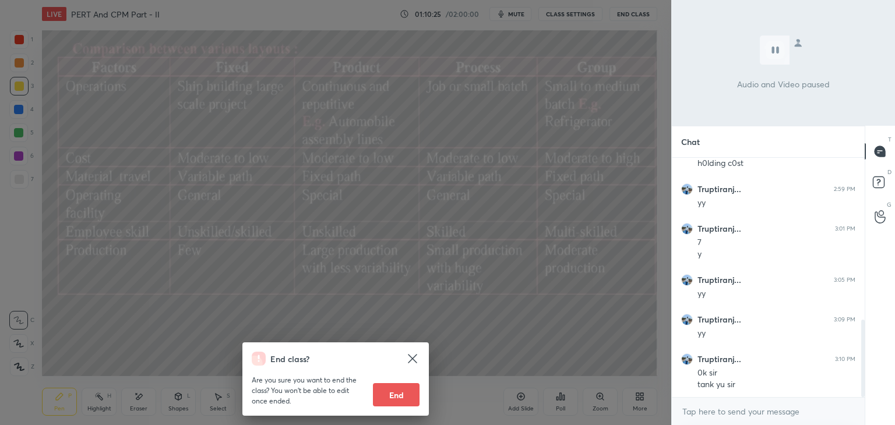
click at [396, 403] on button "End" at bounding box center [396, 394] width 47 height 23
type textarea "x"
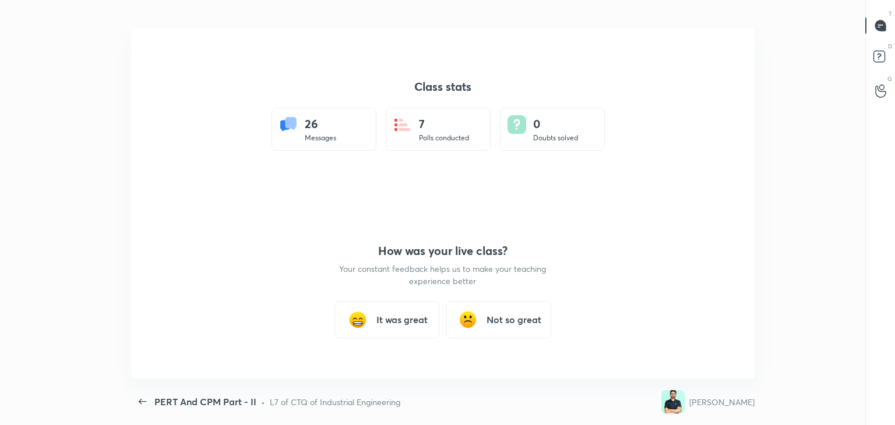
scroll to position [57914, 57380]
